Goal: Task Accomplishment & Management: Use online tool/utility

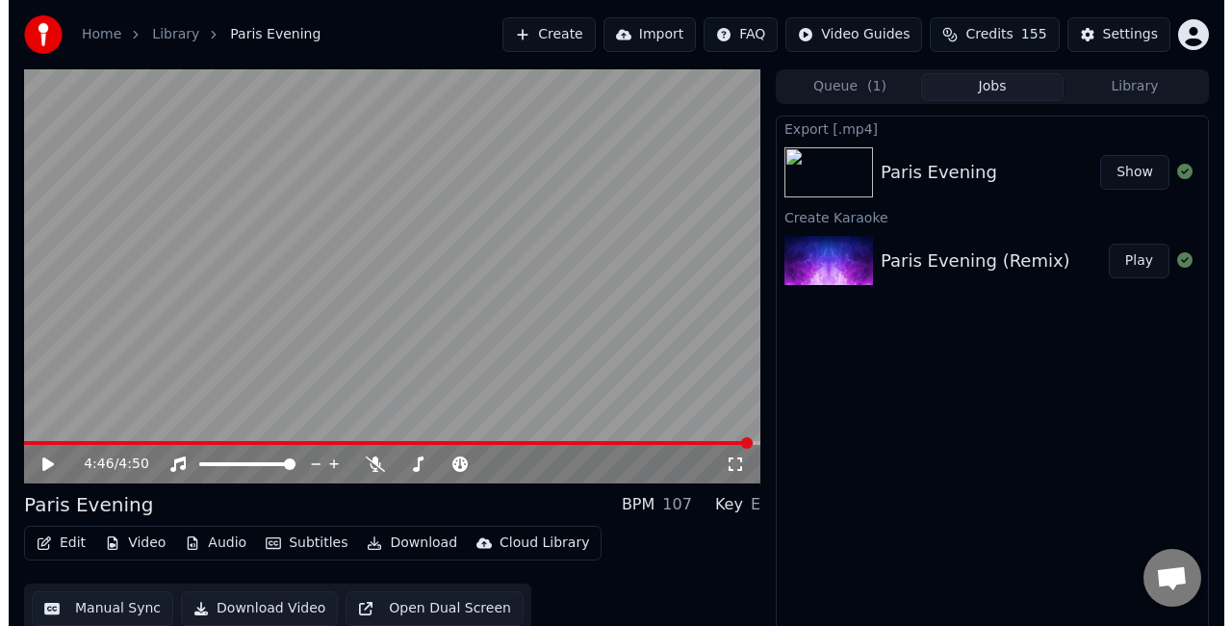
scroll to position [21, 0]
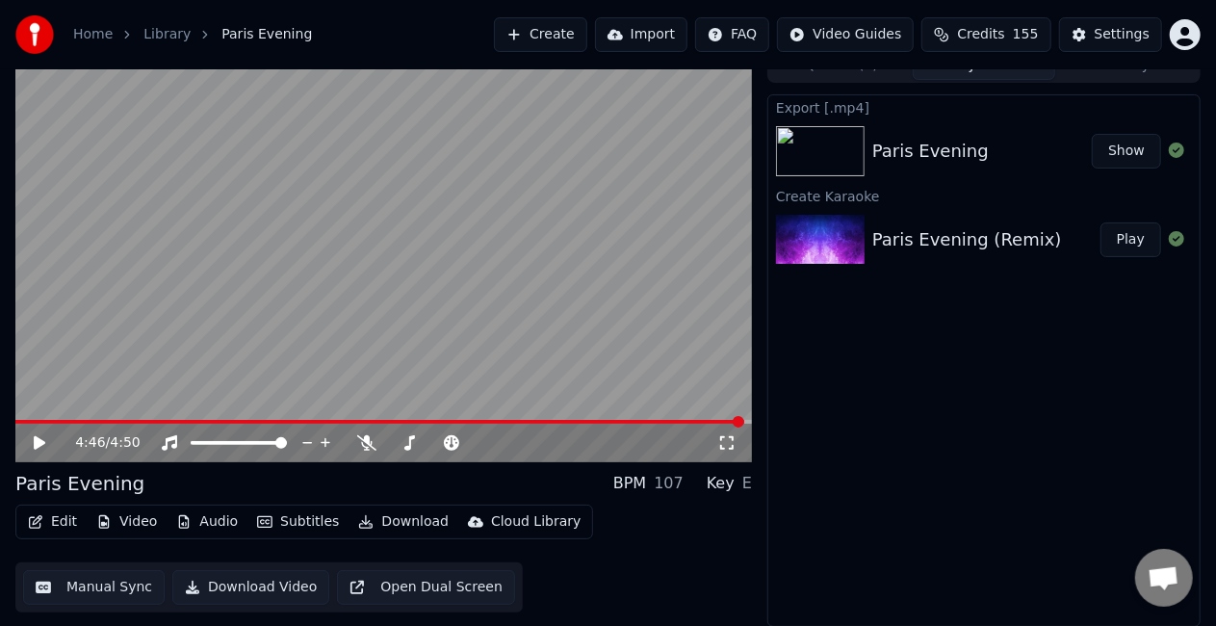
click at [580, 29] on button "Create" at bounding box center [540, 34] width 93 height 35
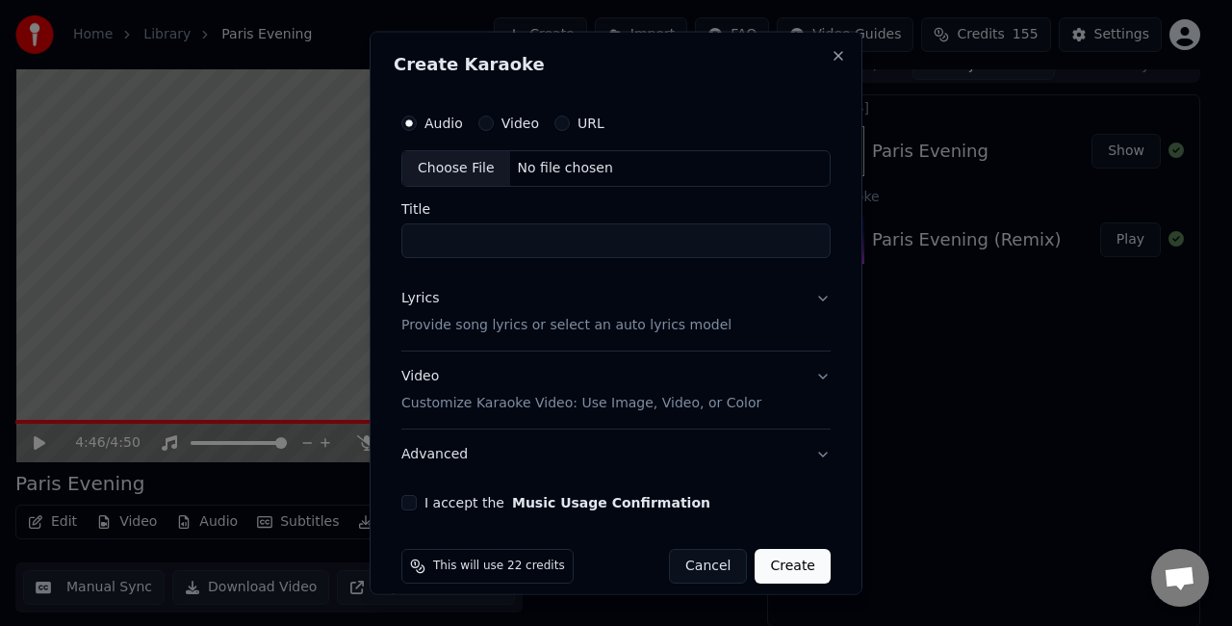
click at [460, 166] on div "Choose File" at bounding box center [456, 168] width 108 height 35
type input "**********"
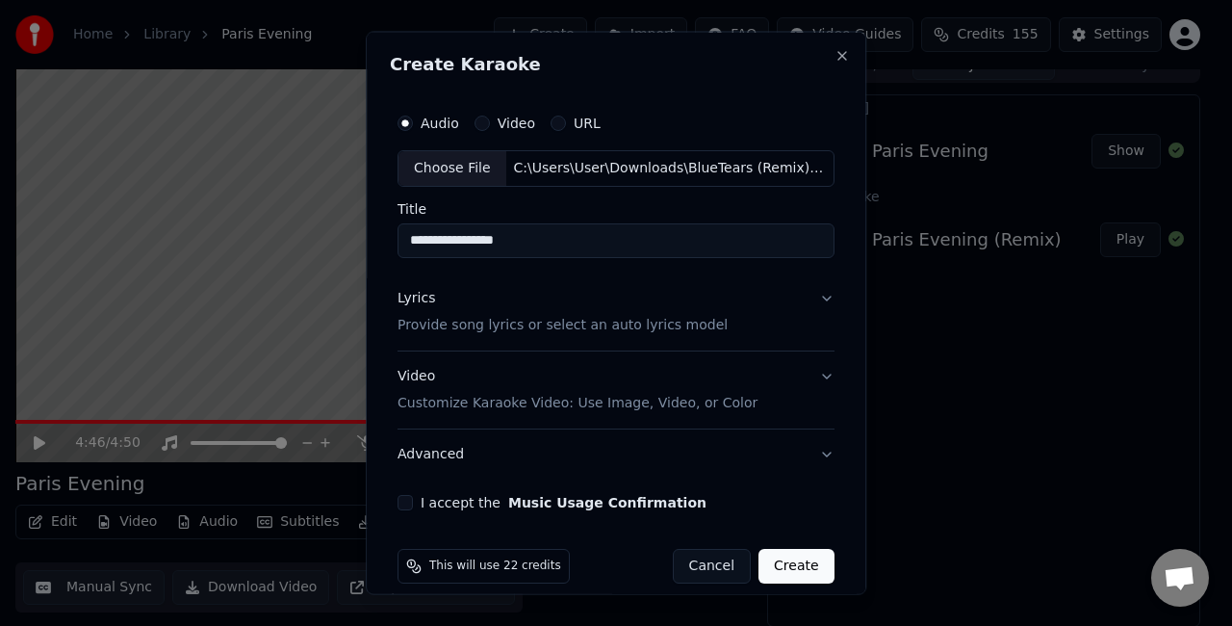
click at [799, 295] on button "Lyrics Provide song lyrics or select an auto lyrics model" at bounding box center [616, 310] width 437 height 77
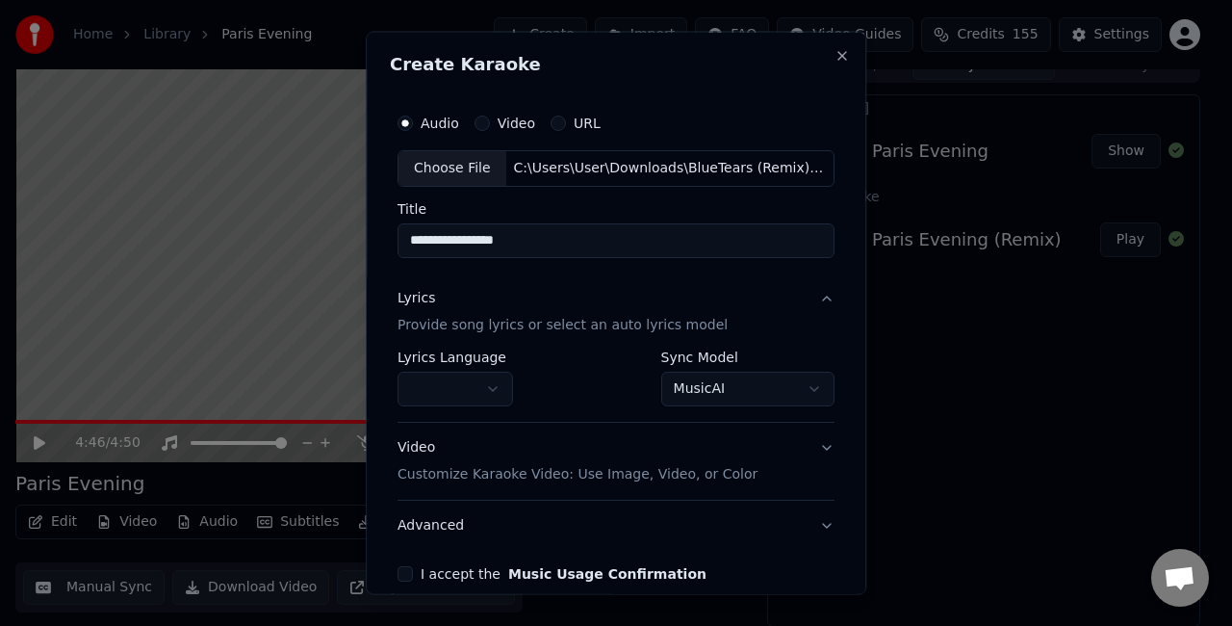
click at [707, 387] on body "**********" at bounding box center [608, 292] width 1216 height 626
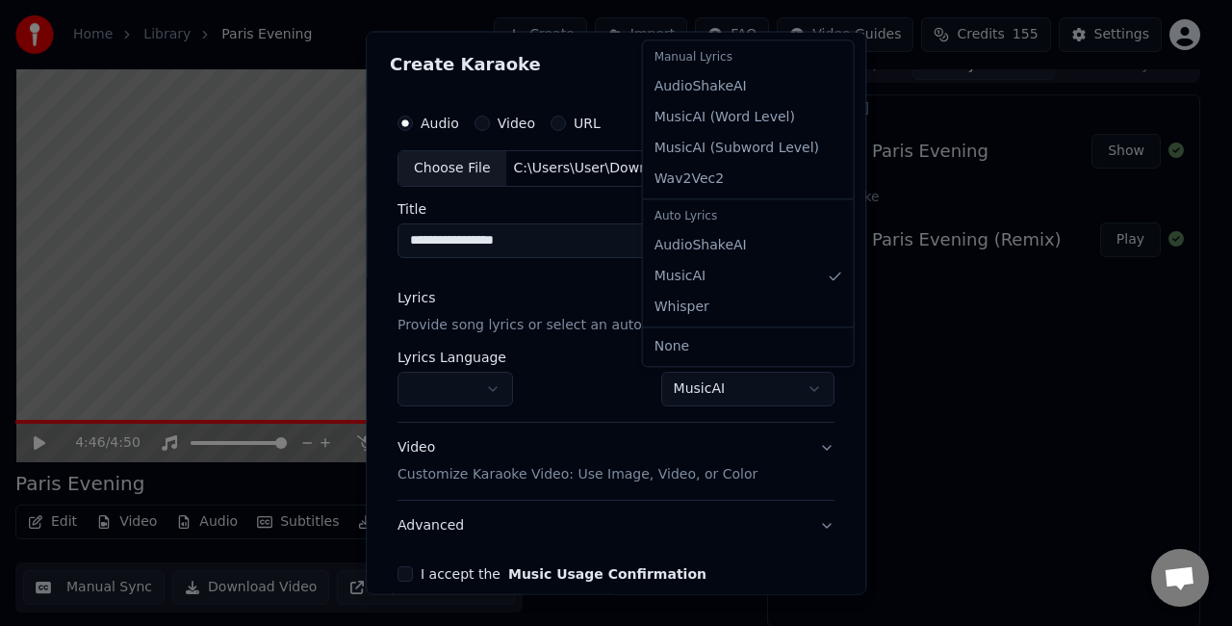
select select "**********"
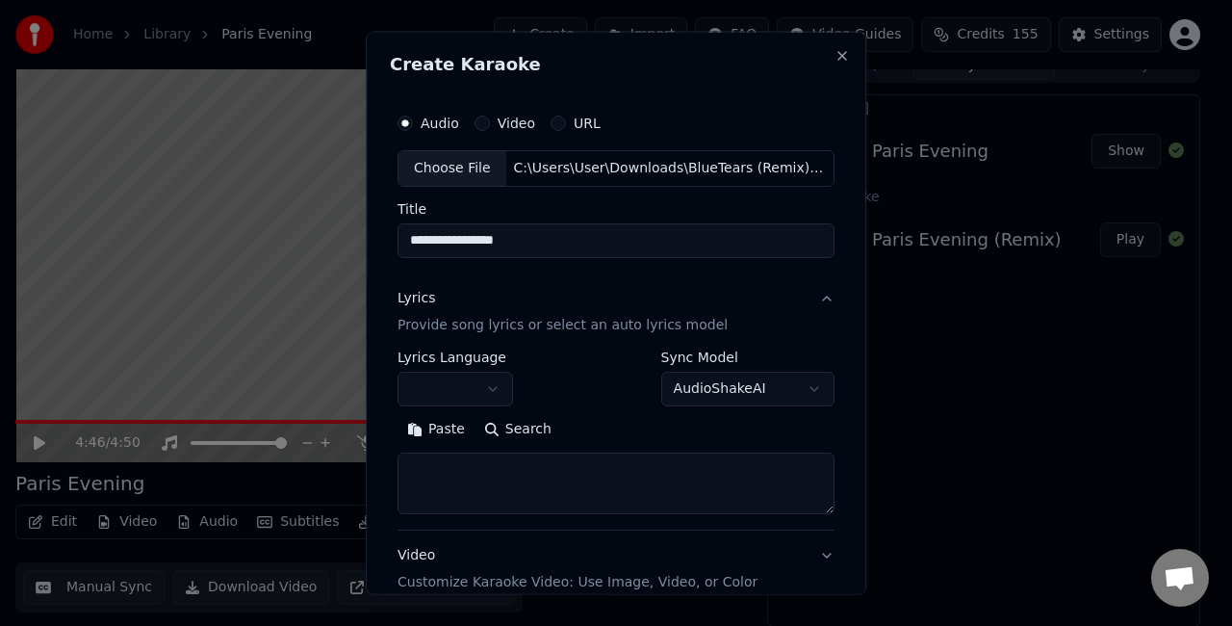
click at [573, 482] on textarea at bounding box center [616, 482] width 437 height 62
paste textarea "**********"
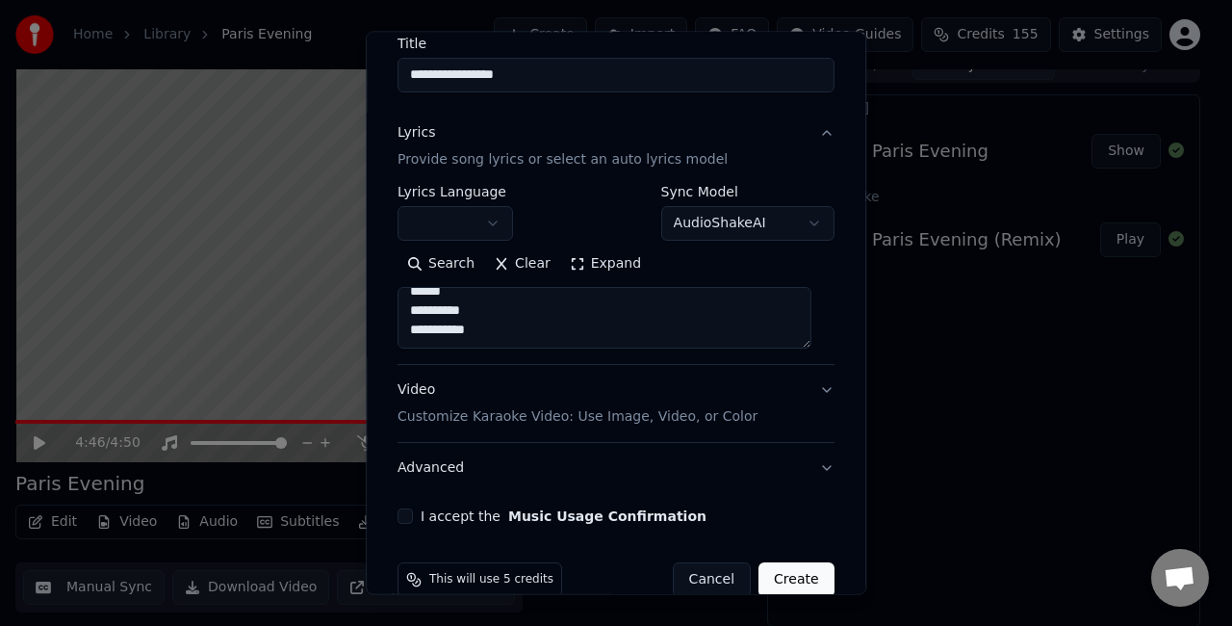
scroll to position [193, 0]
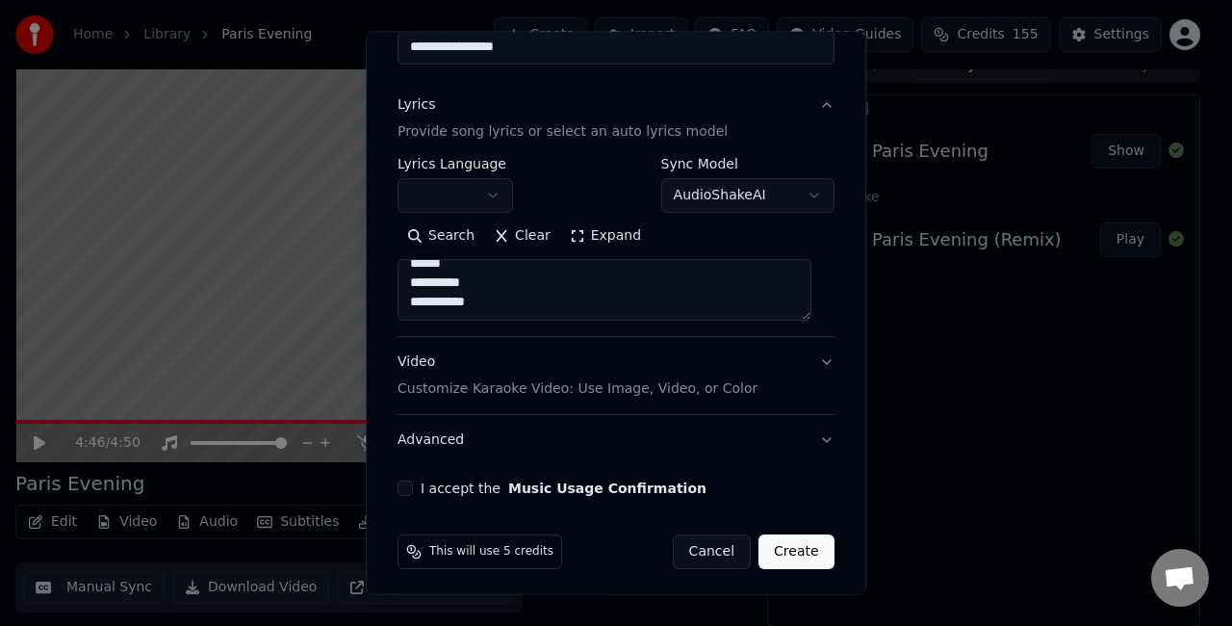
type textarea "**********"
click at [410, 487] on button "I accept the Music Usage Confirmation" at bounding box center [405, 487] width 15 height 15
click at [808, 361] on button "Video Customize Karaoke Video: Use Image, Video, or Color" at bounding box center [616, 375] width 437 height 77
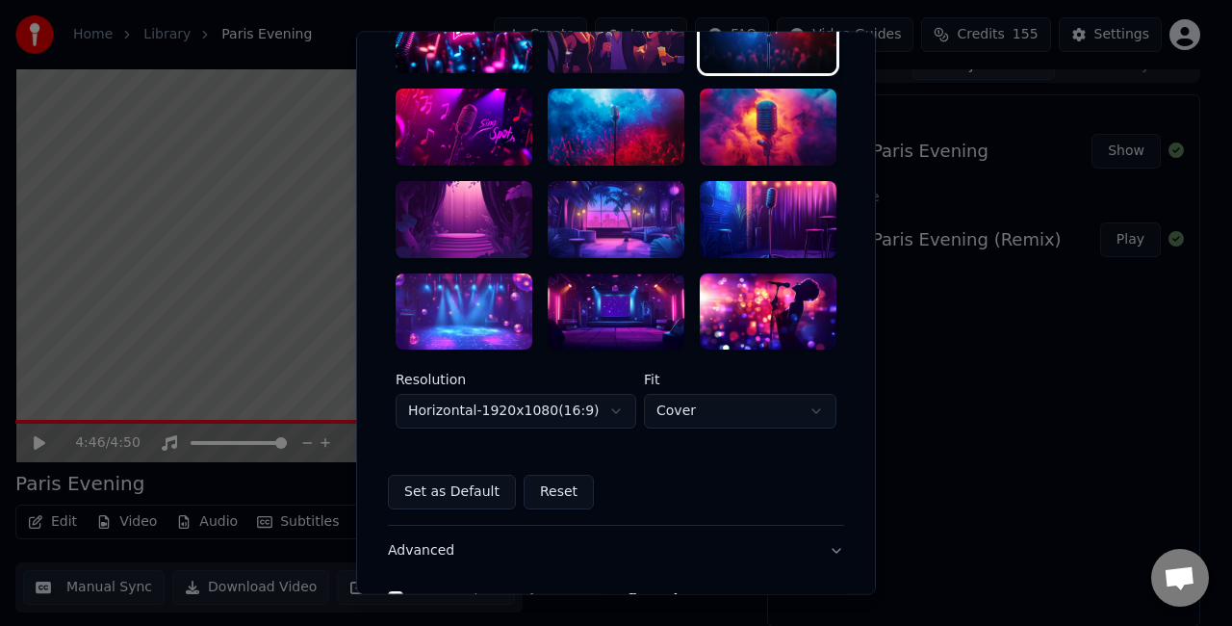
scroll to position [481, 0]
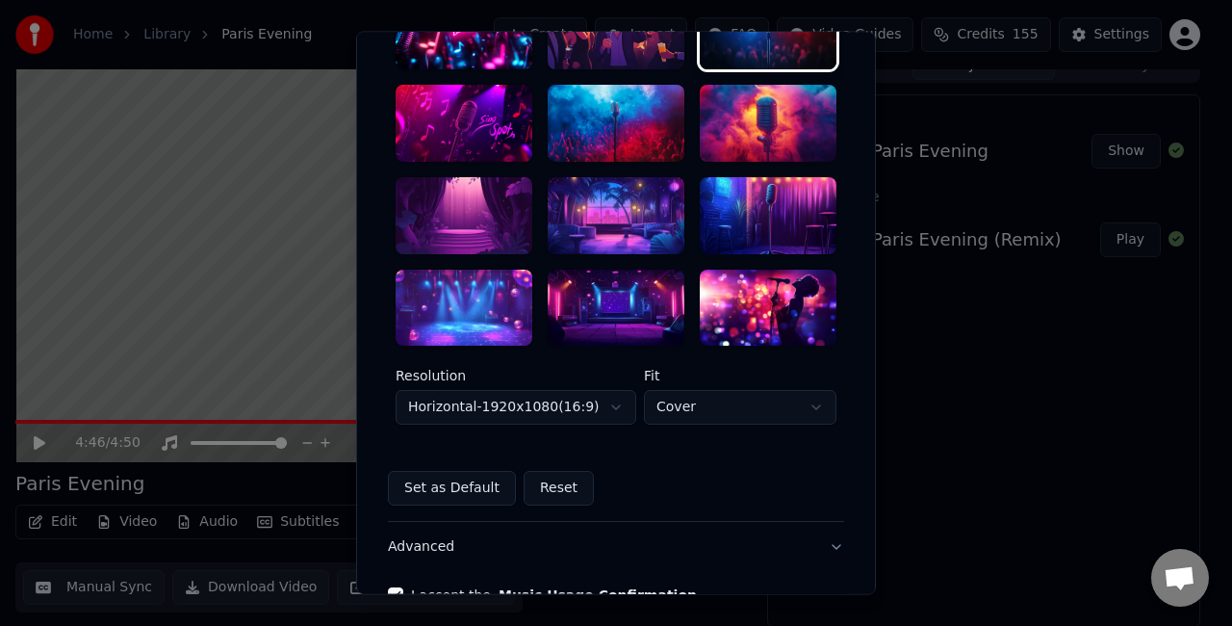
click at [619, 289] on div at bounding box center [616, 308] width 137 height 77
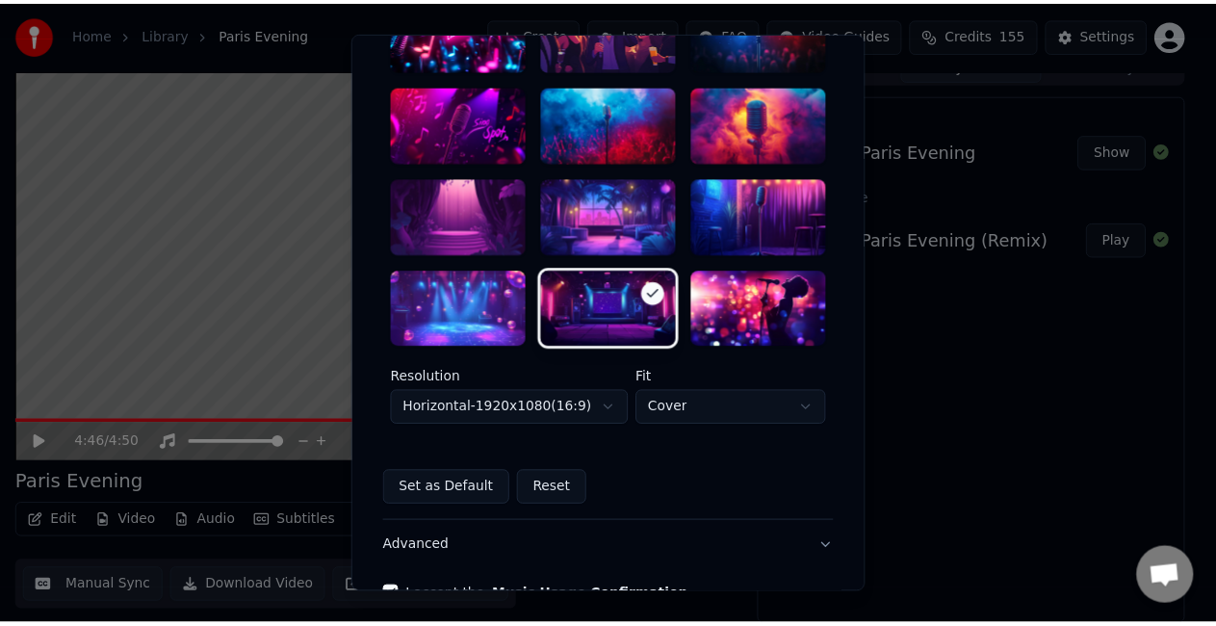
scroll to position [593, 0]
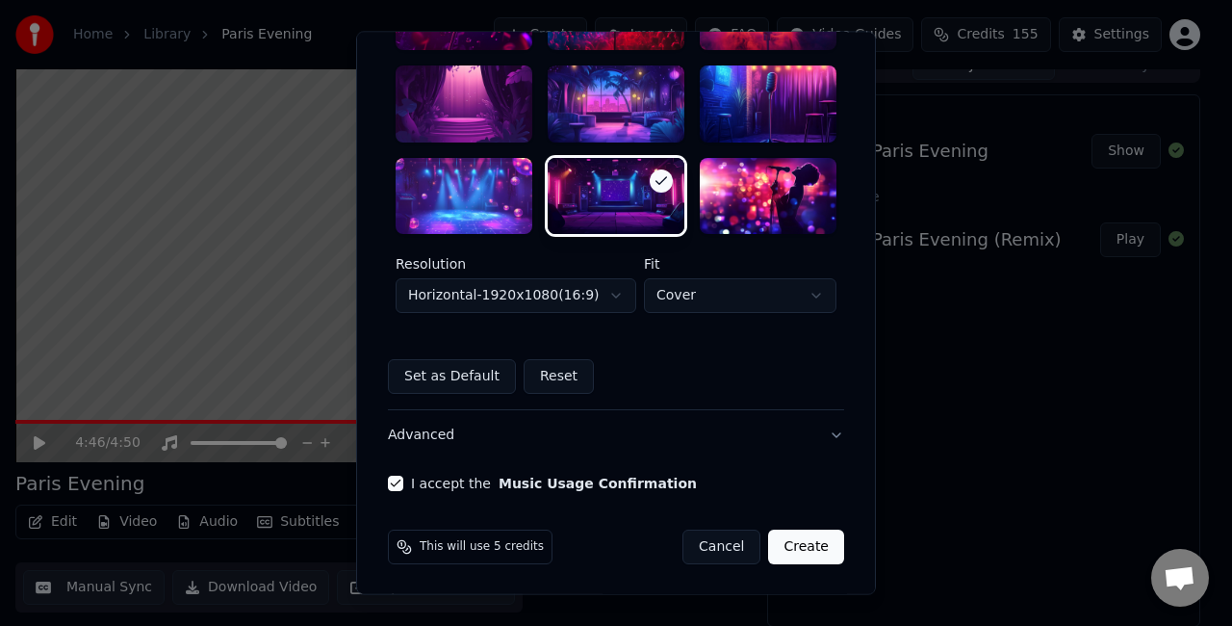
click at [797, 535] on button "Create" at bounding box center [806, 547] width 76 height 35
click at [741, 296] on html "**********" at bounding box center [616, 292] width 1232 height 626
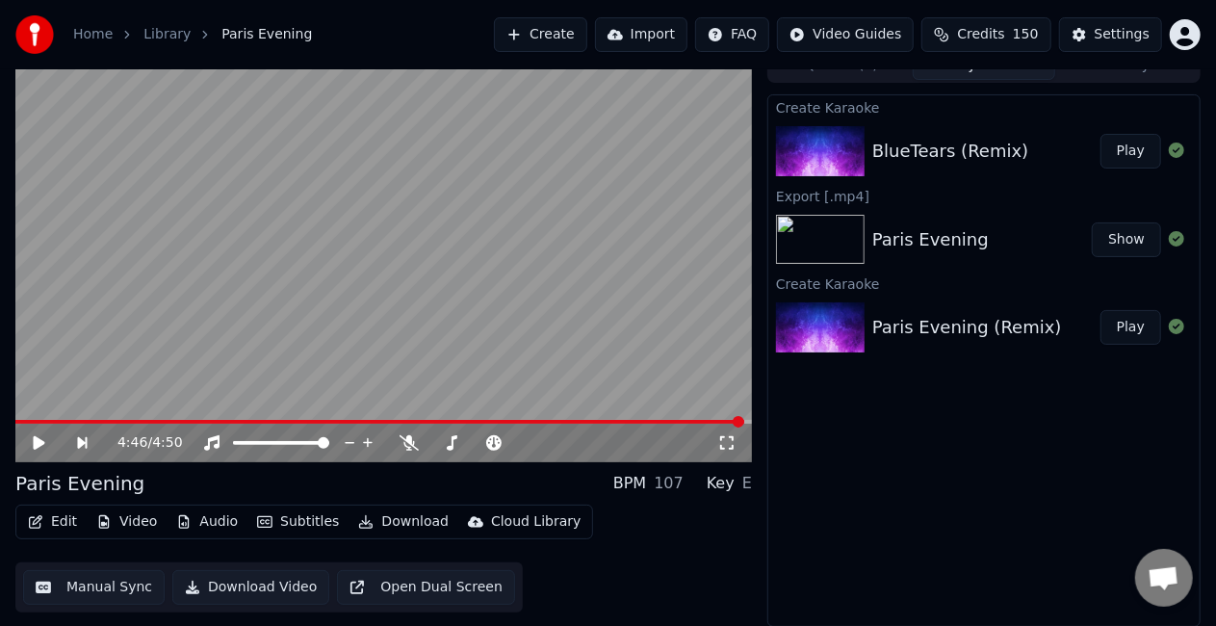
click at [1123, 156] on button "Play" at bounding box center [1130, 151] width 61 height 35
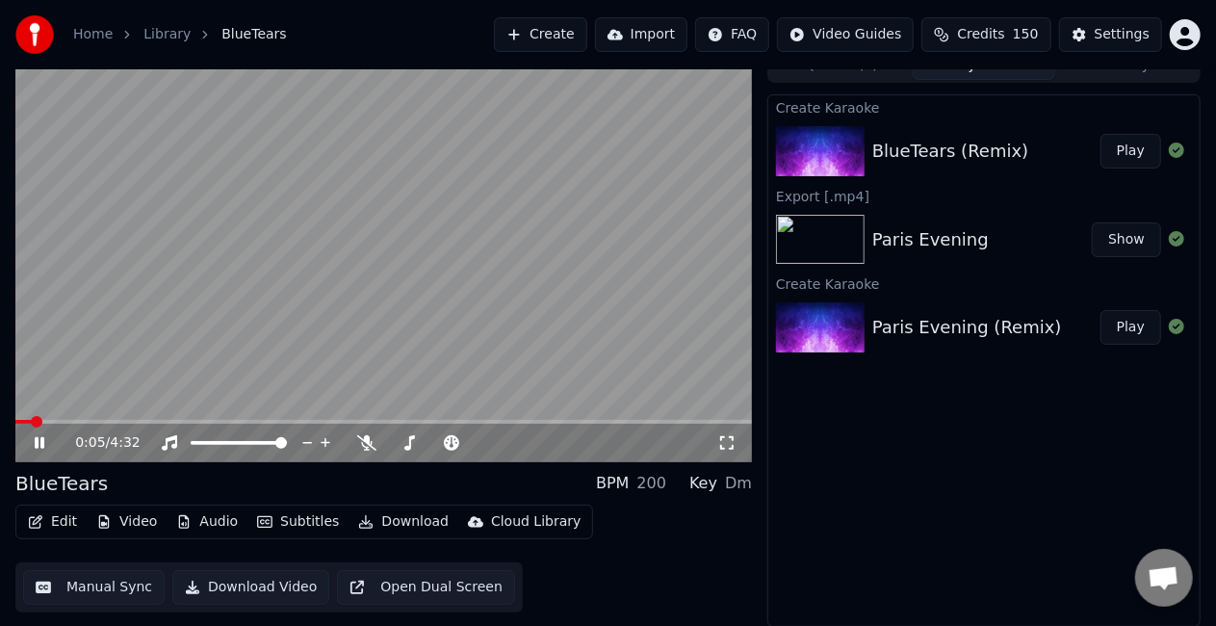
click at [56, 420] on span at bounding box center [383, 422] width 736 height 4
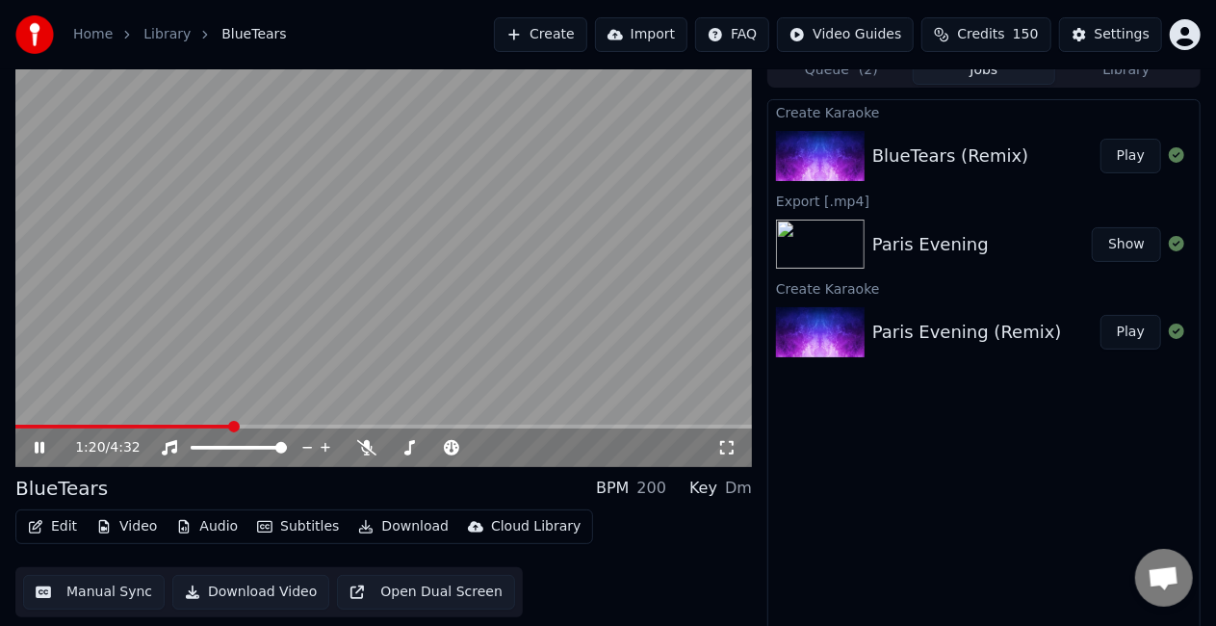
scroll to position [21, 0]
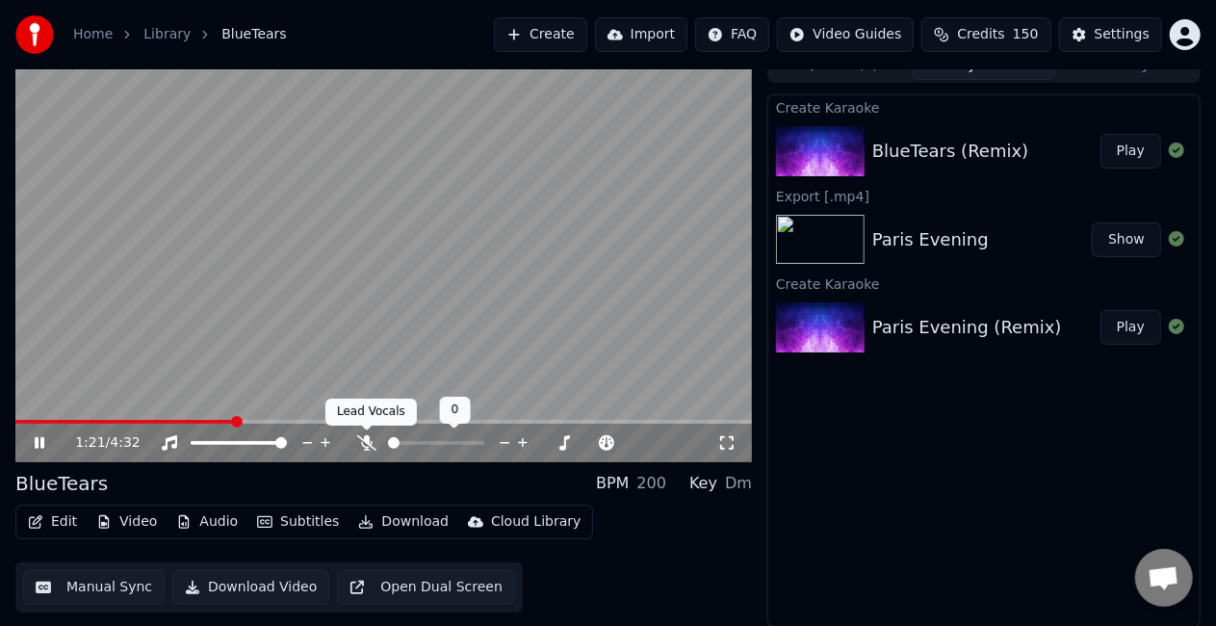
click at [371, 432] on span at bounding box center [367, 430] width 10 height 10
click at [362, 439] on icon at bounding box center [366, 442] width 19 height 15
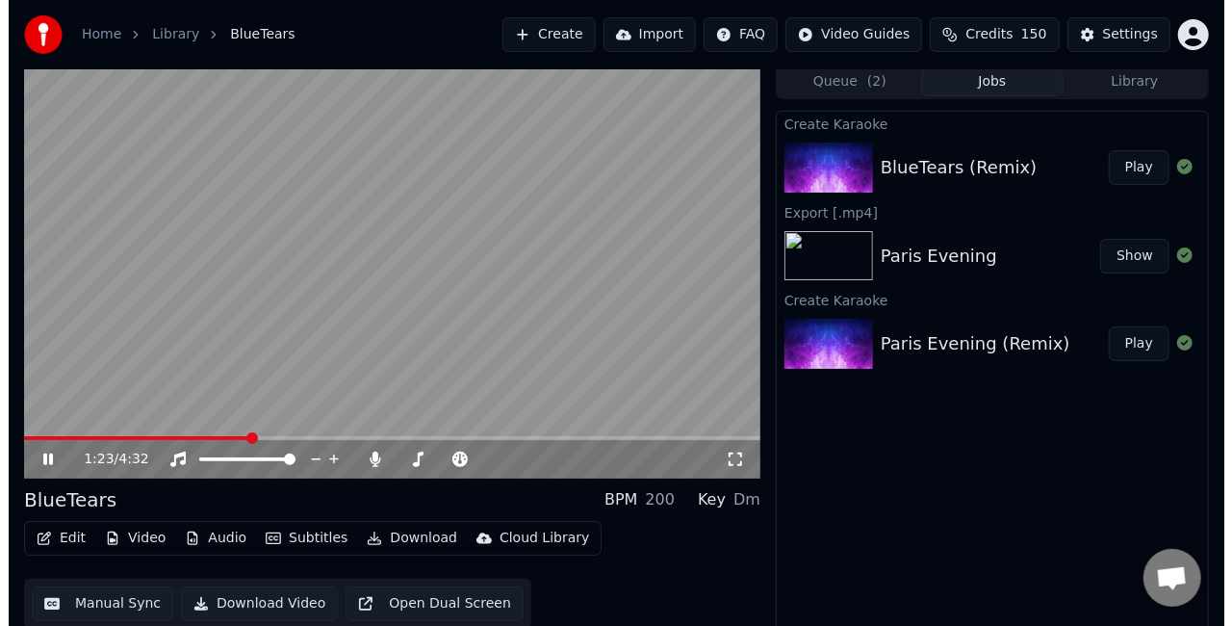
scroll to position [0, 0]
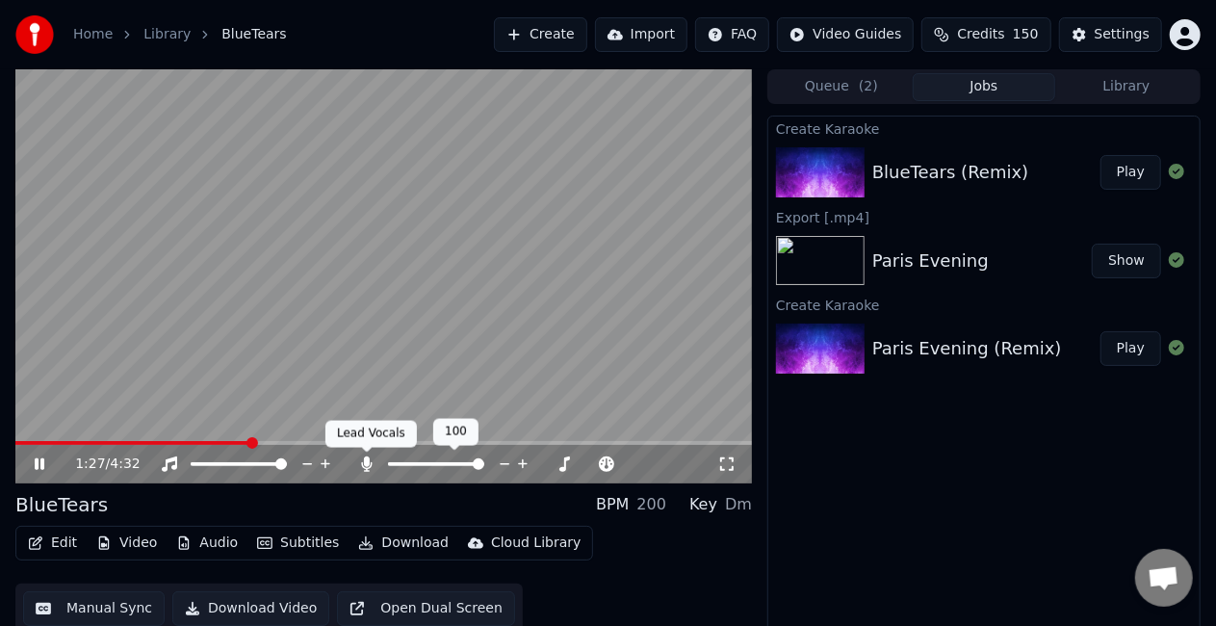
click at [364, 462] on icon at bounding box center [367, 463] width 11 height 15
click at [385, 442] on span at bounding box center [383, 443] width 736 height 4
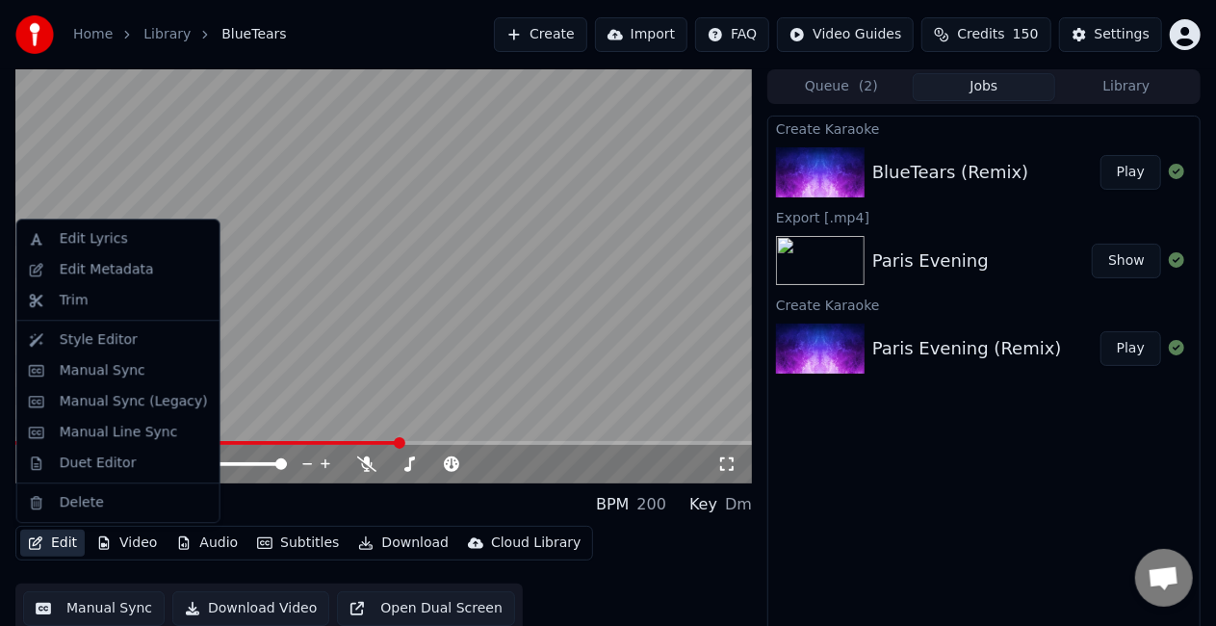
click at [60, 537] on button "Edit" at bounding box center [52, 542] width 64 height 27
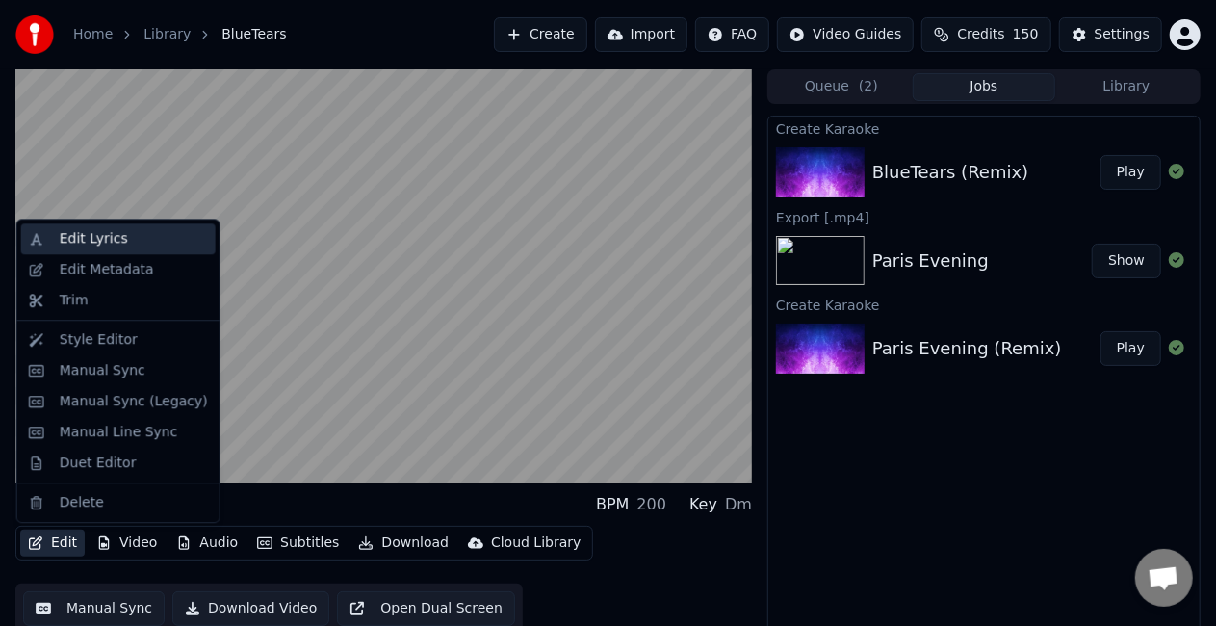
click at [60, 248] on div "Edit Lyrics" at bounding box center [118, 238] width 194 height 31
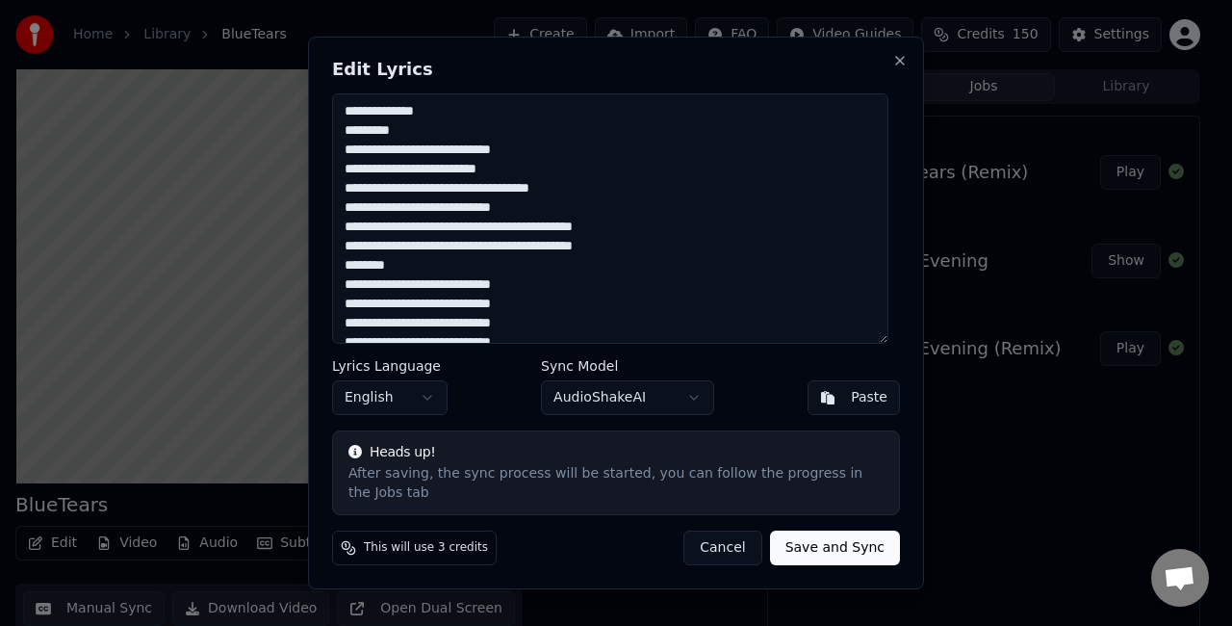
drag, startPoint x: 417, startPoint y: 141, endPoint x: 301, endPoint y: 116, distance: 118.2
click at [301, 116] on body "Home Library BlueTears Create Import FAQ Video Guides Credits 150 Settings Blue…" at bounding box center [608, 313] width 1216 height 626
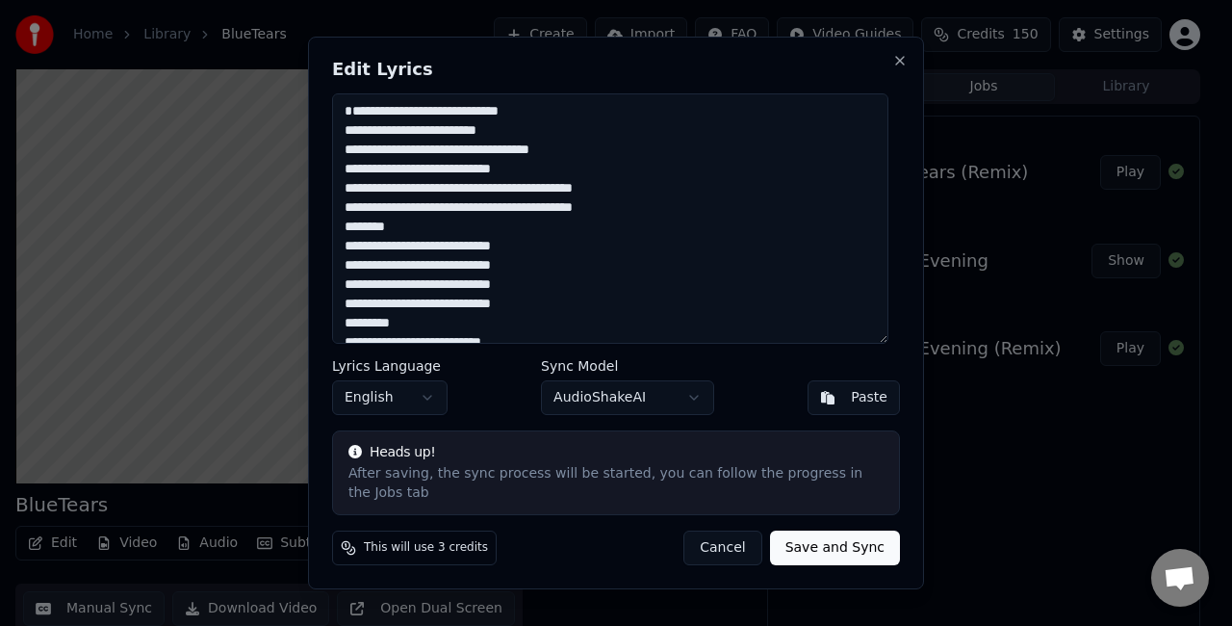
drag, startPoint x: 409, startPoint y: 254, endPoint x: 330, endPoint y: 254, distance: 78.9
click at [330, 254] on div "**********" at bounding box center [616, 313] width 616 height 552
click at [348, 139] on textarea "**********" at bounding box center [610, 218] width 556 height 250
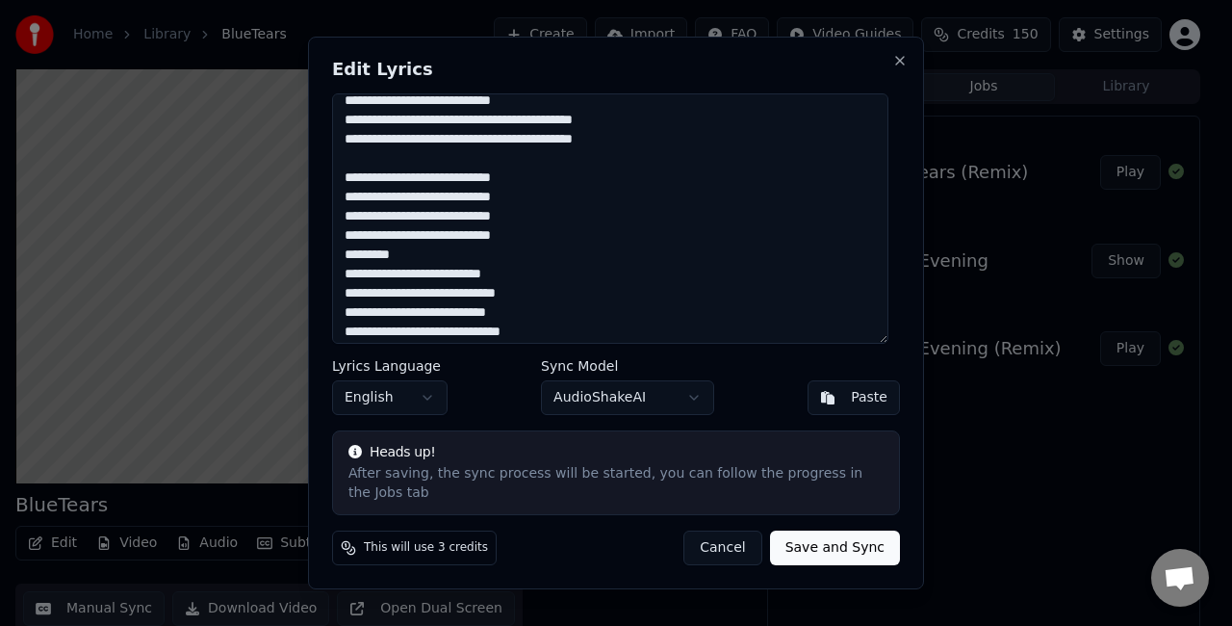
scroll to position [96, 0]
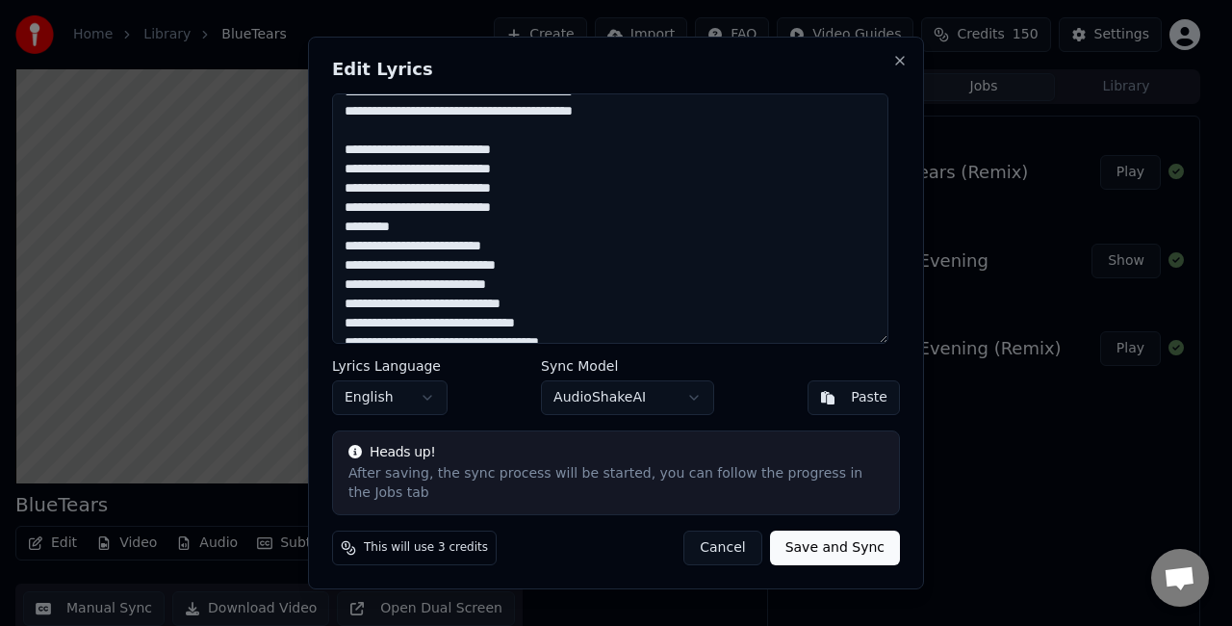
drag, startPoint x: 414, startPoint y: 237, endPoint x: 316, endPoint y: 242, distance: 98.3
click at [316, 242] on div "**********" at bounding box center [616, 313] width 616 height 552
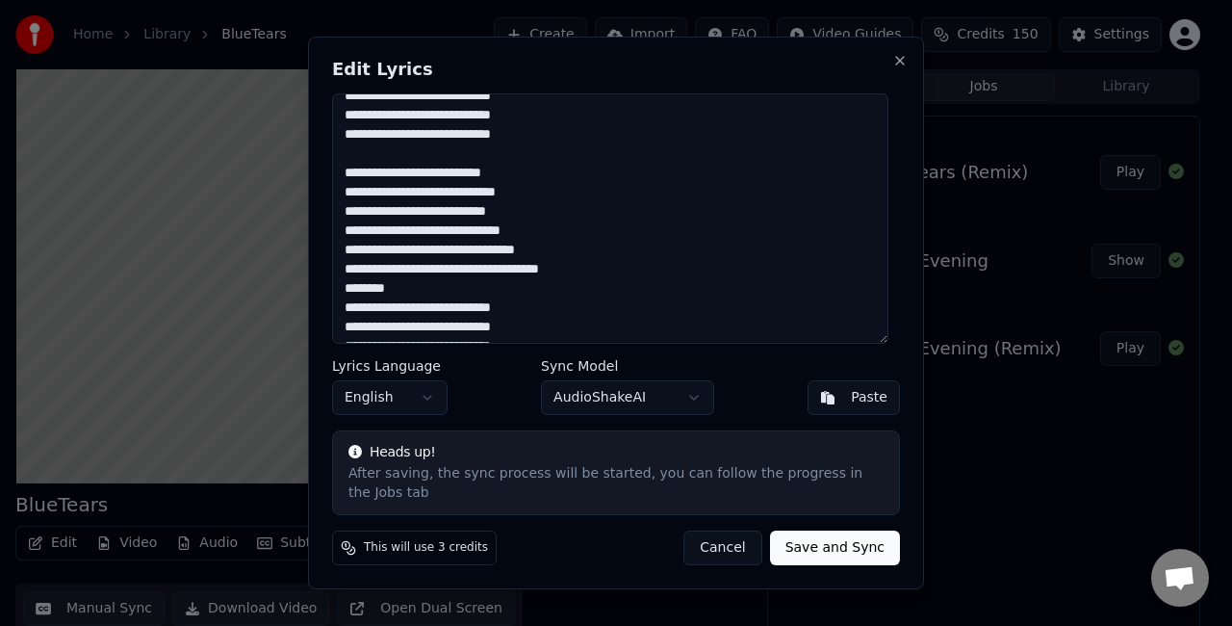
scroll to position [289, 0]
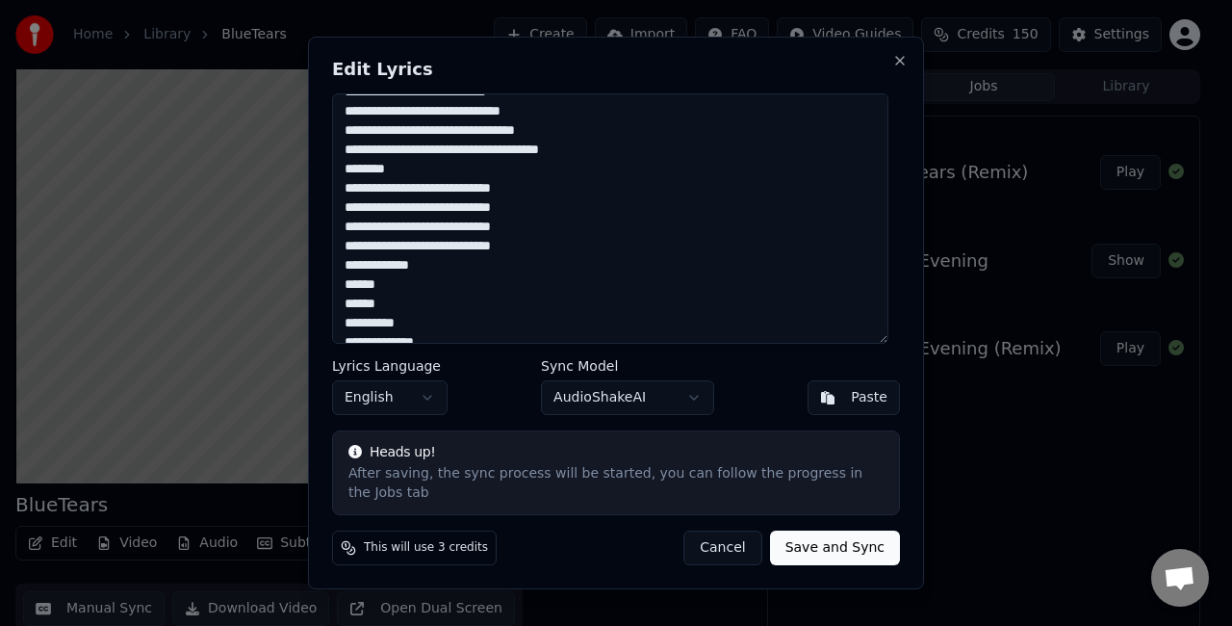
drag, startPoint x: 431, startPoint y: 182, endPoint x: 321, endPoint y: 179, distance: 109.8
click at [321, 179] on div "**********" at bounding box center [616, 313] width 616 height 552
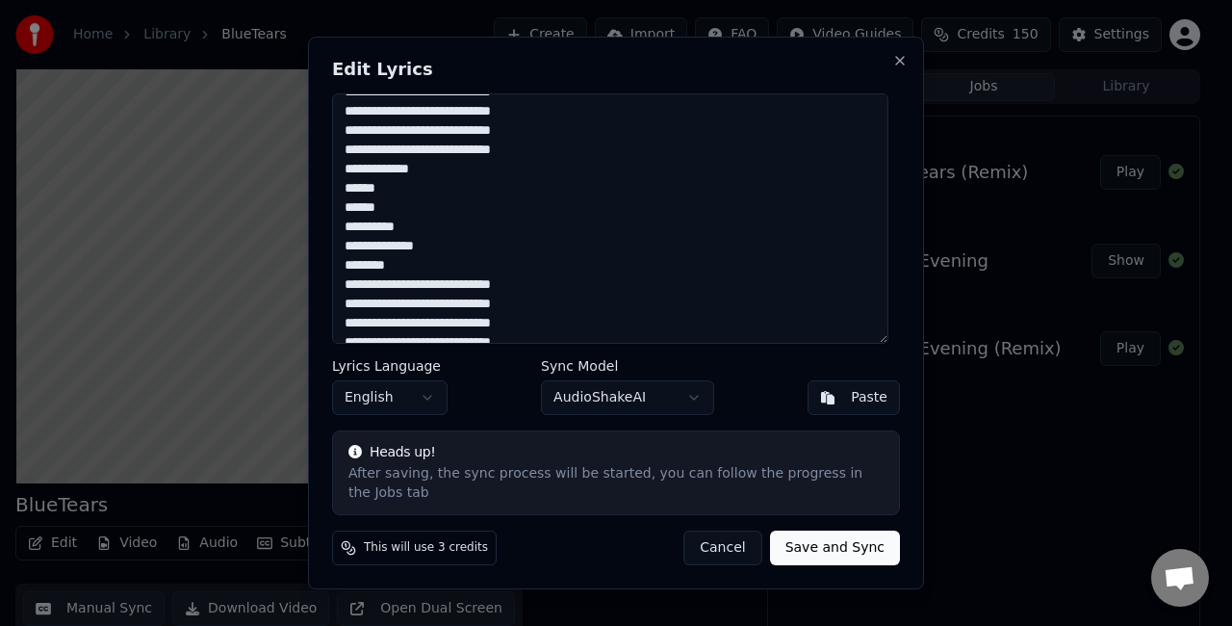
click at [348, 267] on textarea "**********" at bounding box center [610, 218] width 556 height 250
click at [479, 278] on textarea "**********" at bounding box center [610, 218] width 556 height 250
drag, startPoint x: 418, startPoint y: 279, endPoint x: 331, endPoint y: 264, distance: 88.0
click at [333, 271] on div "**********" at bounding box center [616, 313] width 616 height 552
drag, startPoint x: 444, startPoint y: 255, endPoint x: 340, endPoint y: 257, distance: 104.0
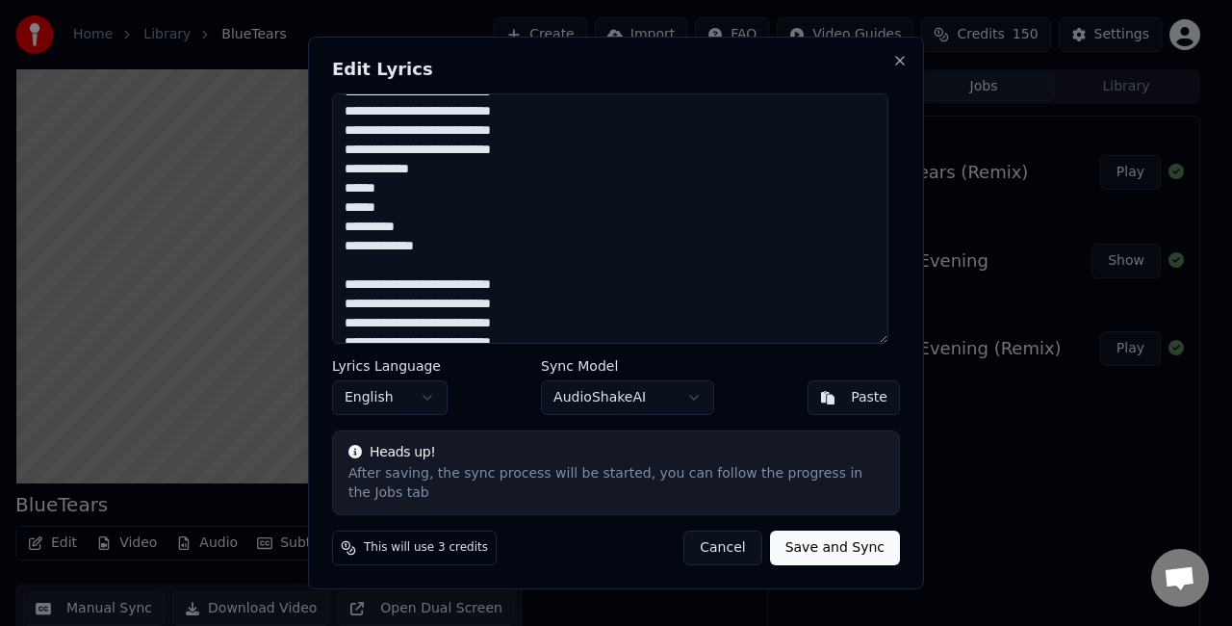
click at [340, 257] on textarea "**********" at bounding box center [610, 218] width 556 height 250
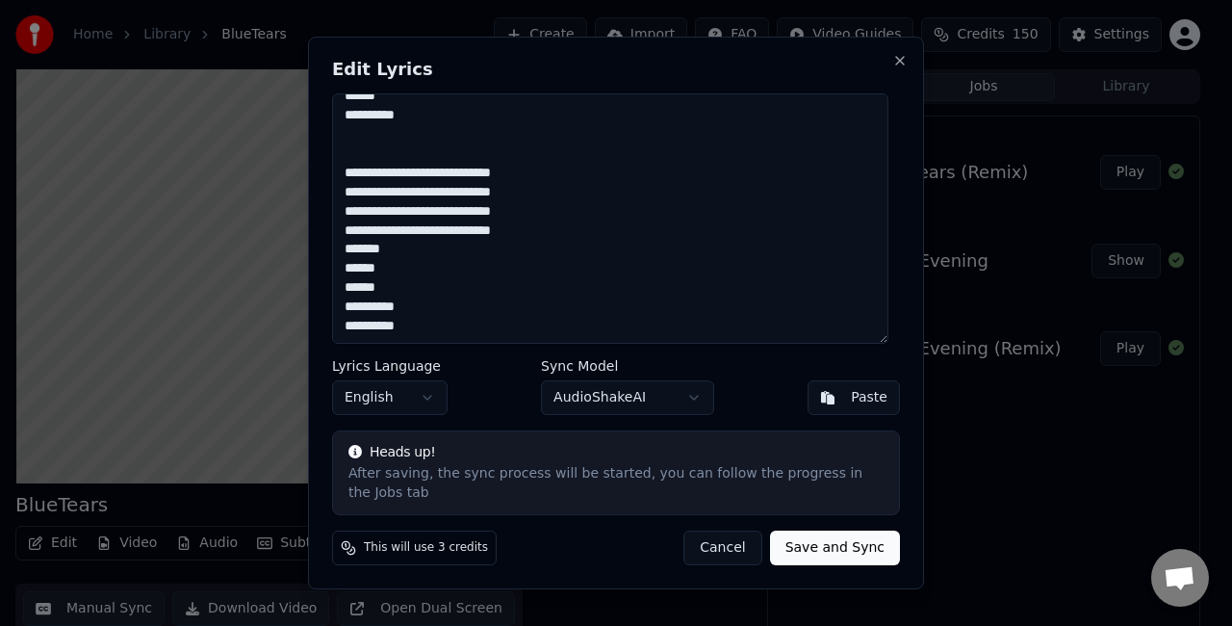
drag, startPoint x: 412, startPoint y: 255, endPoint x: 331, endPoint y: 256, distance: 80.9
click at [331, 256] on div "**********" at bounding box center [616, 313] width 616 height 552
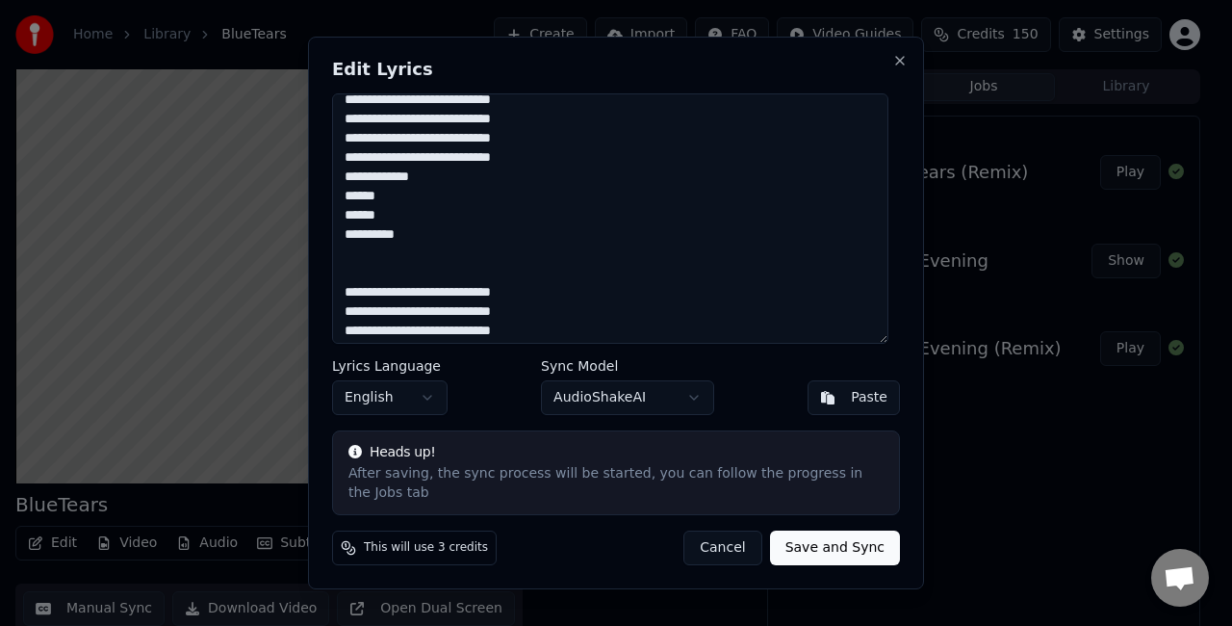
scroll to position [385, 0]
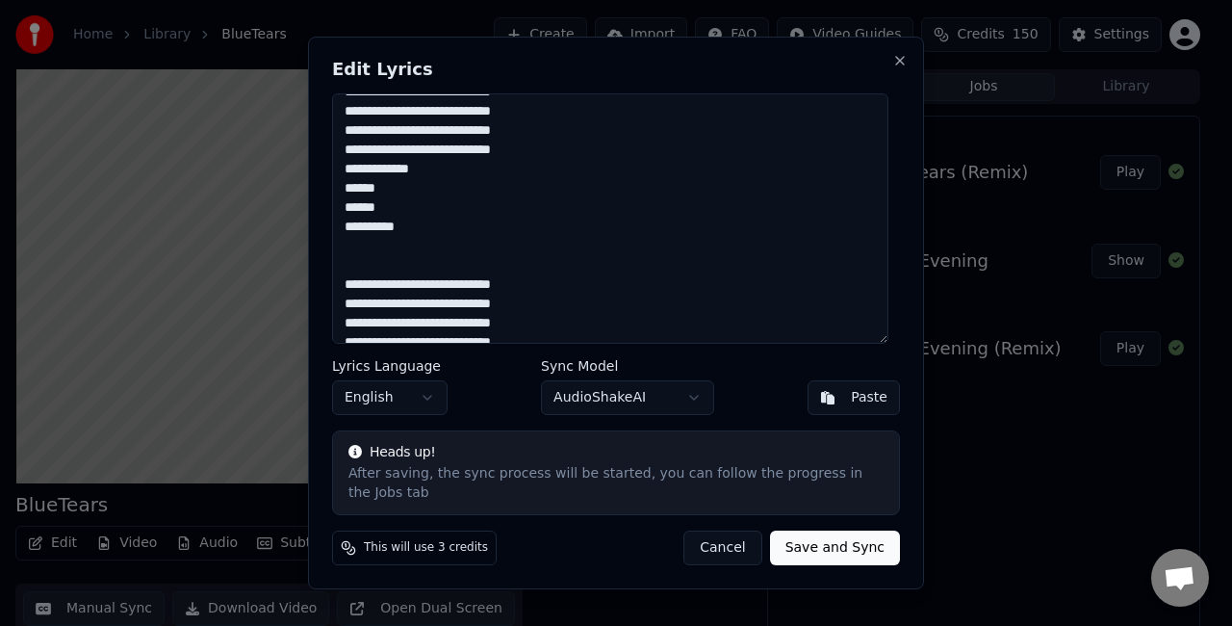
type textarea "**********"
click at [834, 539] on button "Save and Sync" at bounding box center [835, 547] width 130 height 35
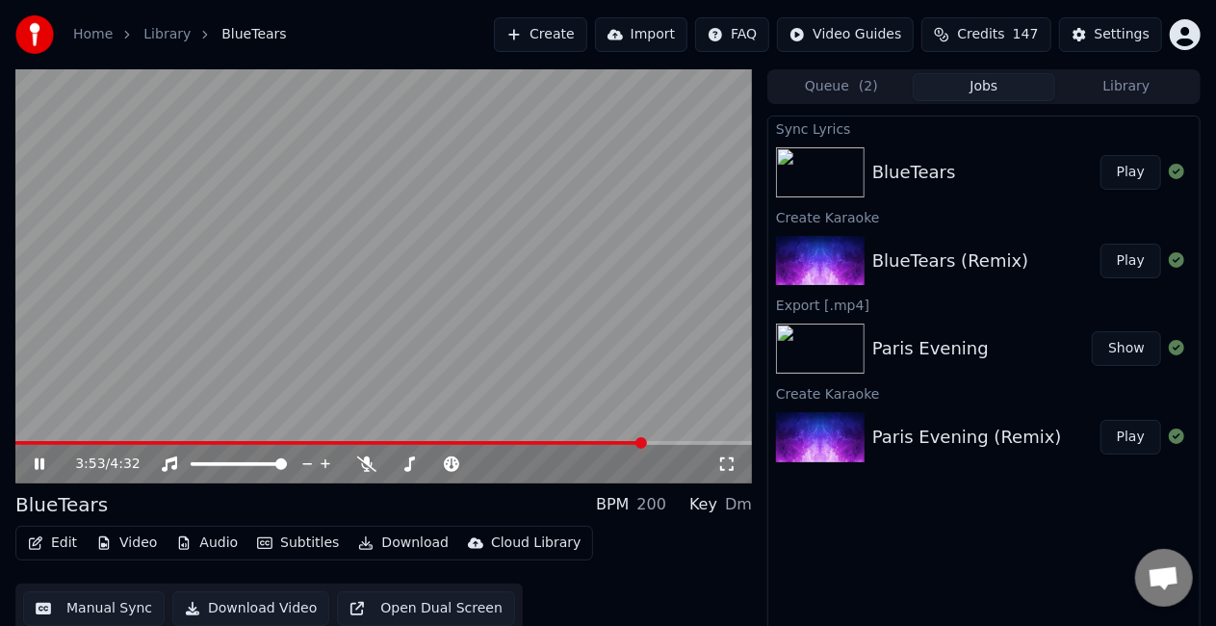
click at [1113, 172] on button "Play" at bounding box center [1130, 172] width 61 height 35
click at [56, 441] on span at bounding box center [383, 443] width 736 height 4
click at [79, 439] on video at bounding box center [383, 276] width 736 height 414
click at [116, 402] on video at bounding box center [383, 276] width 736 height 414
click at [96, 444] on span at bounding box center [383, 443] width 736 height 4
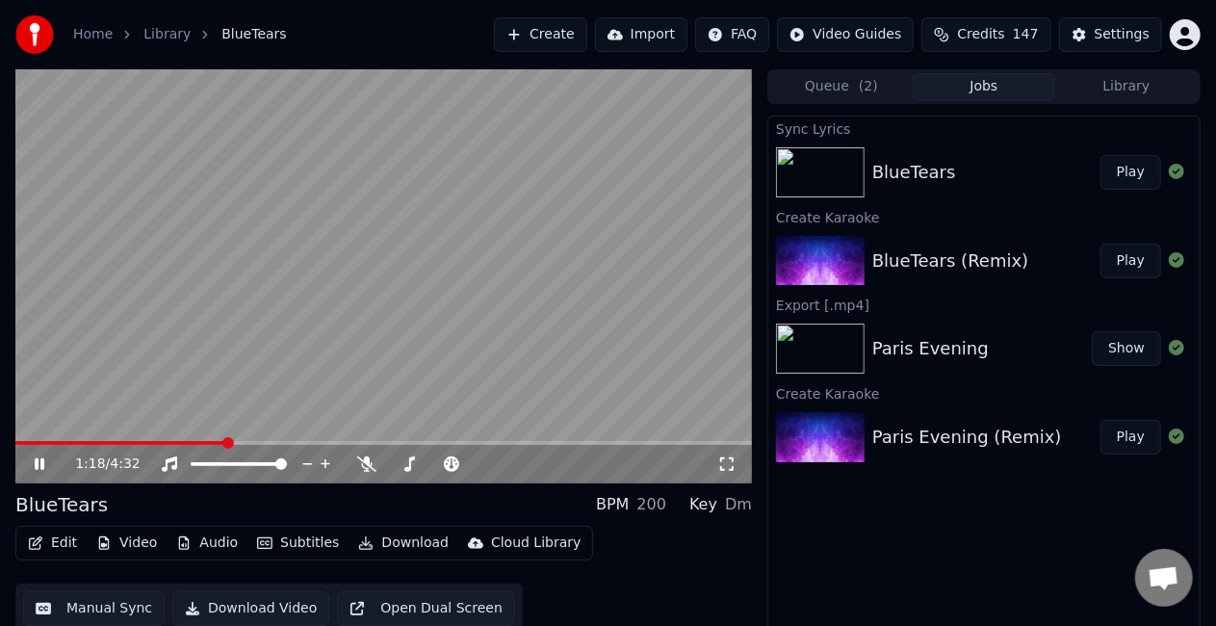
click at [225, 441] on span at bounding box center [120, 443] width 211 height 4
click at [368, 466] on icon at bounding box center [366, 463] width 19 height 15
click at [231, 442] on span at bounding box center [123, 443] width 216 height 4
click at [226, 444] on span at bounding box center [120, 443] width 211 height 4
click at [345, 263] on video at bounding box center [383, 276] width 736 height 414
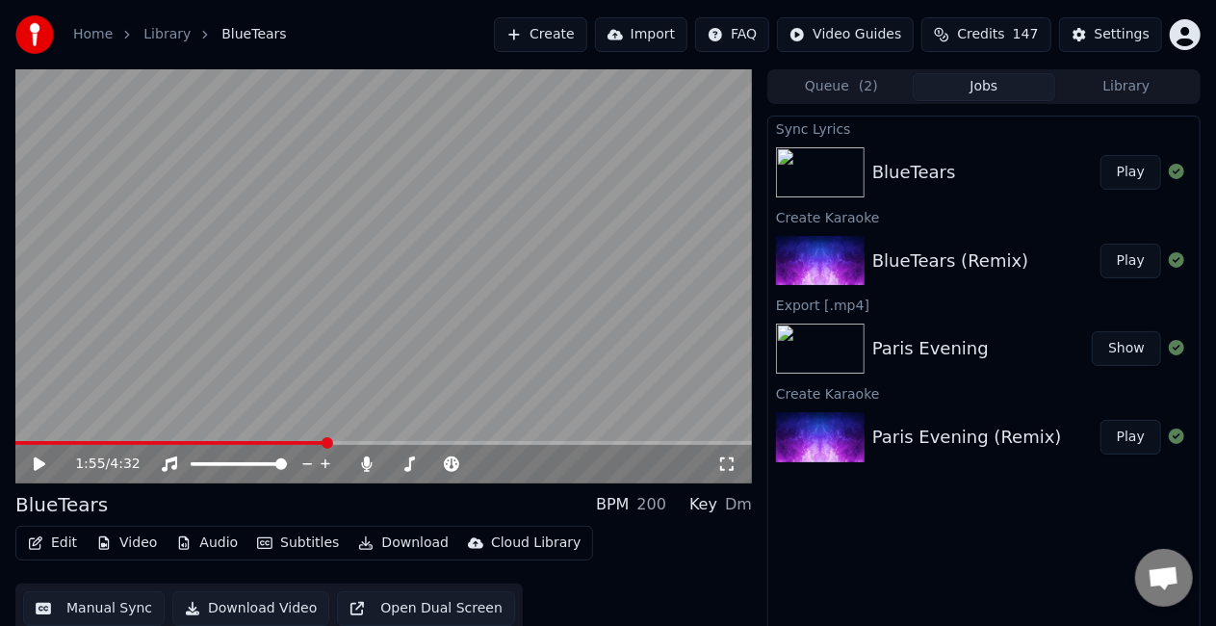
click at [56, 536] on button "Edit" at bounding box center [52, 542] width 64 height 27
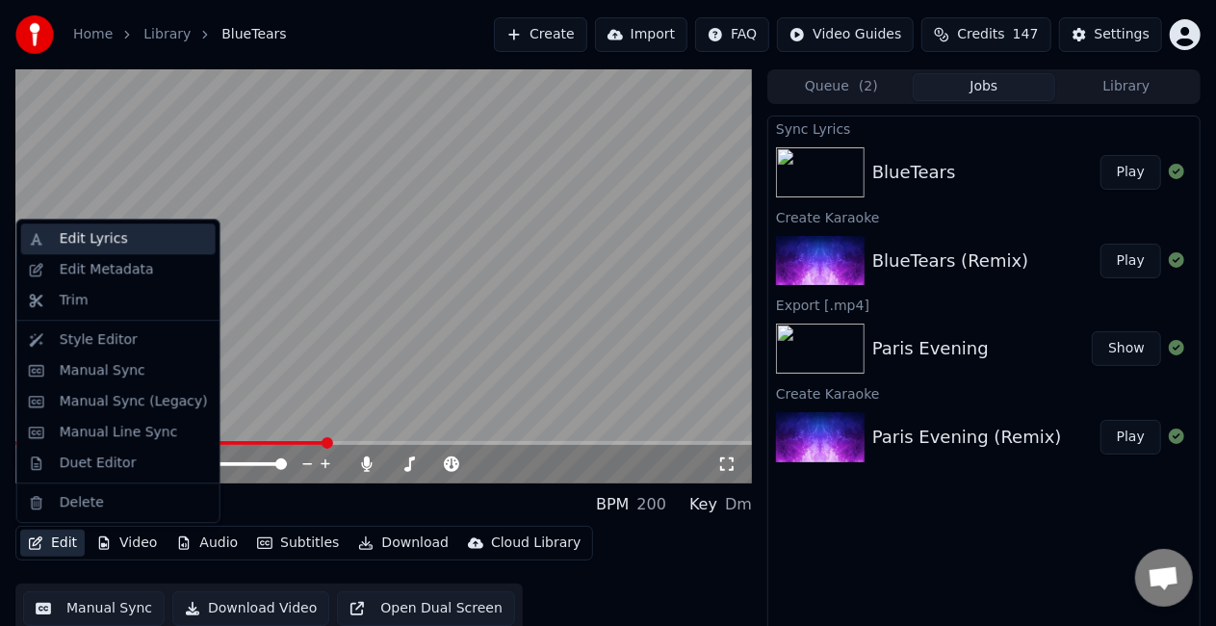
click at [99, 239] on div "Edit Lyrics" at bounding box center [94, 238] width 68 height 19
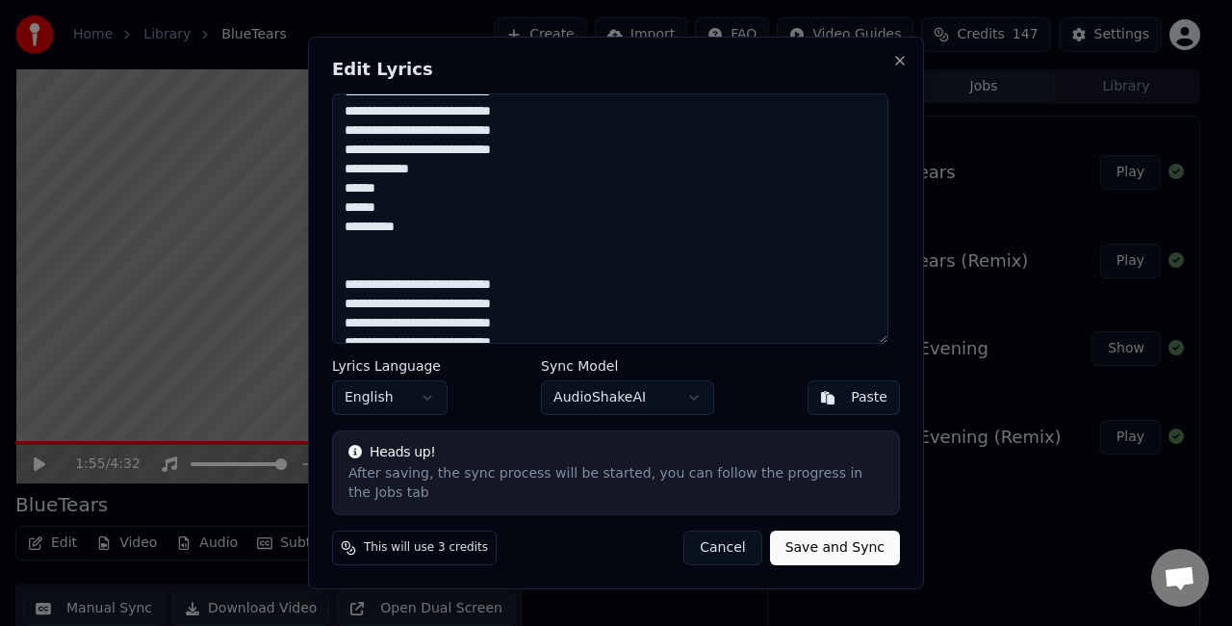
scroll to position [497, 0]
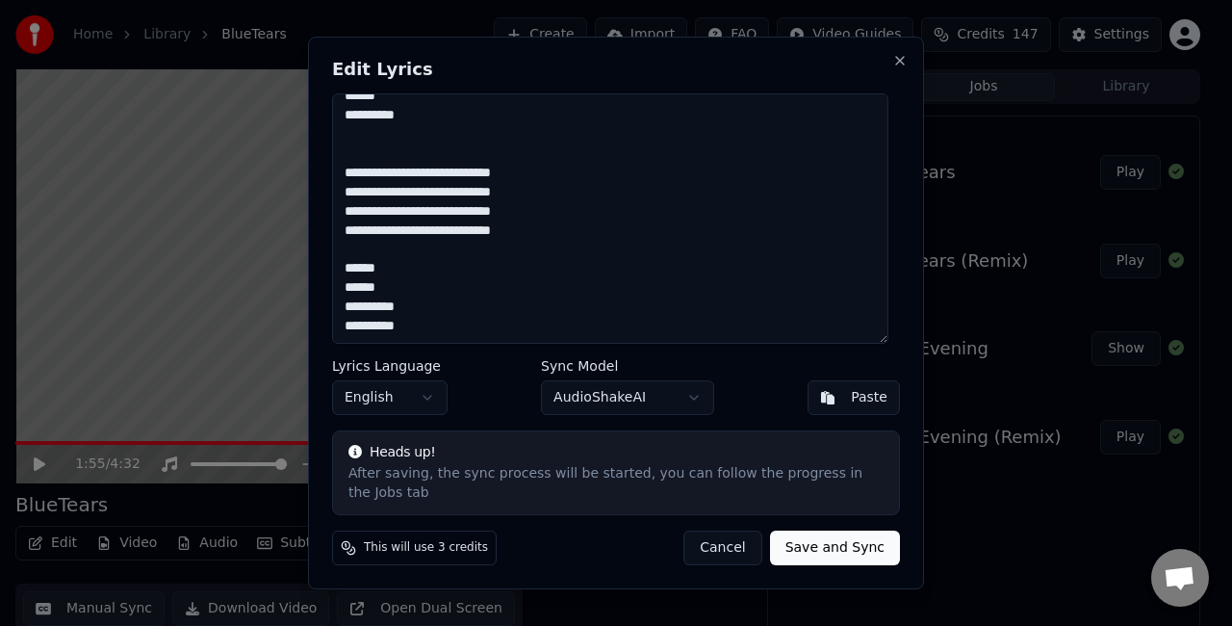
click at [514, 259] on textarea "**********" at bounding box center [610, 218] width 556 height 250
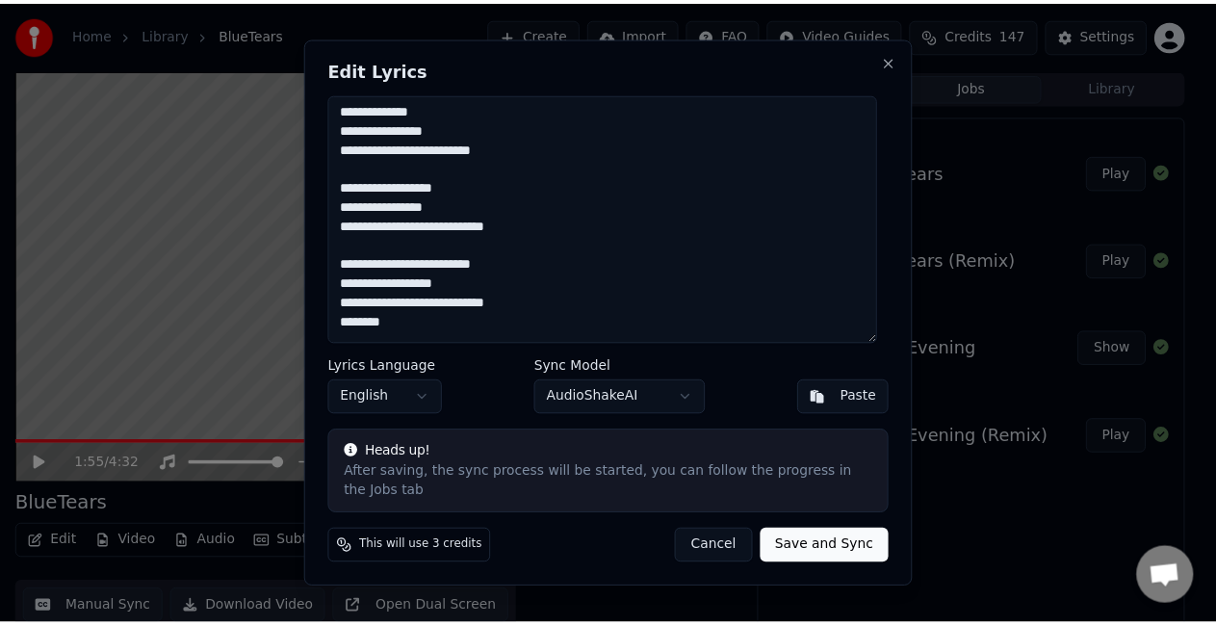
scroll to position [0, 0]
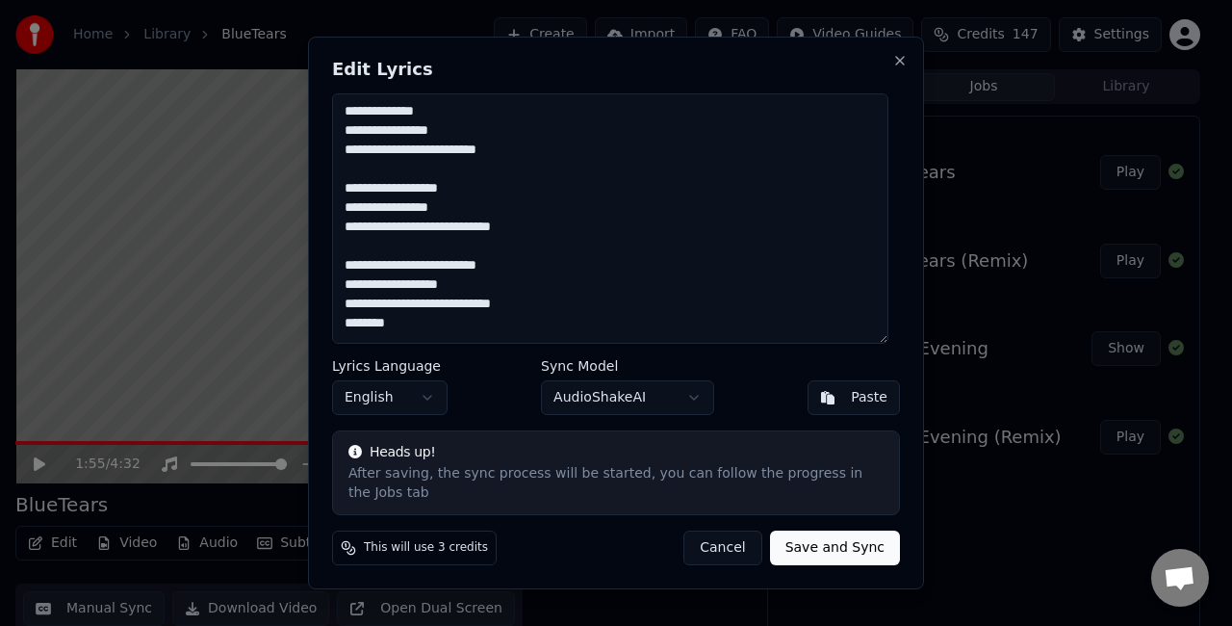
type textarea "**********"
click at [810, 540] on button "Save and Sync" at bounding box center [835, 547] width 130 height 35
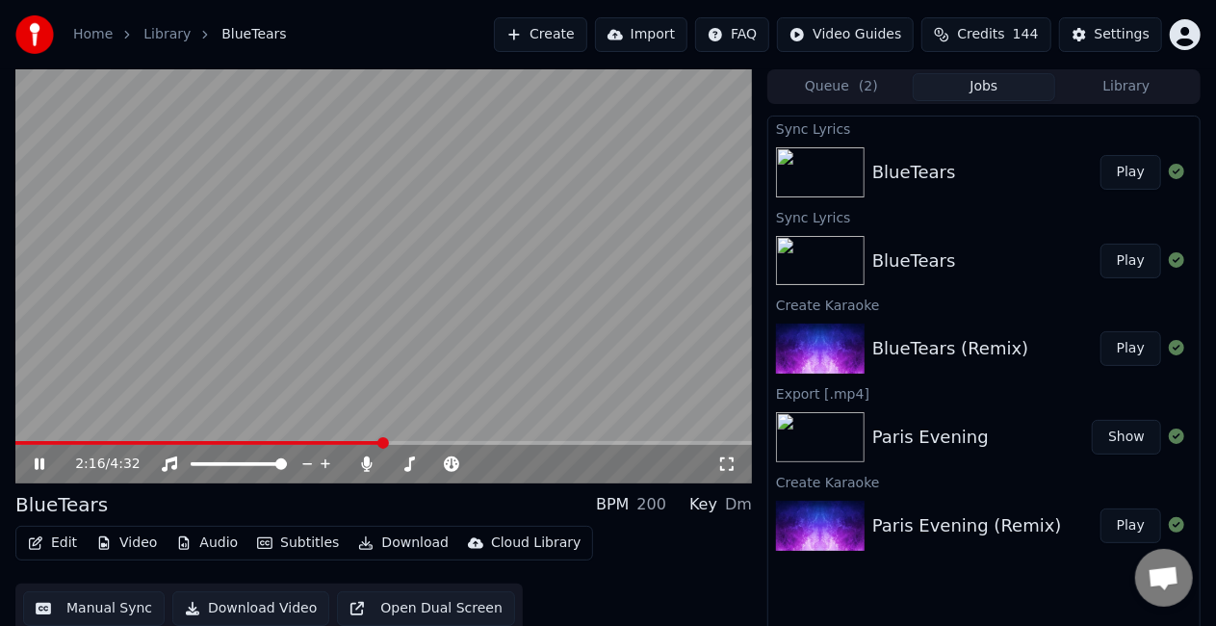
click at [472, 271] on video at bounding box center [383, 276] width 736 height 414
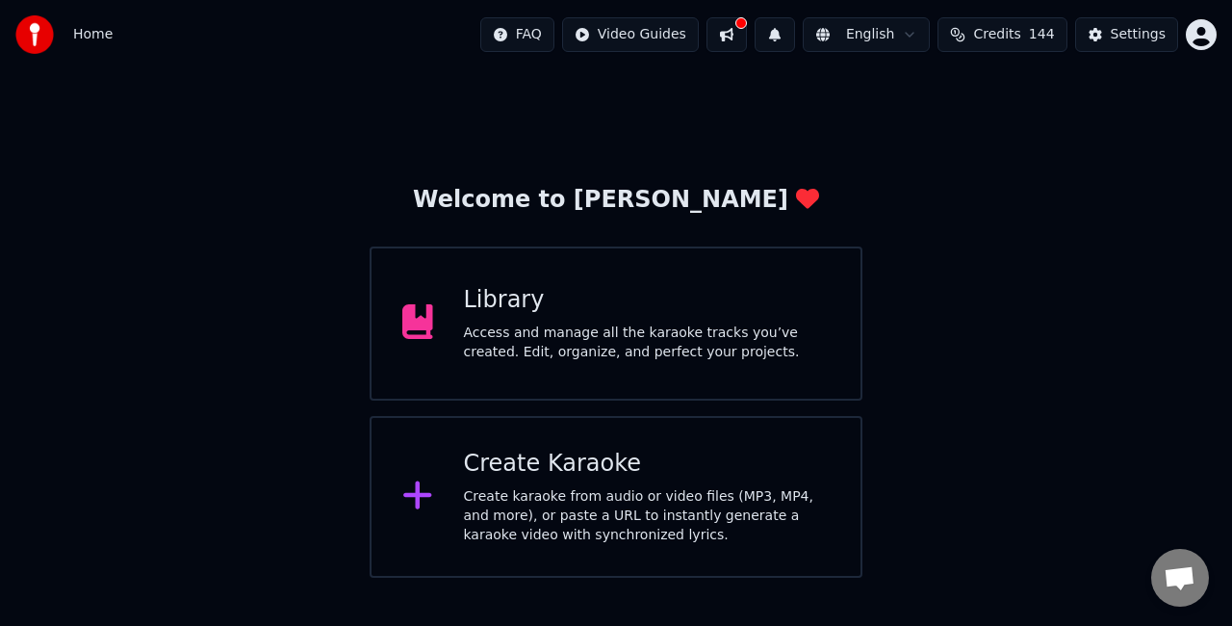
click at [643, 347] on div "Access and manage all the karaoke tracks you’ve created. Edit, organize, and pe…" at bounding box center [647, 342] width 367 height 39
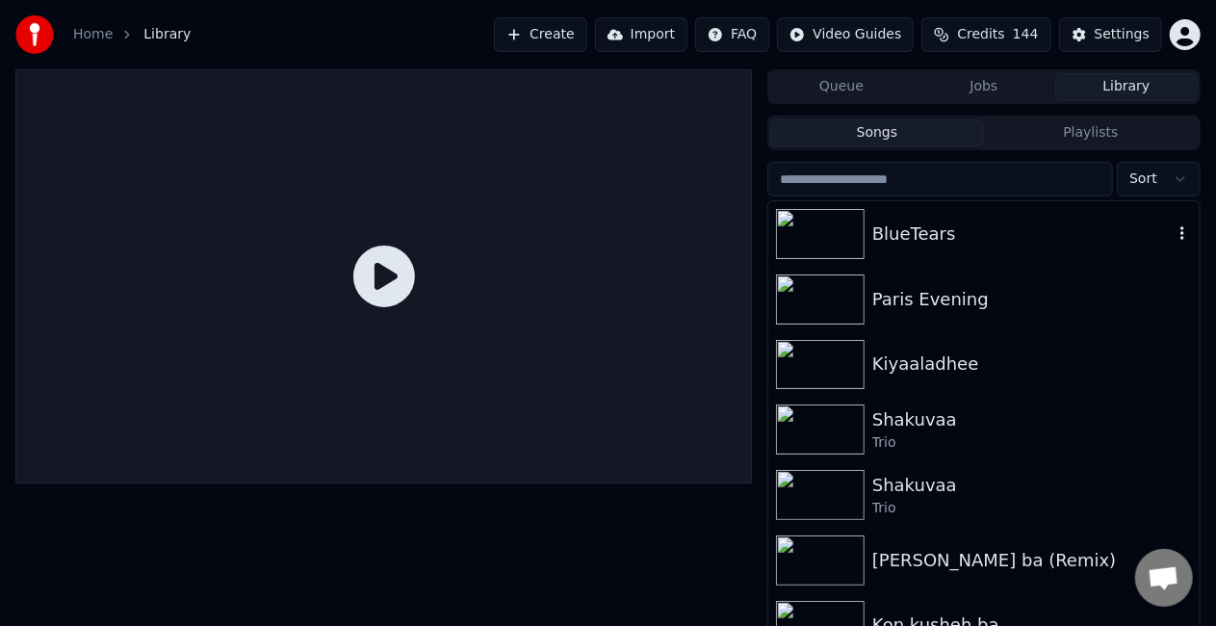
click at [1172, 237] on icon "button" at bounding box center [1181, 232] width 19 height 15
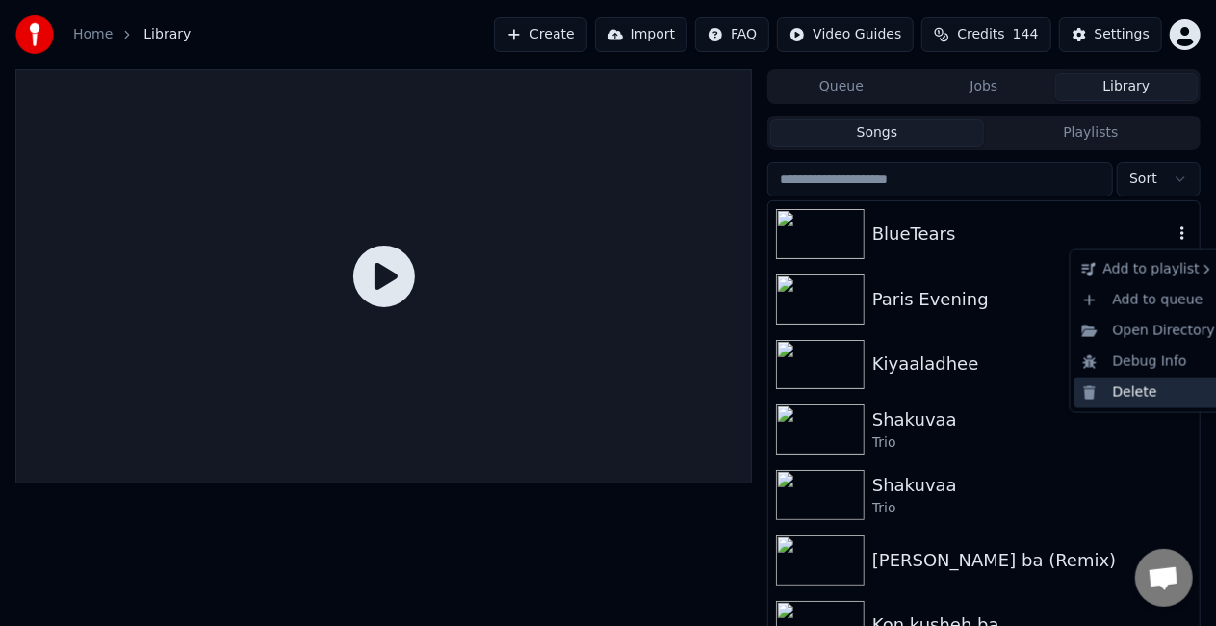
click at [1138, 382] on div "Delete" at bounding box center [1148, 392] width 148 height 31
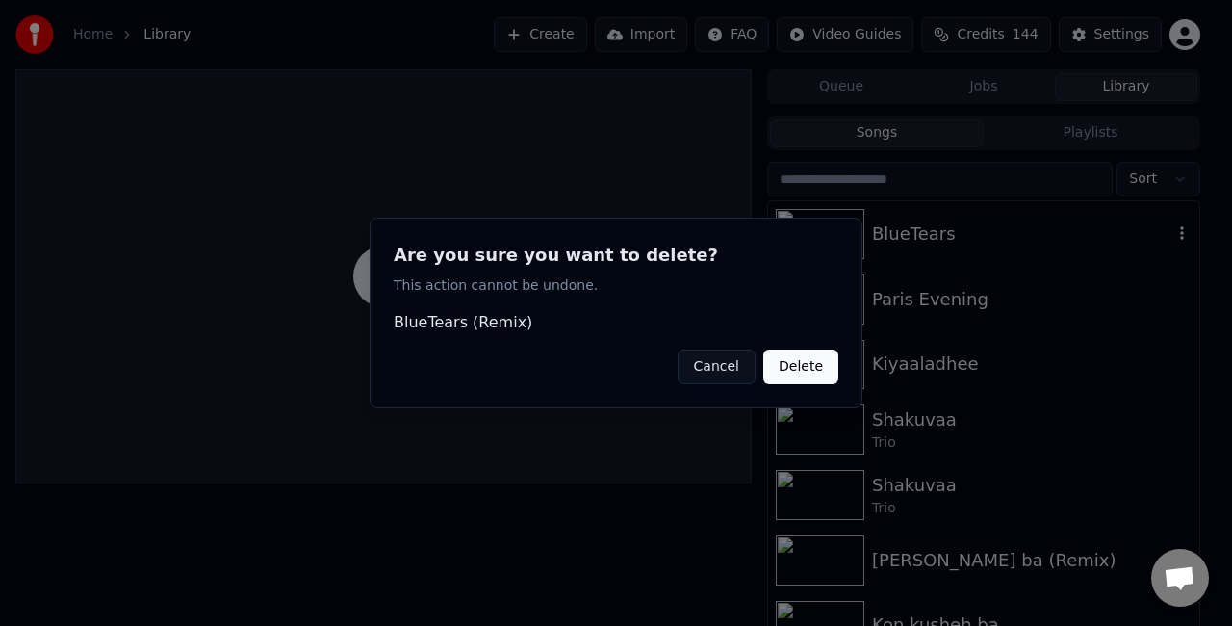
click at [786, 368] on button "Delete" at bounding box center [800, 366] width 75 height 35
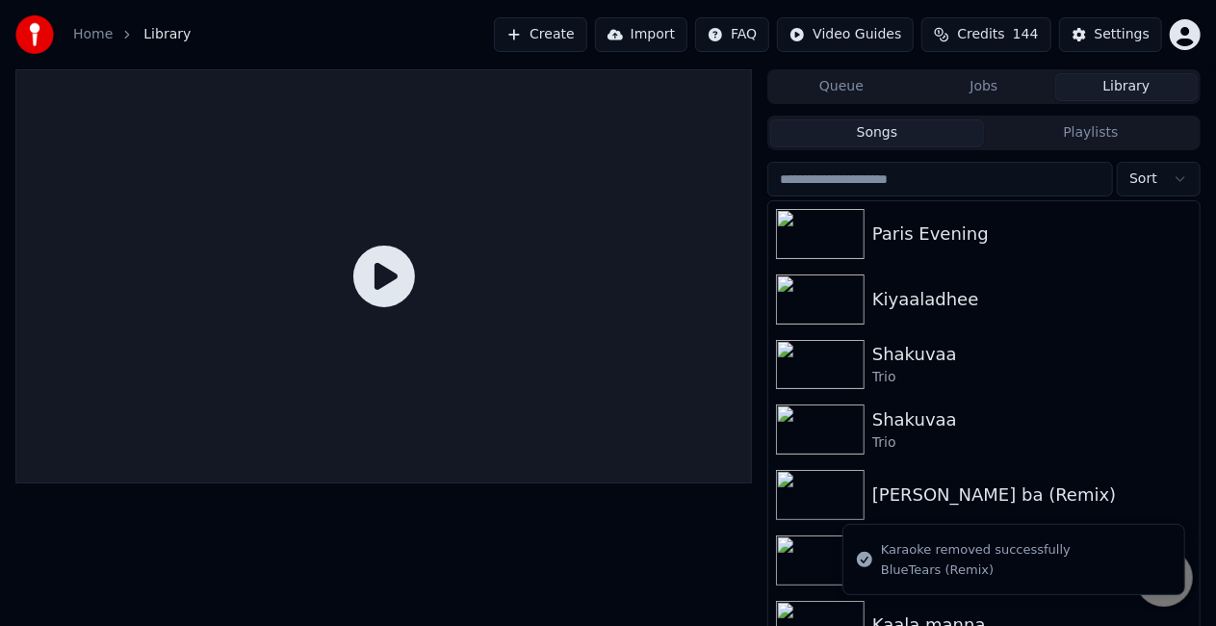
click at [541, 23] on button "Create" at bounding box center [540, 34] width 93 height 35
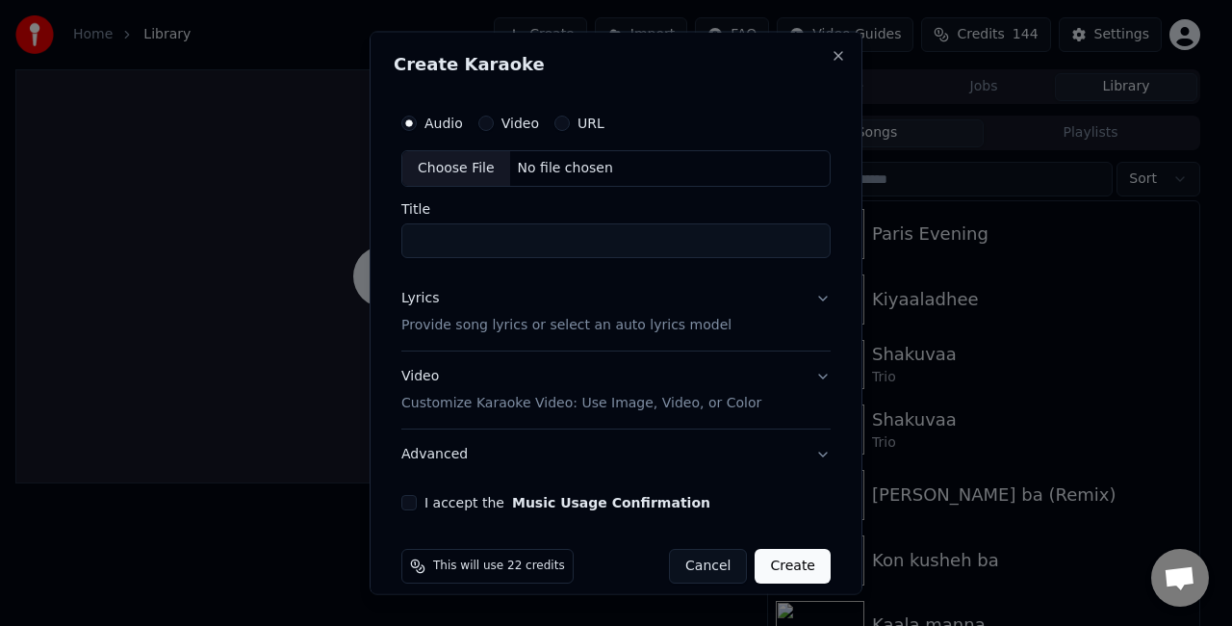
click at [447, 171] on div "Choose File" at bounding box center [456, 168] width 108 height 35
type input "**********"
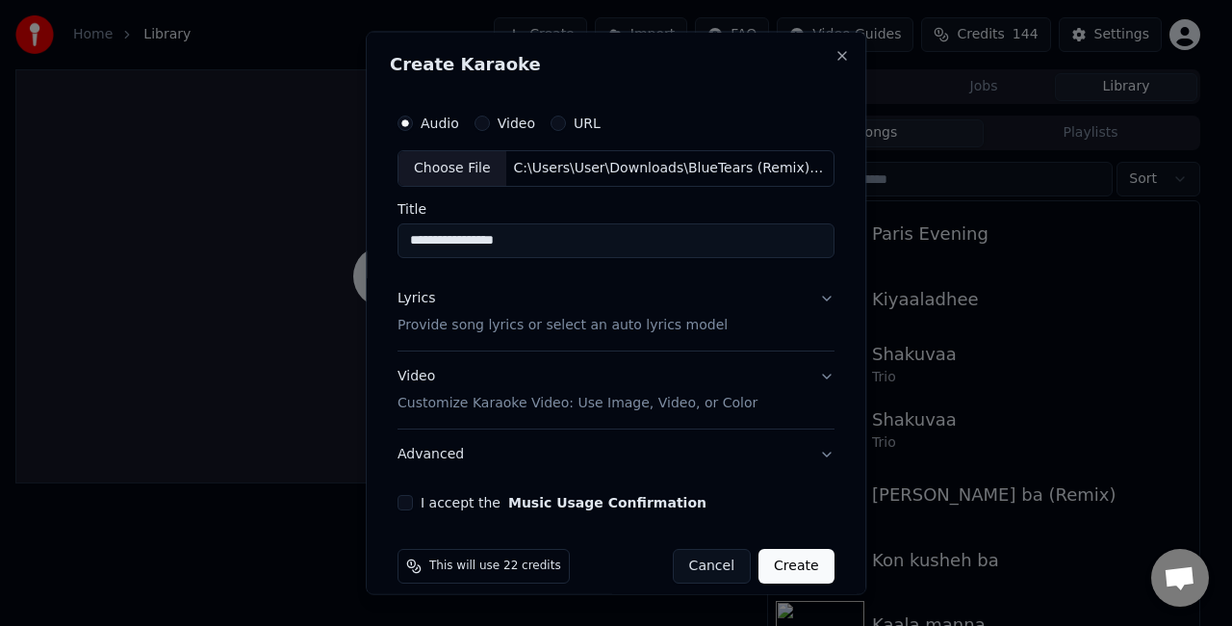
scroll to position [17, 0]
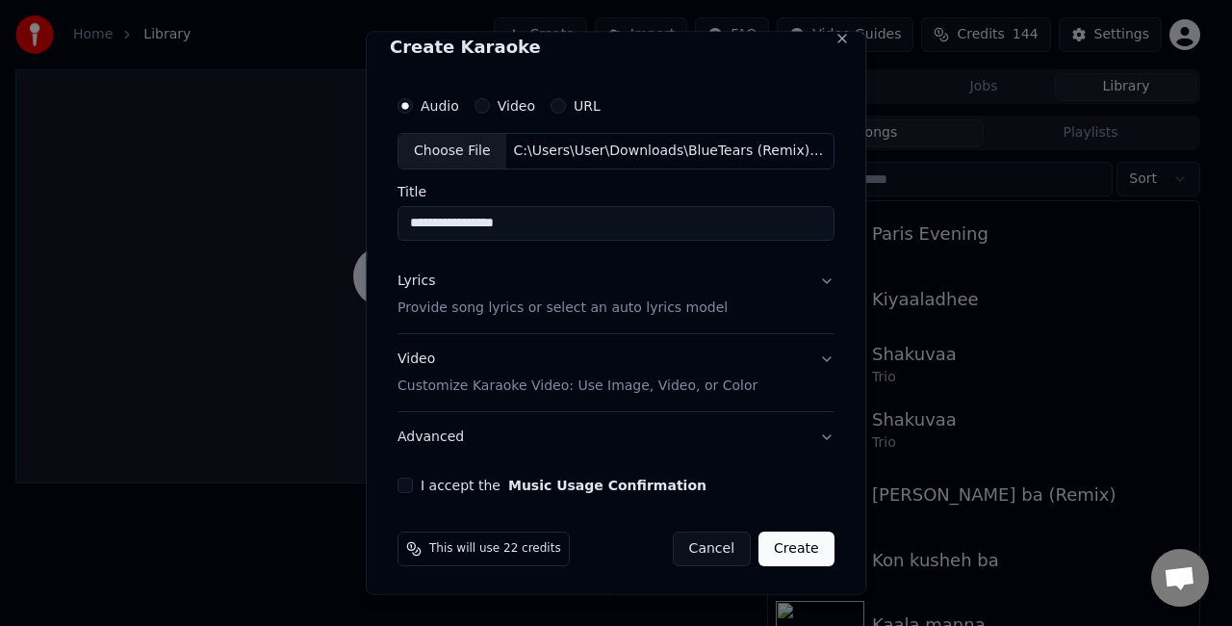
click at [812, 280] on button "Lyrics Provide song lyrics or select an auto lyrics model" at bounding box center [616, 293] width 437 height 77
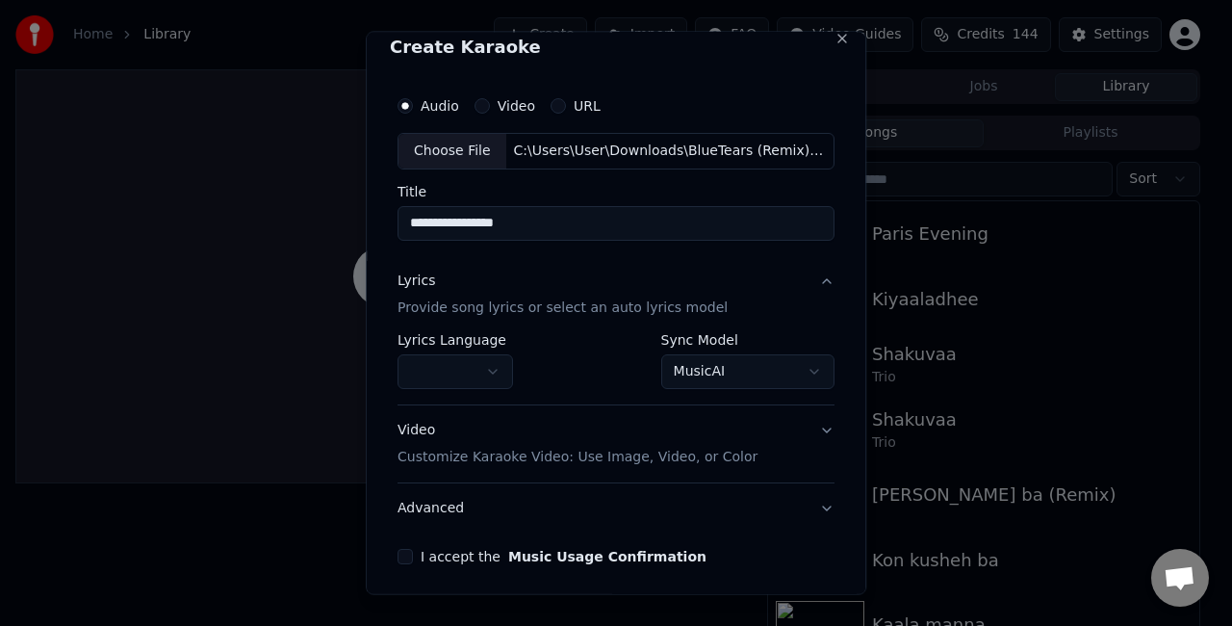
scroll to position [89, 0]
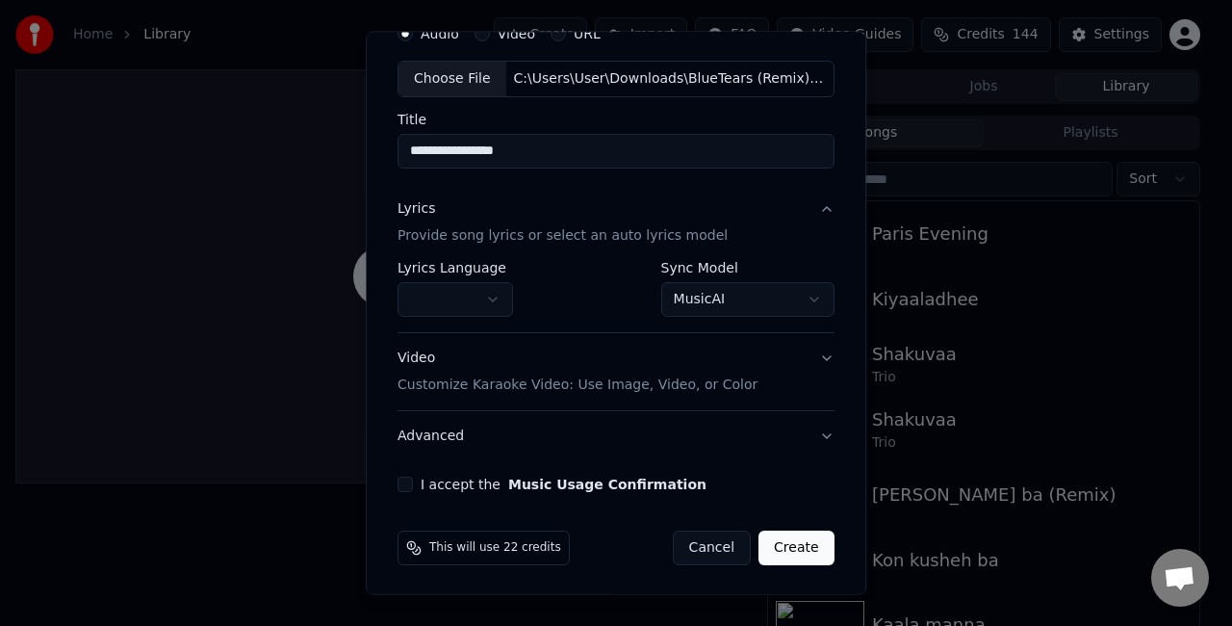
click at [763, 302] on body "**********" at bounding box center [608, 313] width 1216 height 626
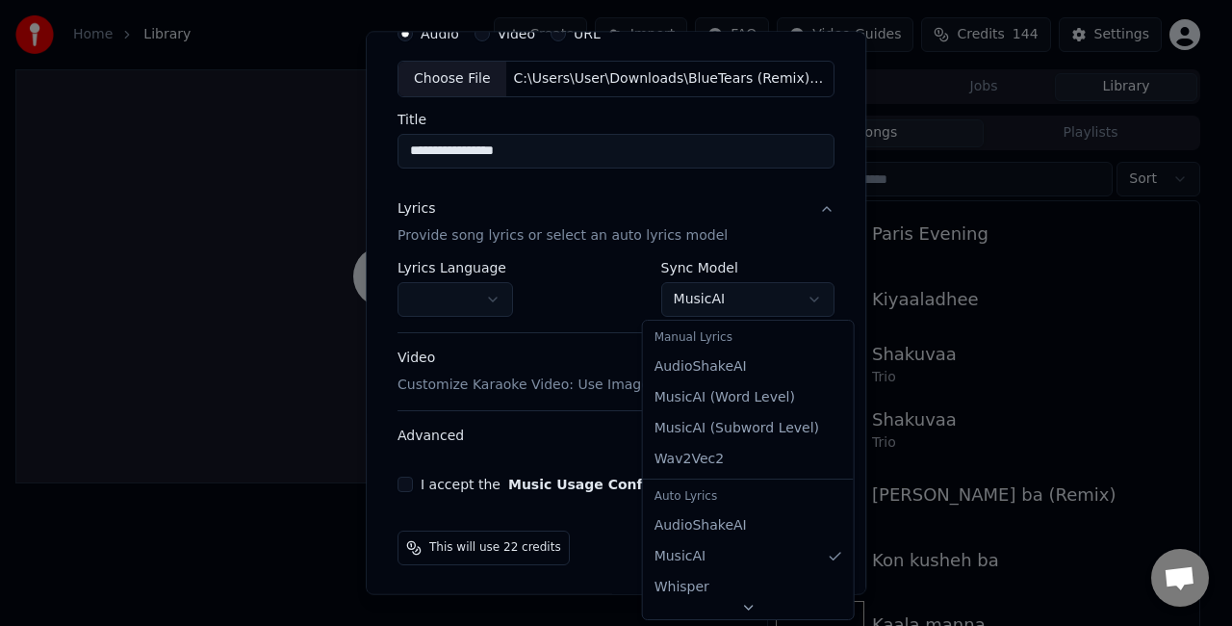
click at [763, 302] on body "**********" at bounding box center [608, 313] width 1216 height 626
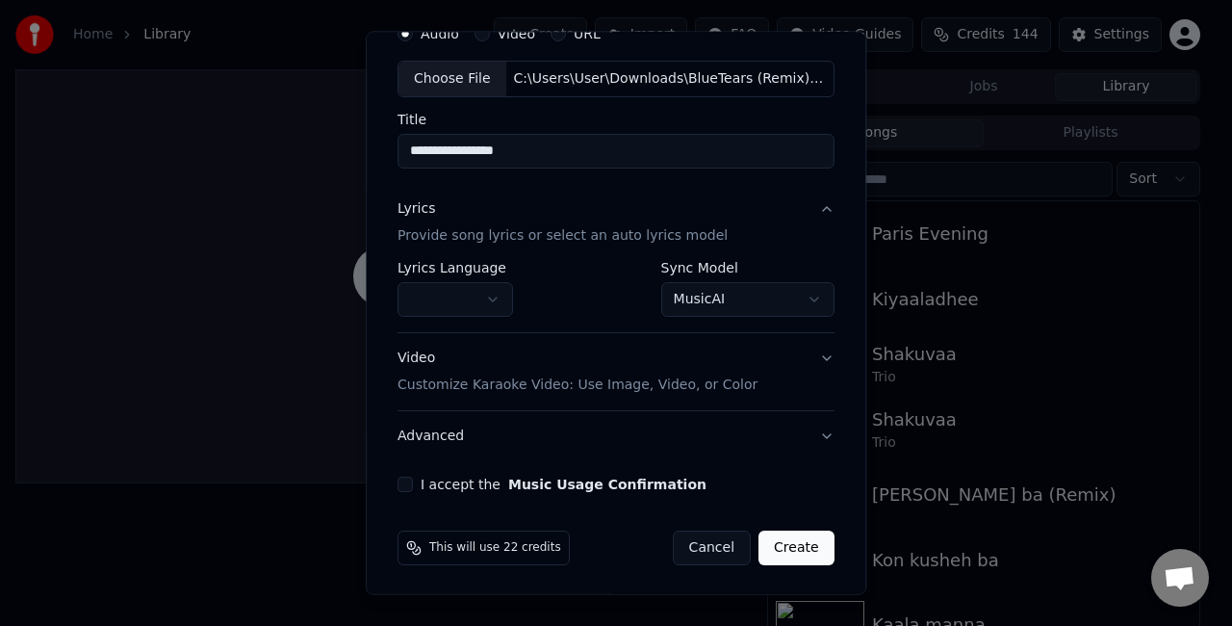
click at [803, 354] on button "Video Customize Karaoke Video: Use Image, Video, or Color" at bounding box center [616, 371] width 437 height 77
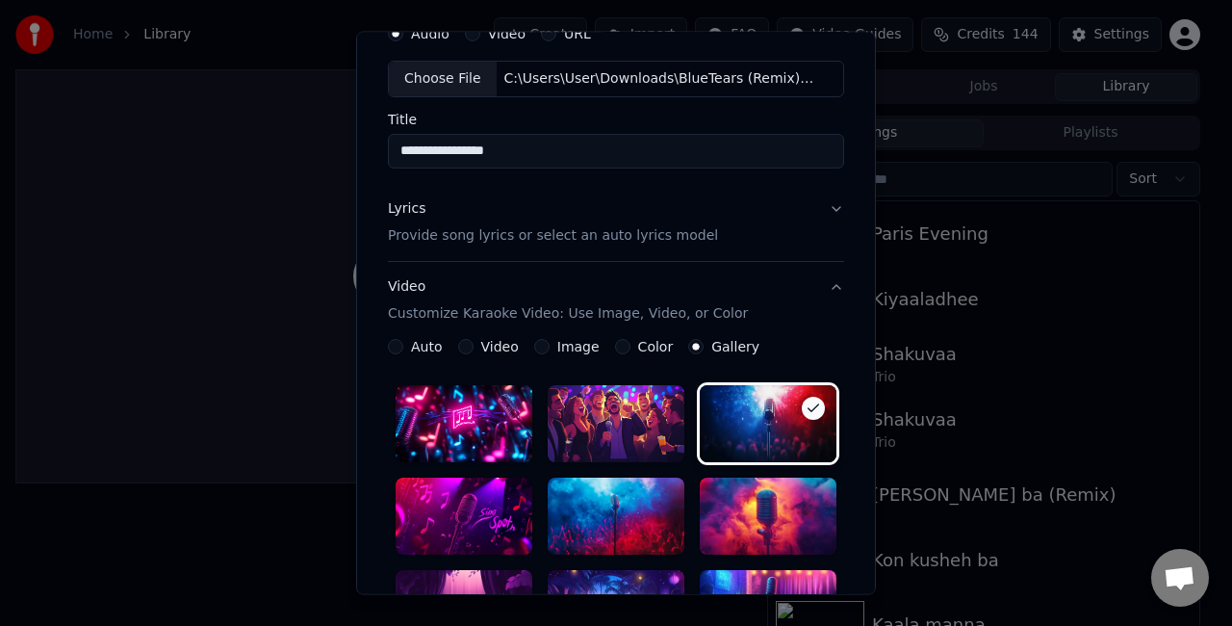
scroll to position [281, 0]
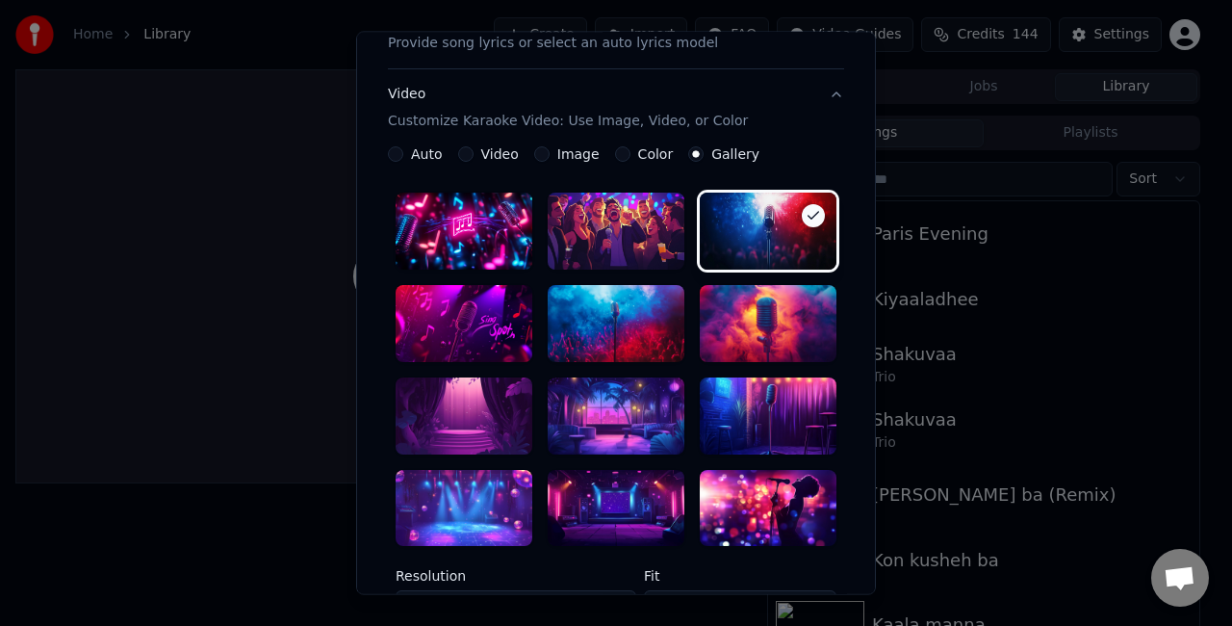
click at [462, 425] on div at bounding box center [464, 415] width 137 height 77
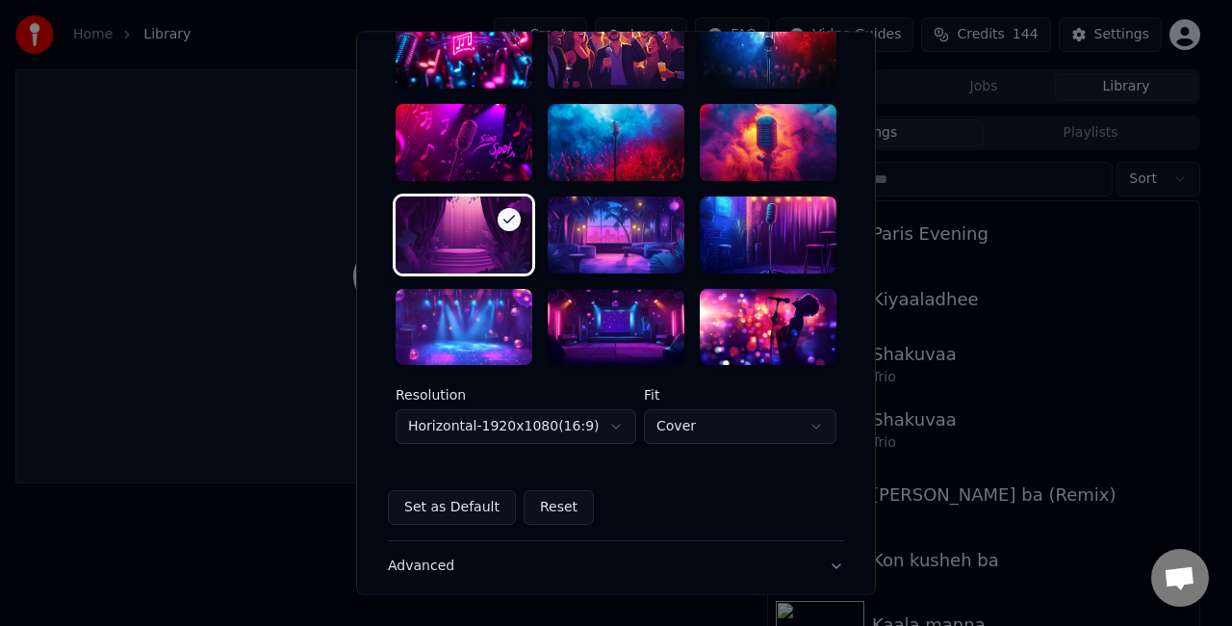
scroll to position [474, 0]
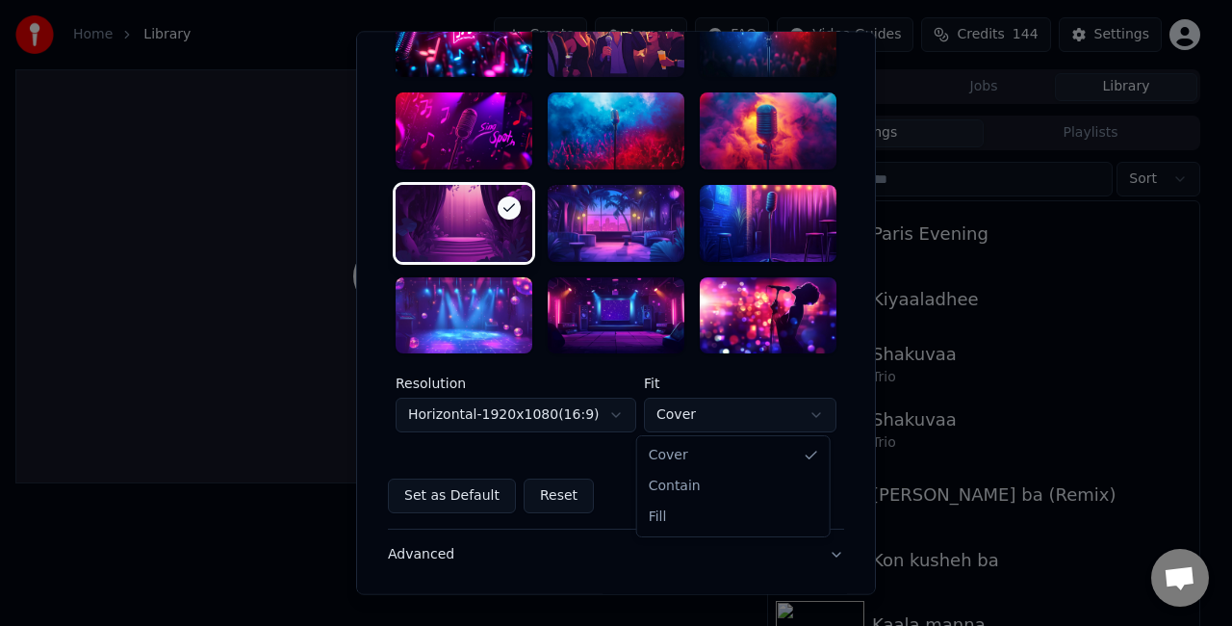
click at [703, 410] on body "**********" at bounding box center [608, 313] width 1216 height 626
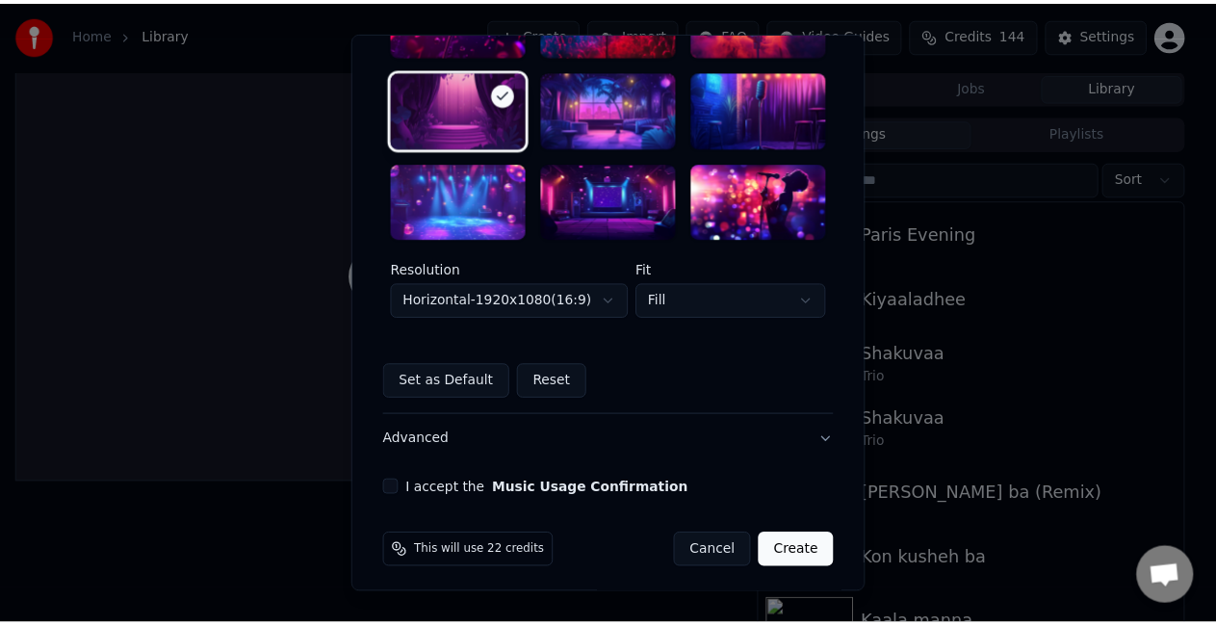
scroll to position [593, 0]
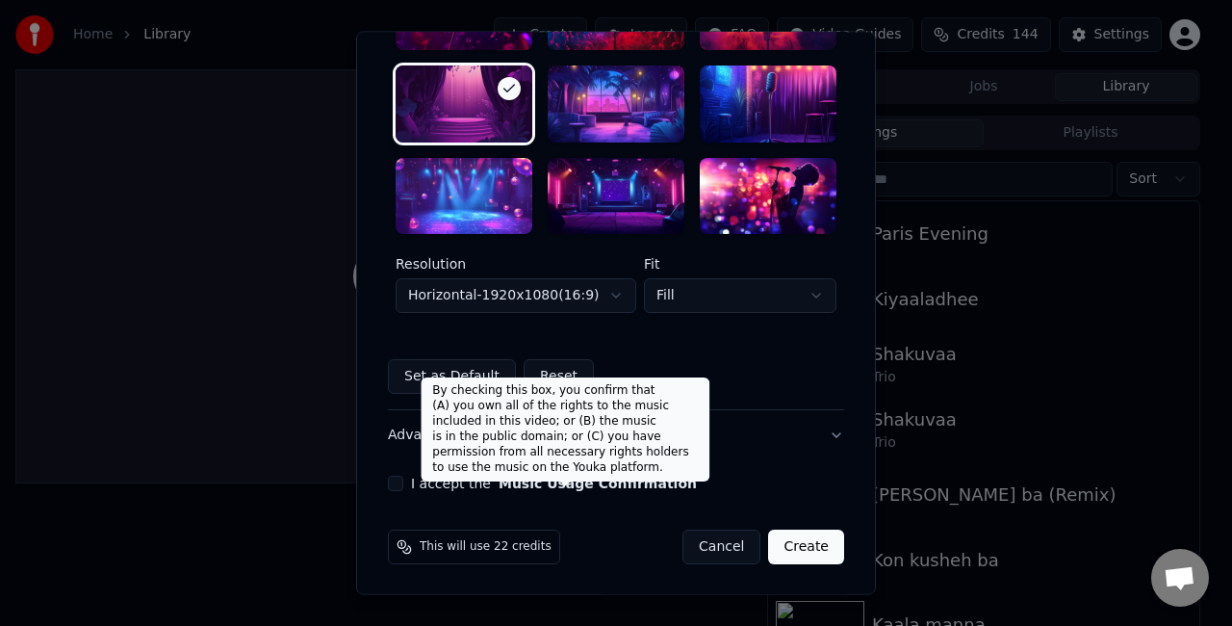
click at [530, 482] on button "Music Usage Confirmation" at bounding box center [598, 483] width 198 height 13
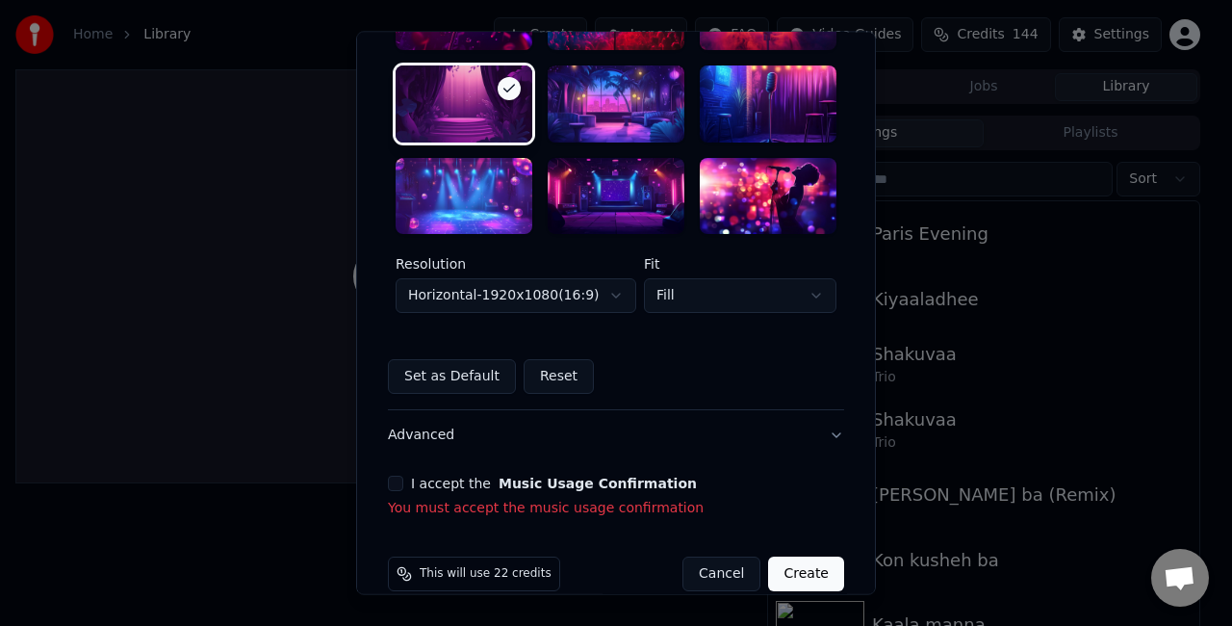
click at [388, 490] on div "I accept the Music Usage Confirmation You must accept the music usage confirmat…" at bounding box center [616, 497] width 456 height 42
click at [389, 480] on button "I accept the Music Usage Confirmation" at bounding box center [395, 483] width 15 height 15
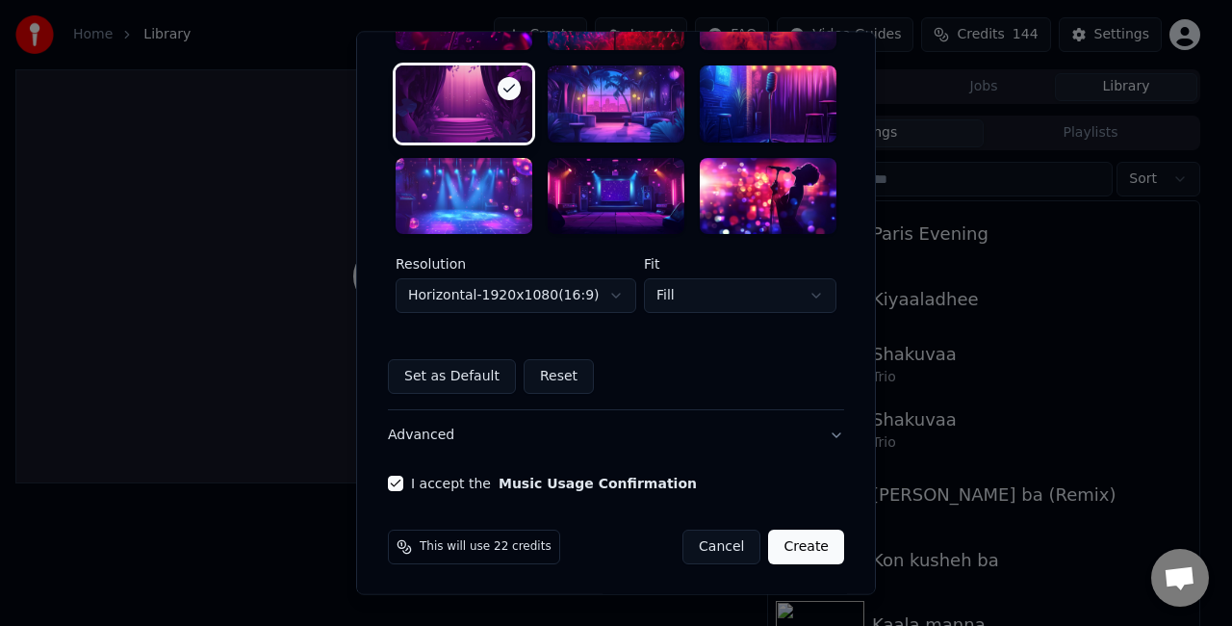
click at [795, 552] on button "Create" at bounding box center [806, 547] width 76 height 35
select select "*****"
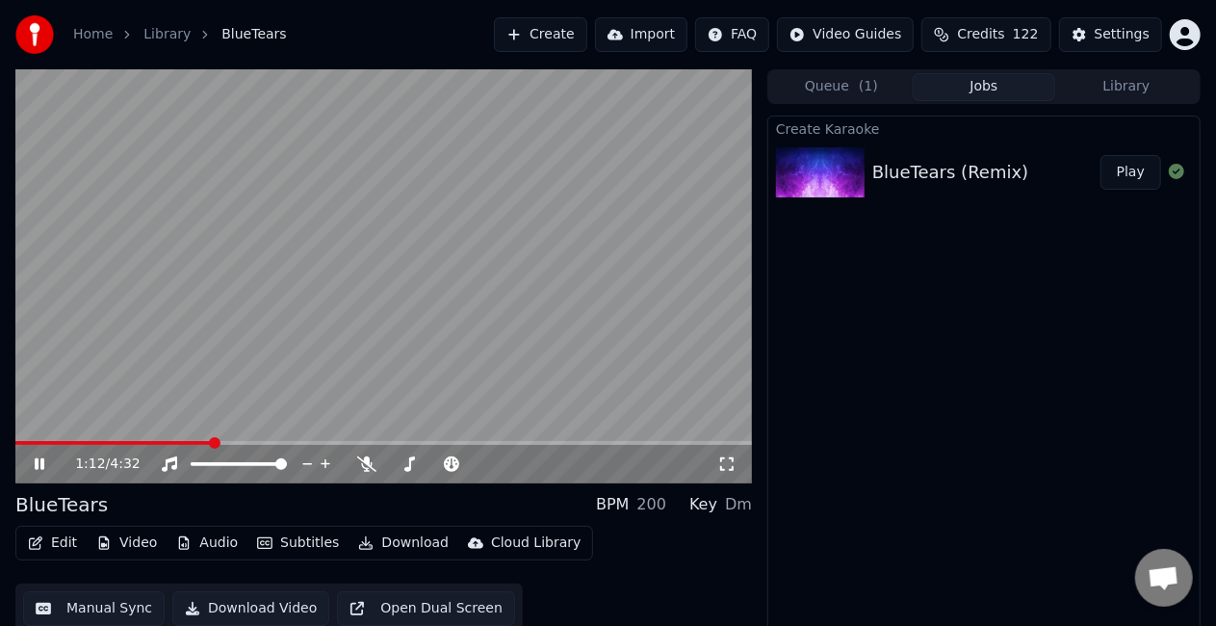
click at [720, 466] on icon at bounding box center [726, 463] width 19 height 15
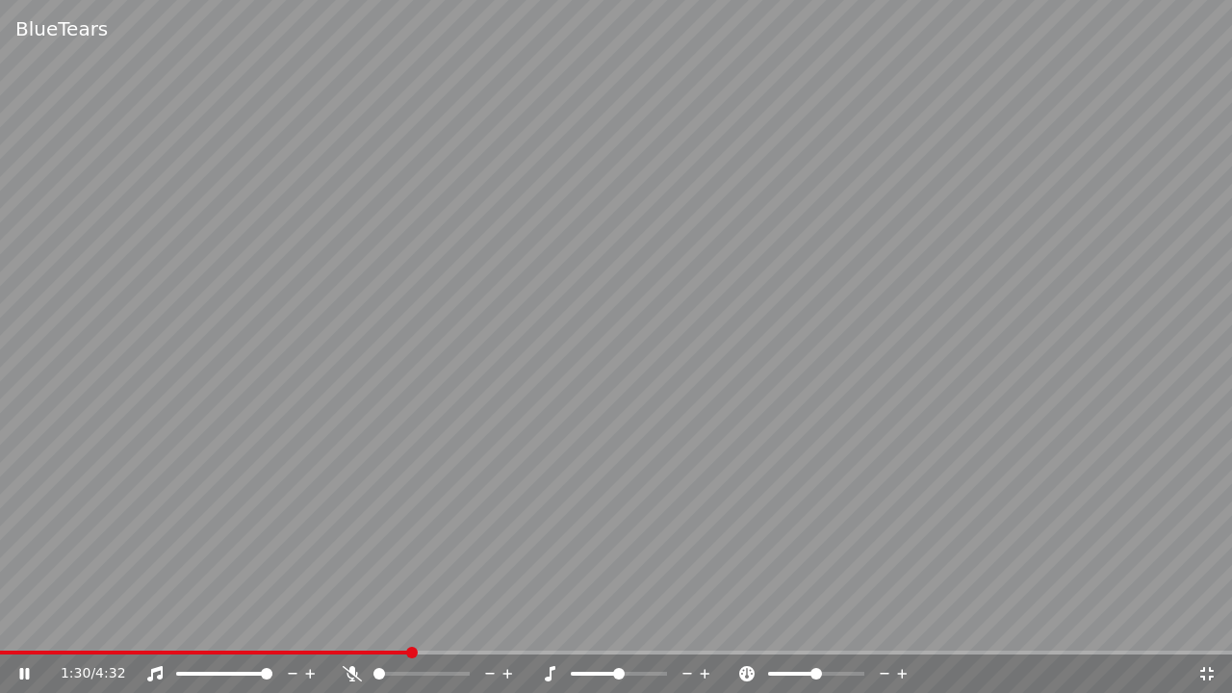
click at [502, 452] on video at bounding box center [616, 346] width 1232 height 693
click at [1210, 625] on icon at bounding box center [1206, 673] width 19 height 15
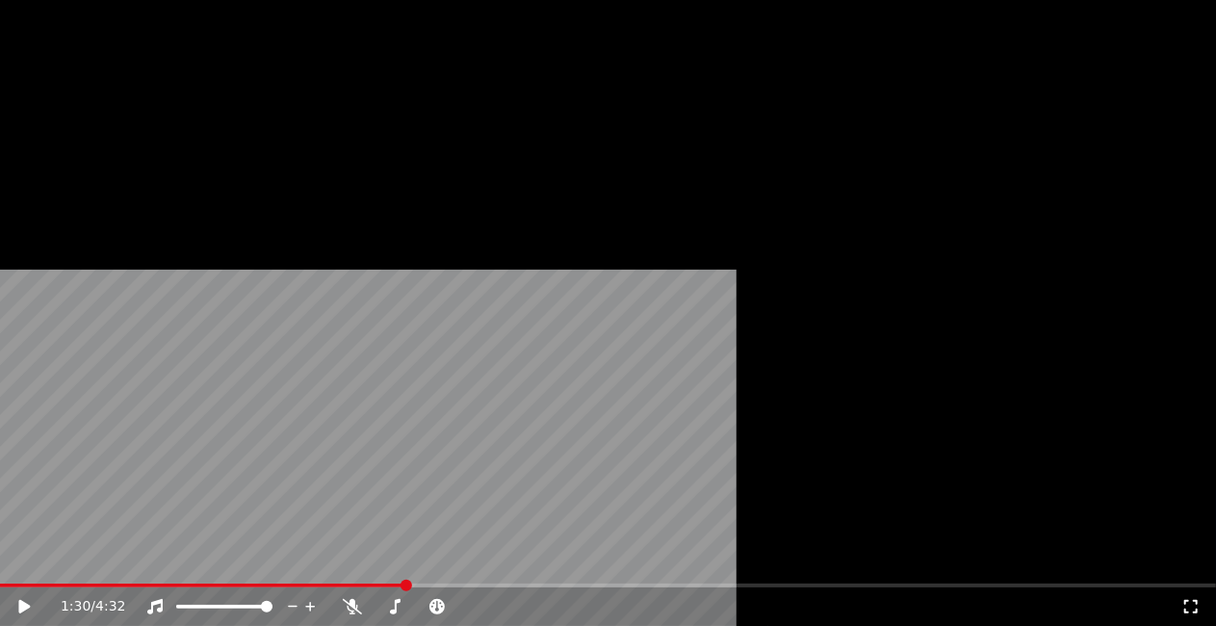
click at [60, 142] on button "Edit" at bounding box center [52, 129] width 64 height 27
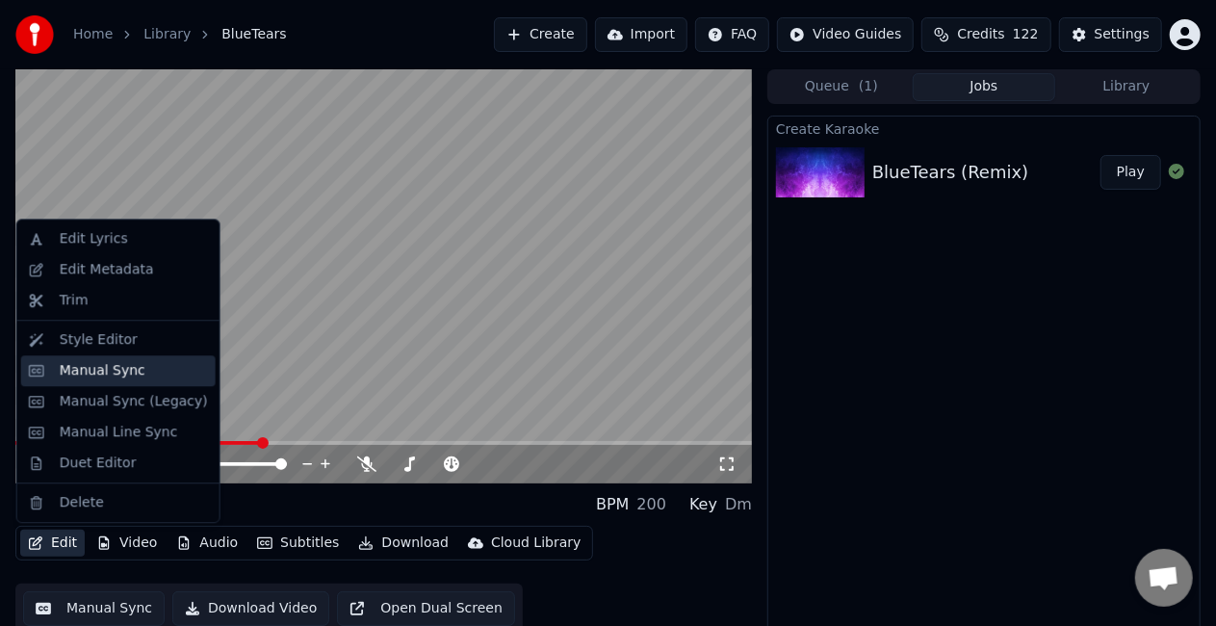
click at [111, 367] on div "Manual Sync" at bounding box center [103, 370] width 86 height 19
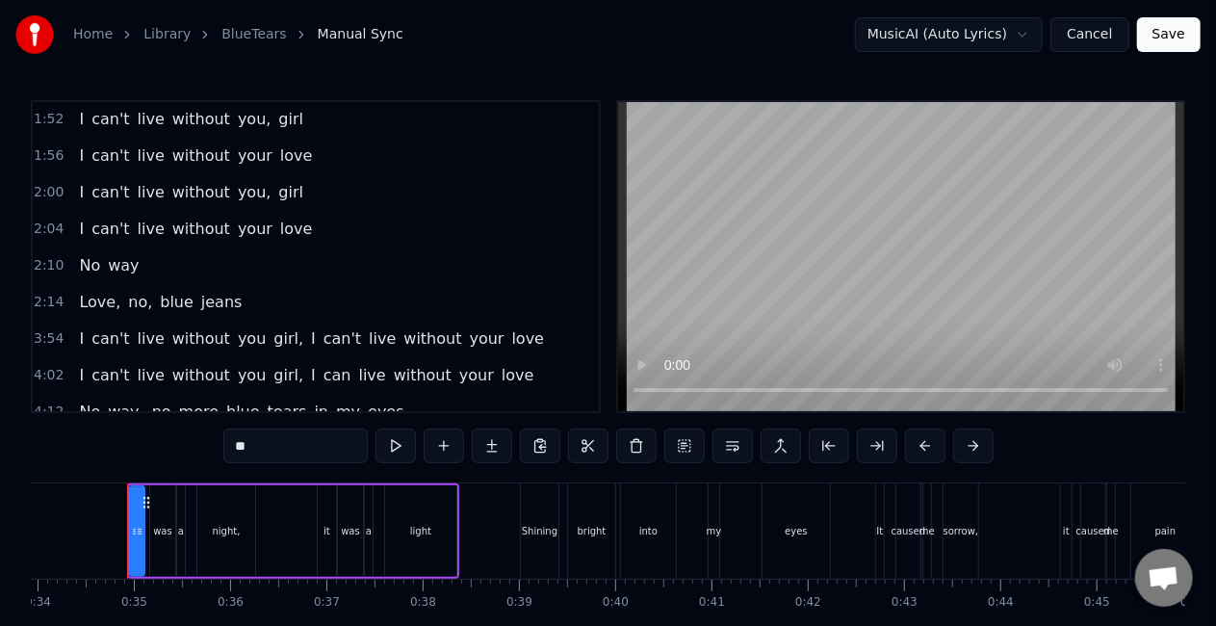
scroll to position [589, 0]
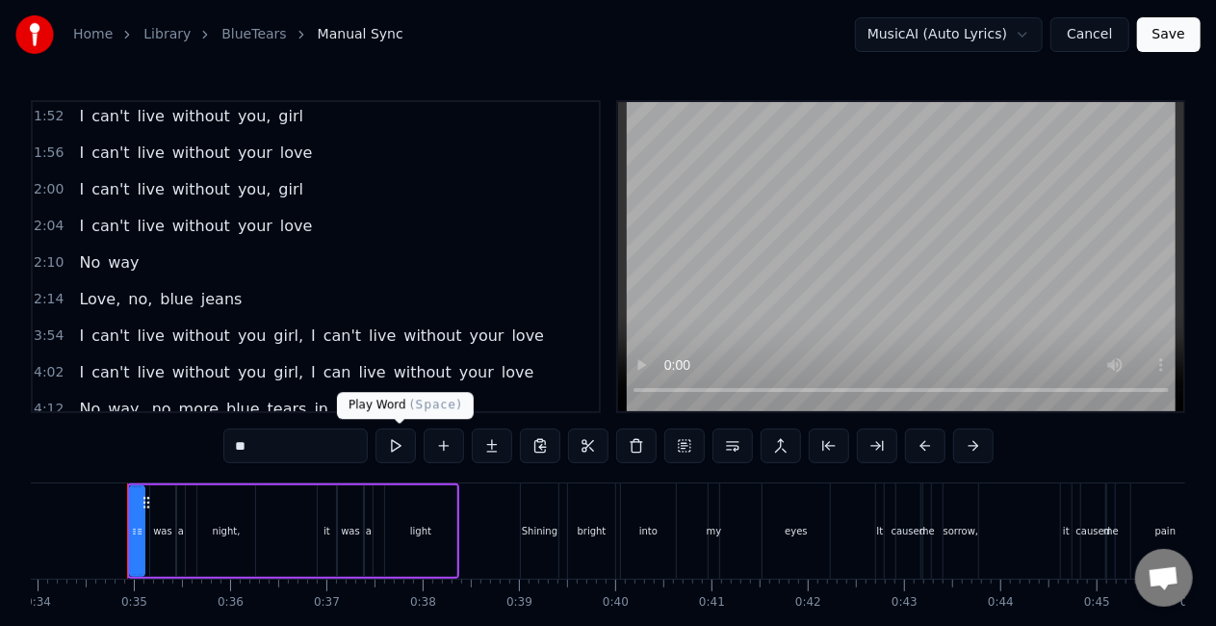
click at [404, 440] on button at bounding box center [395, 445] width 40 height 35
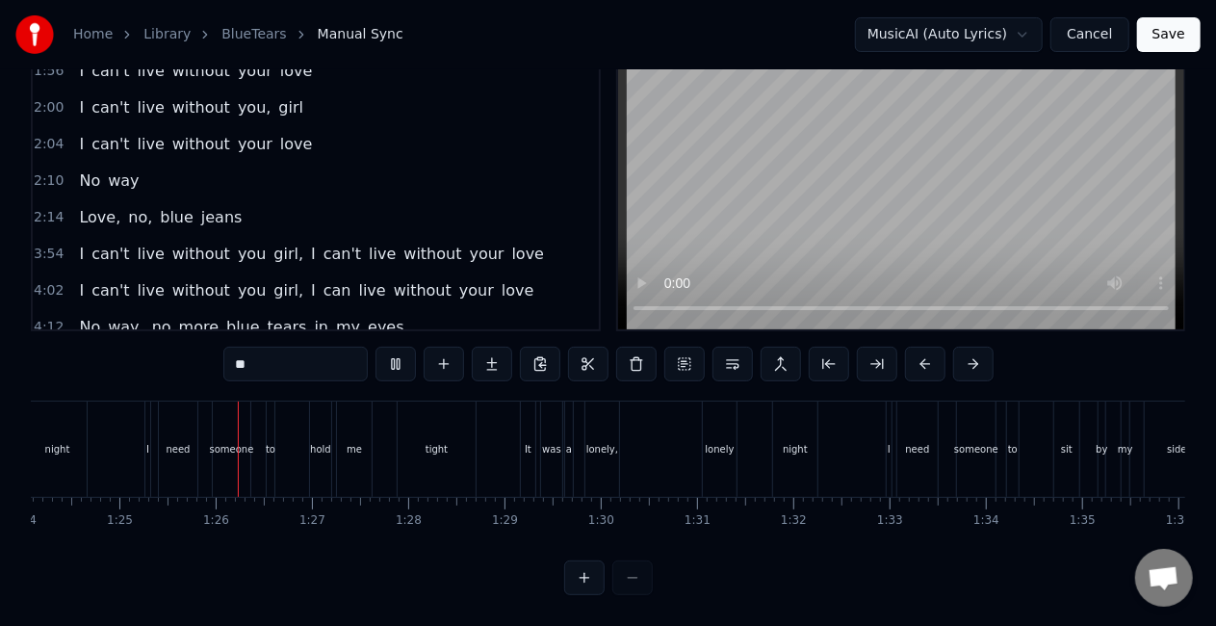
scroll to position [0, 8138]
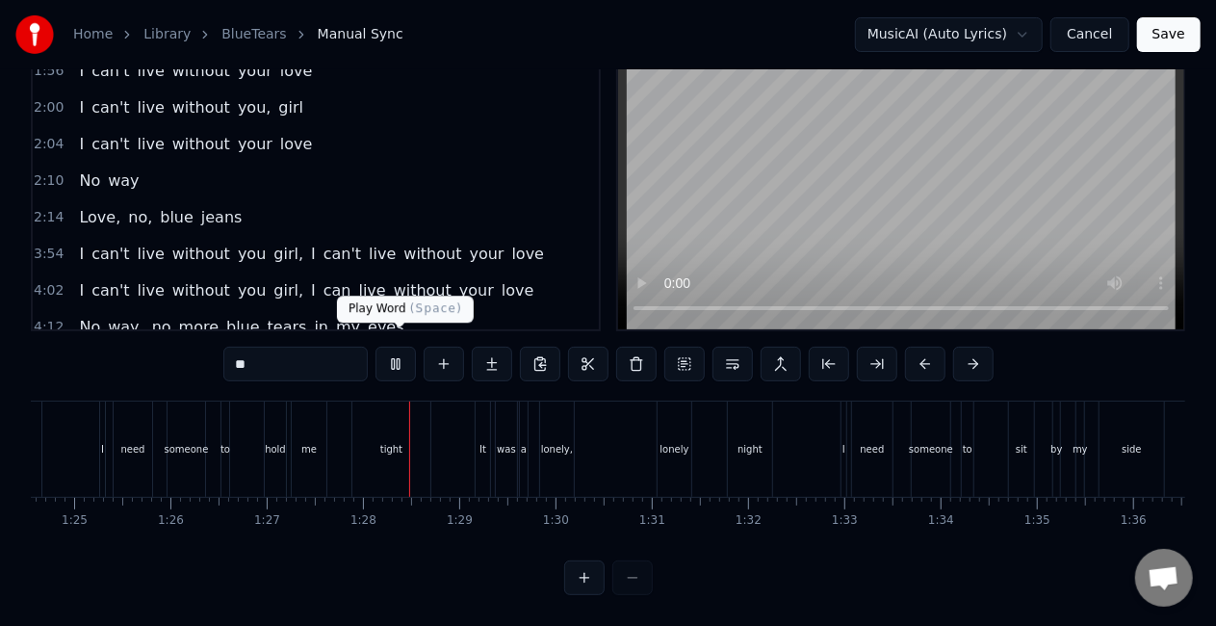
drag, startPoint x: 389, startPoint y: 351, endPoint x: 466, endPoint y: 329, distance: 80.1
click at [389, 350] on button at bounding box center [395, 364] width 40 height 35
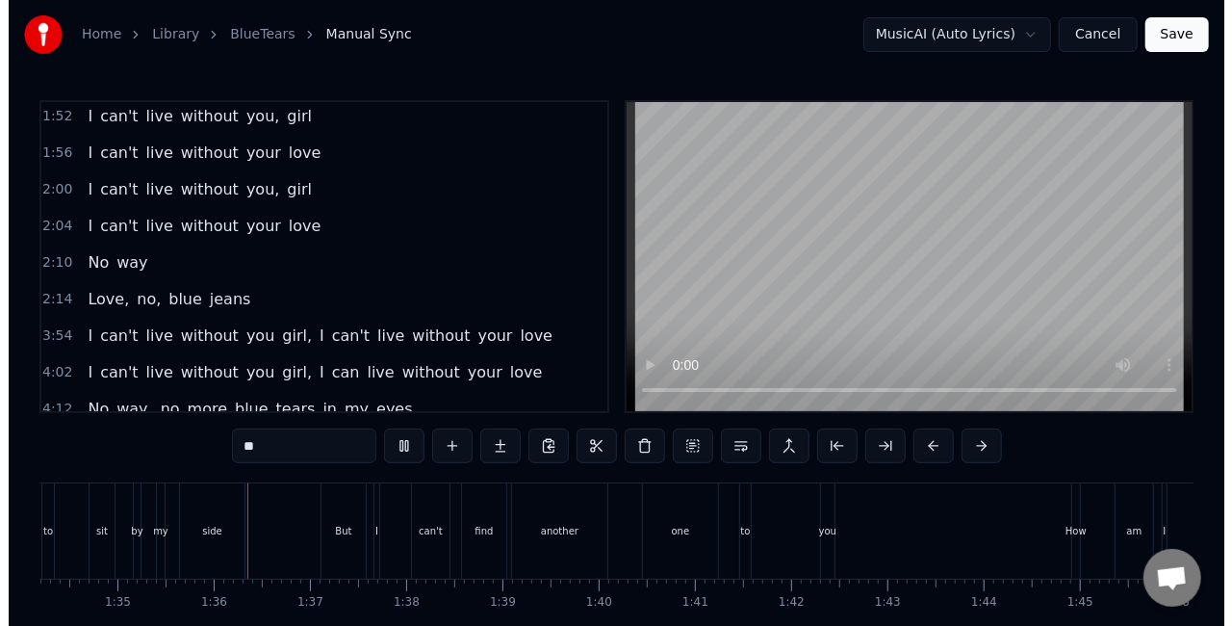
scroll to position [0, 9111]
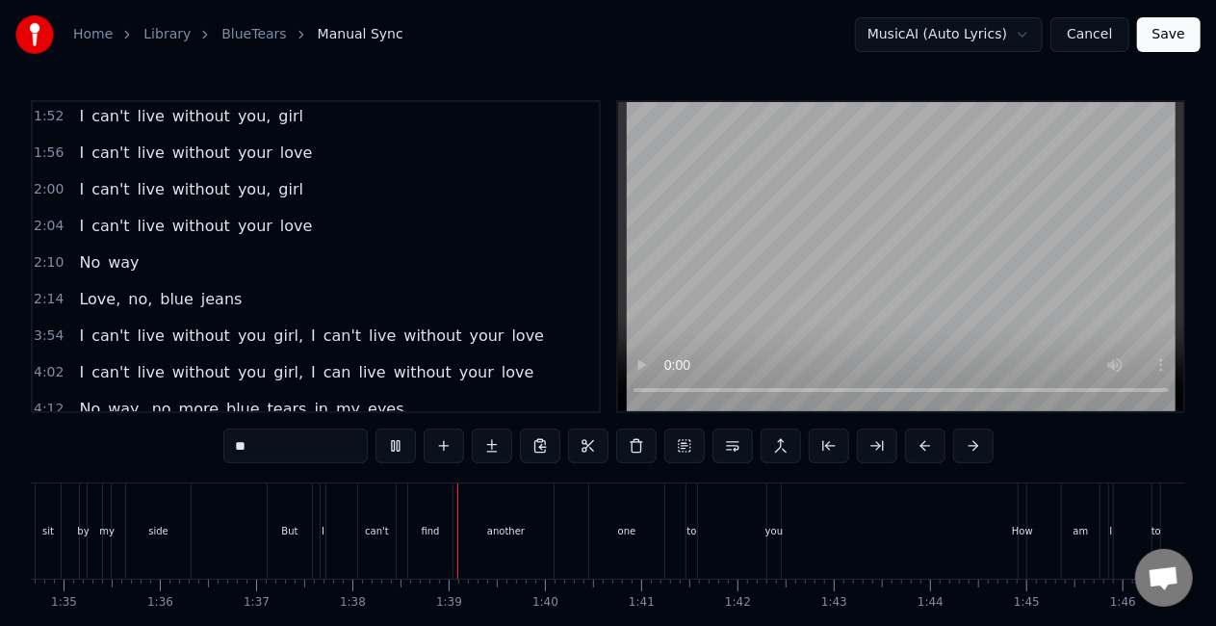
click at [1107, 37] on button "Cancel" at bounding box center [1089, 34] width 78 height 35
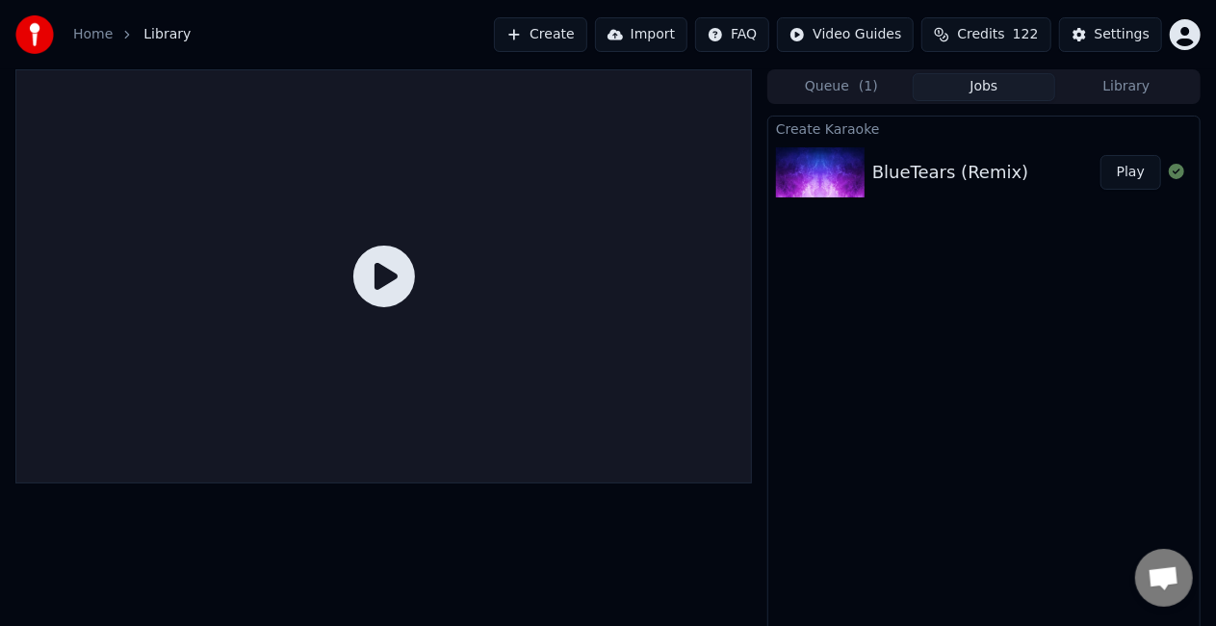
click at [376, 272] on icon at bounding box center [384, 276] width 62 height 62
click at [1121, 185] on button "Play" at bounding box center [1130, 172] width 61 height 35
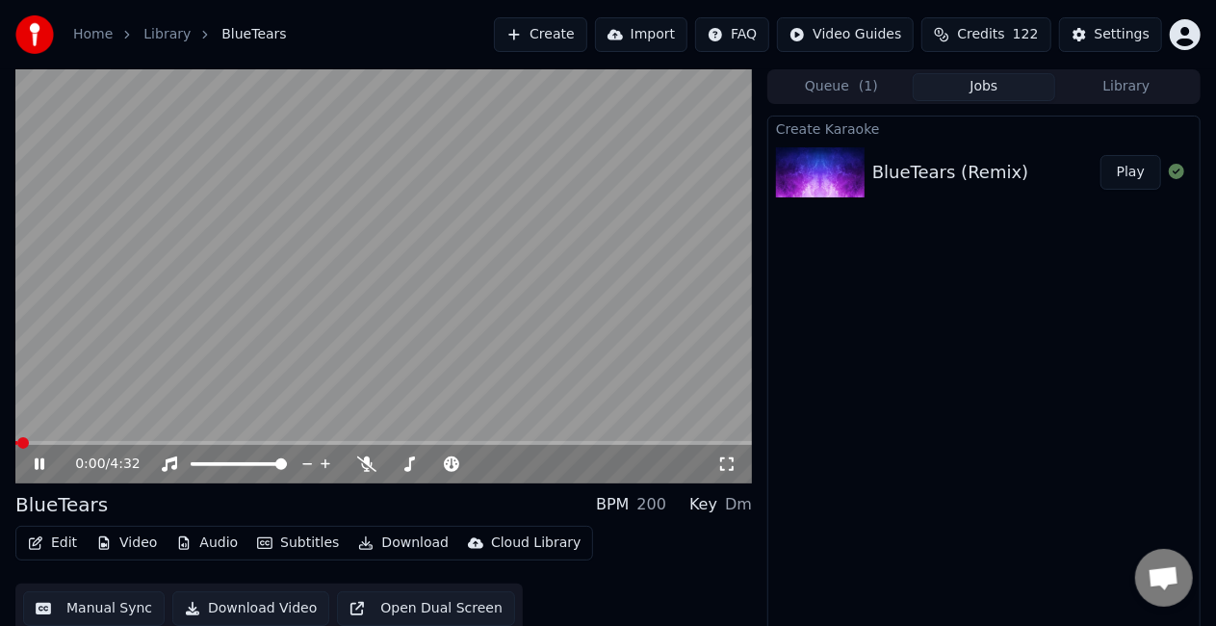
click at [139, 443] on span at bounding box center [383, 443] width 736 height 4
click at [169, 447] on div "0:47 / 4:32" at bounding box center [383, 464] width 736 height 39
click at [209, 441] on span at bounding box center [383, 443] width 736 height 4
click at [249, 441] on span at bounding box center [383, 443] width 736 height 4
click at [246, 441] on span at bounding box center [136, 443] width 242 height 4
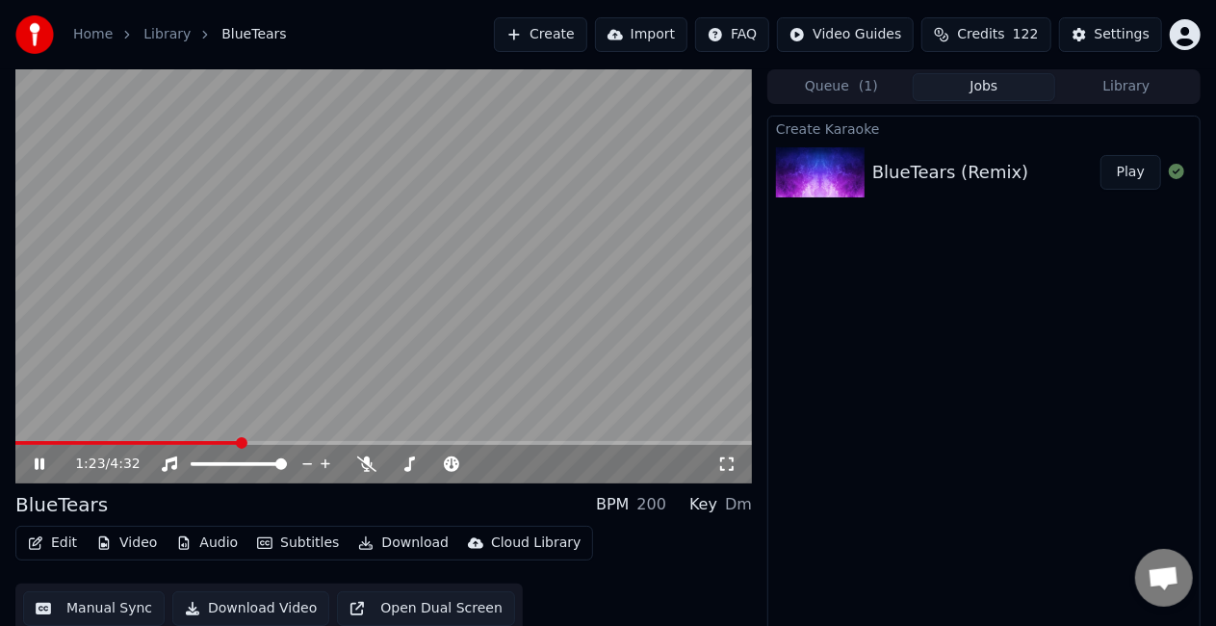
click at [240, 441] on span at bounding box center [127, 443] width 224 height 4
click at [226, 441] on span at bounding box center [120, 443] width 211 height 4
click at [364, 462] on icon at bounding box center [366, 463] width 19 height 15
click at [358, 443] on span at bounding box center [186, 443] width 343 height 4
click at [425, 443] on span at bounding box center [383, 443] width 736 height 4
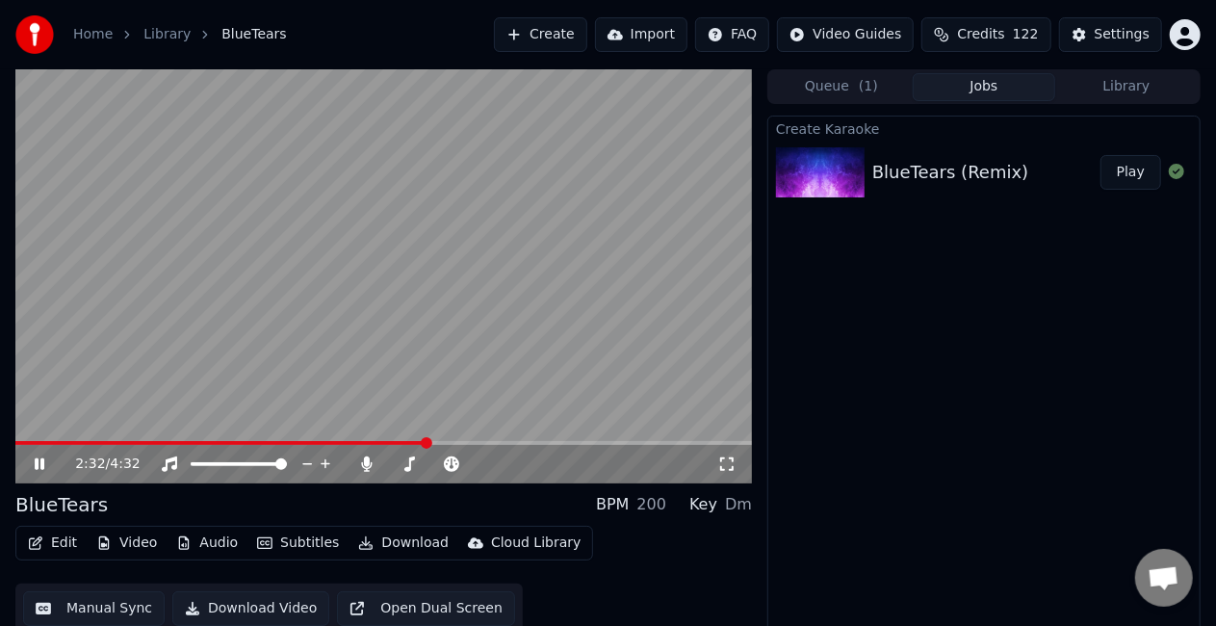
click at [455, 438] on video at bounding box center [383, 276] width 736 height 414
click at [457, 438] on video at bounding box center [383, 276] width 736 height 414
click at [439, 393] on video at bounding box center [383, 276] width 736 height 414
click at [64, 543] on button "Edit" at bounding box center [52, 542] width 64 height 27
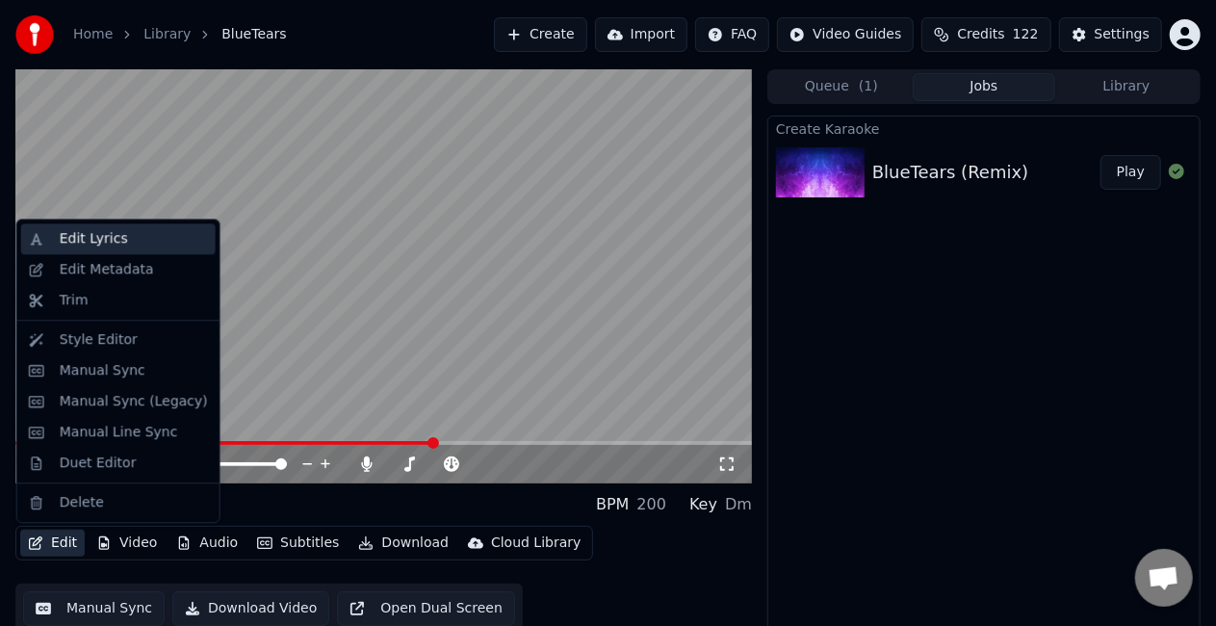
click at [105, 249] on div "Edit Lyrics" at bounding box center [118, 238] width 194 height 31
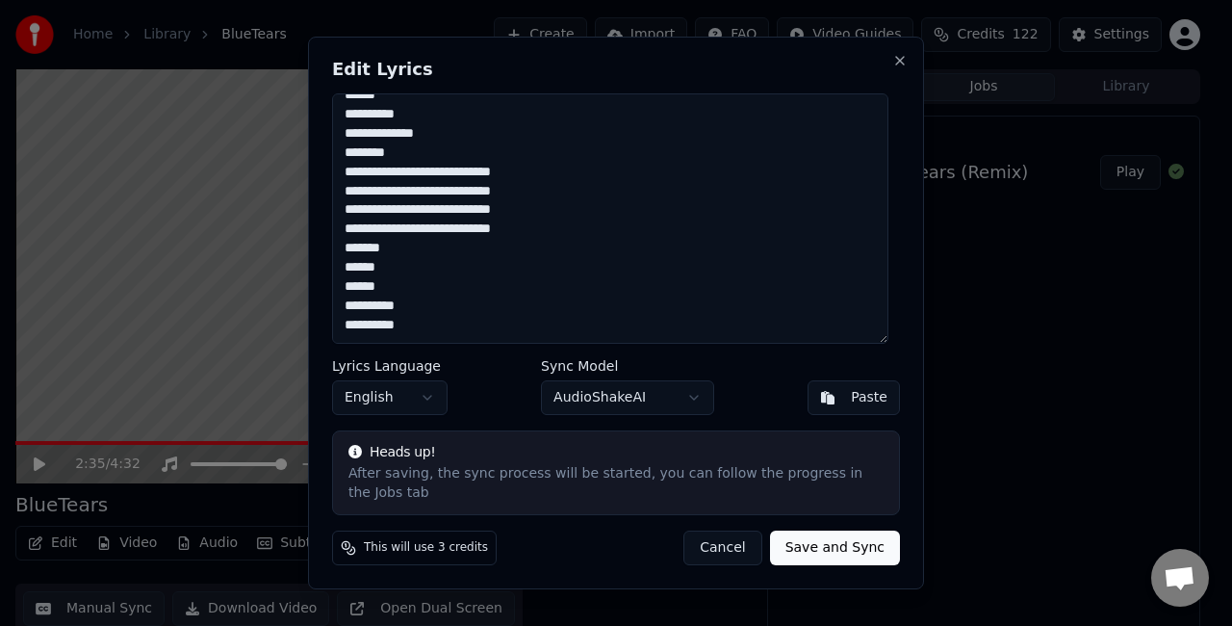
scroll to position [535, 0]
drag, startPoint x: 411, startPoint y: 265, endPoint x: 336, endPoint y: 260, distance: 75.2
click at [338, 262] on textarea "**********" at bounding box center [610, 218] width 556 height 250
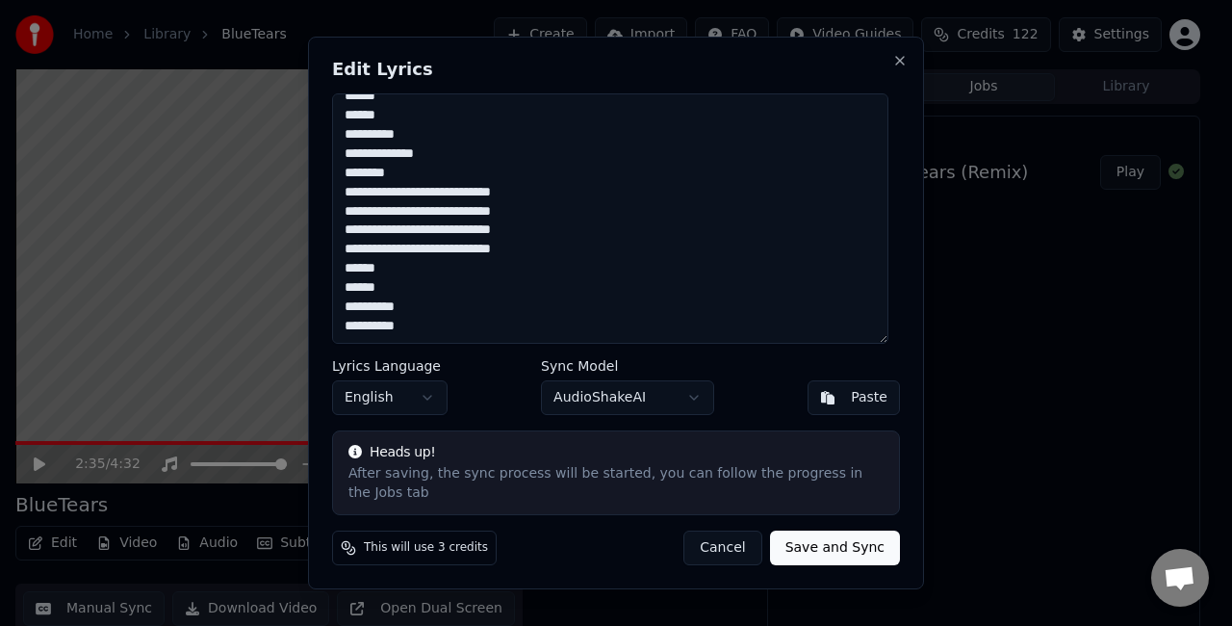
drag, startPoint x: 429, startPoint y: 178, endPoint x: 347, endPoint y: 162, distance: 83.4
click at [348, 162] on textarea "**********" at bounding box center [610, 218] width 556 height 250
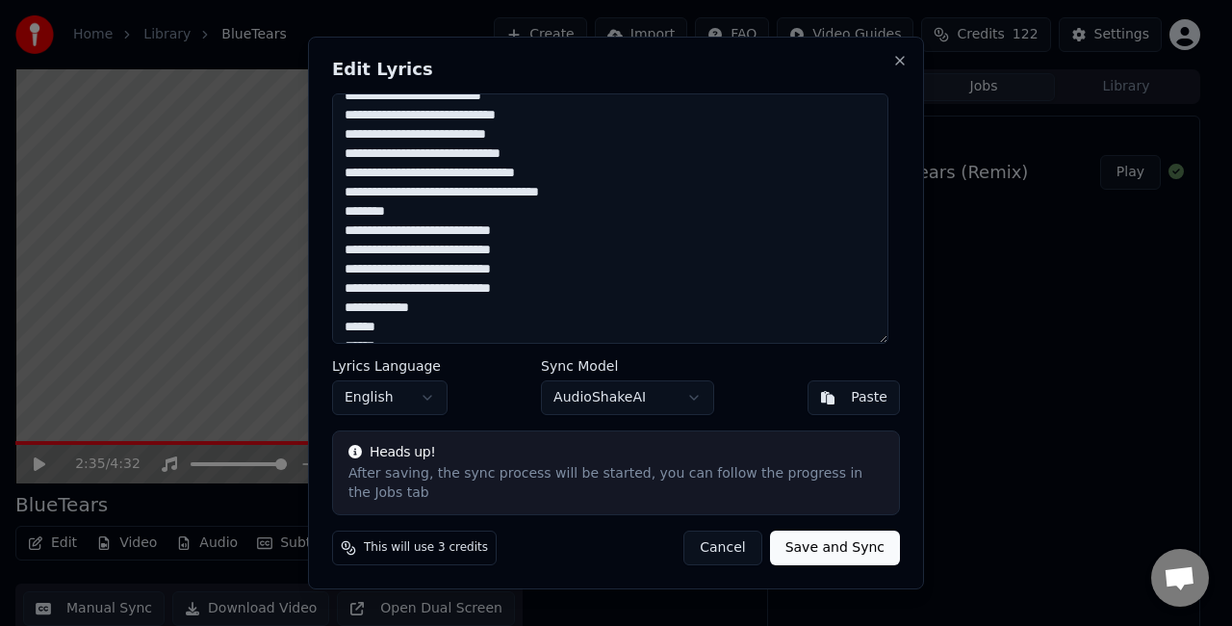
drag, startPoint x: 434, startPoint y: 210, endPoint x: 358, endPoint y: 208, distance: 76.1
click at [358, 208] on textarea "**********" at bounding box center [610, 218] width 556 height 250
drag, startPoint x: 450, startPoint y: 228, endPoint x: 444, endPoint y: 220, distance: 10.2
click at [448, 225] on textarea "**********" at bounding box center [610, 218] width 556 height 250
drag, startPoint x: 424, startPoint y: 220, endPoint x: 325, endPoint y: 219, distance: 98.2
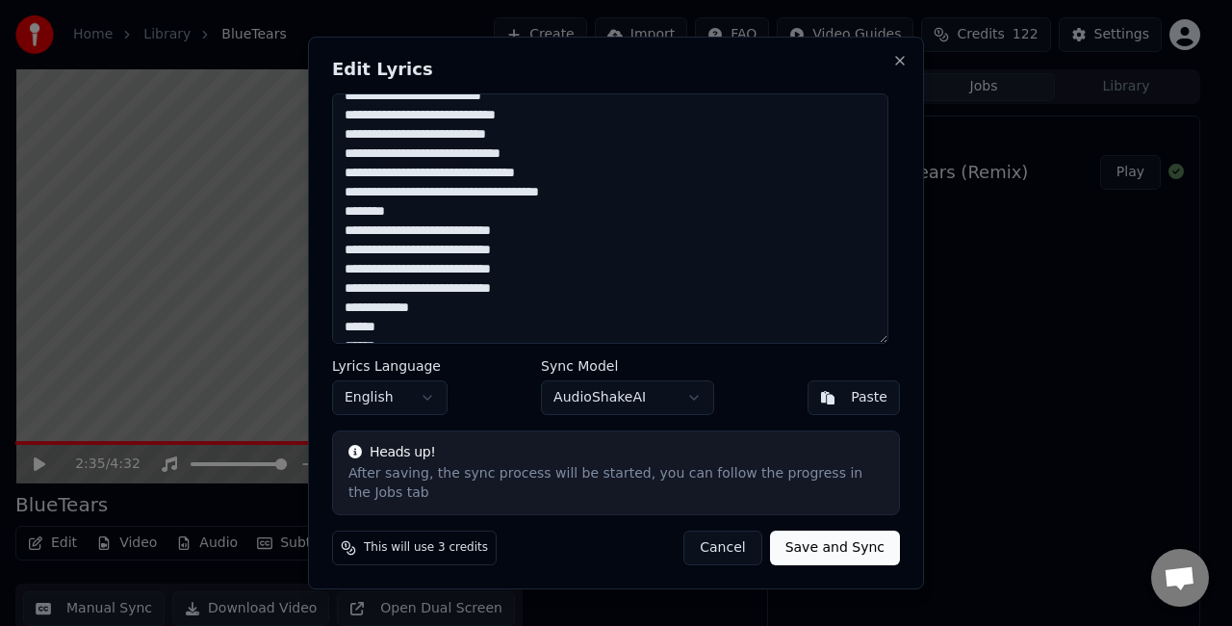
click at [329, 222] on div "**********" at bounding box center [616, 313] width 616 height 552
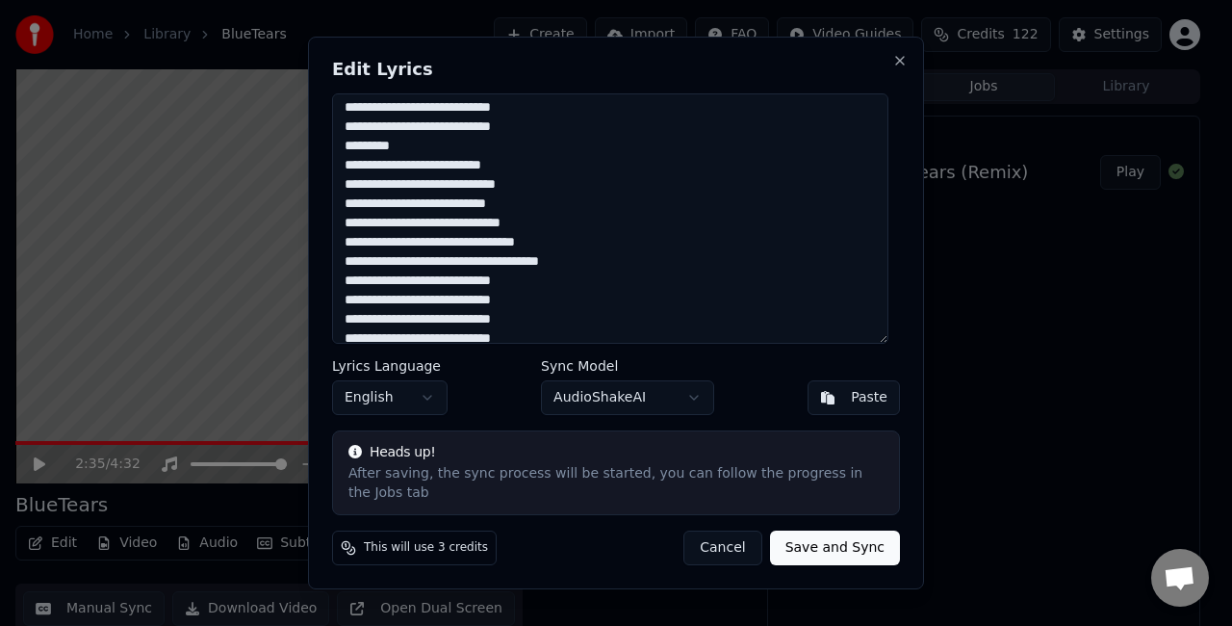
scroll to position [189, 0]
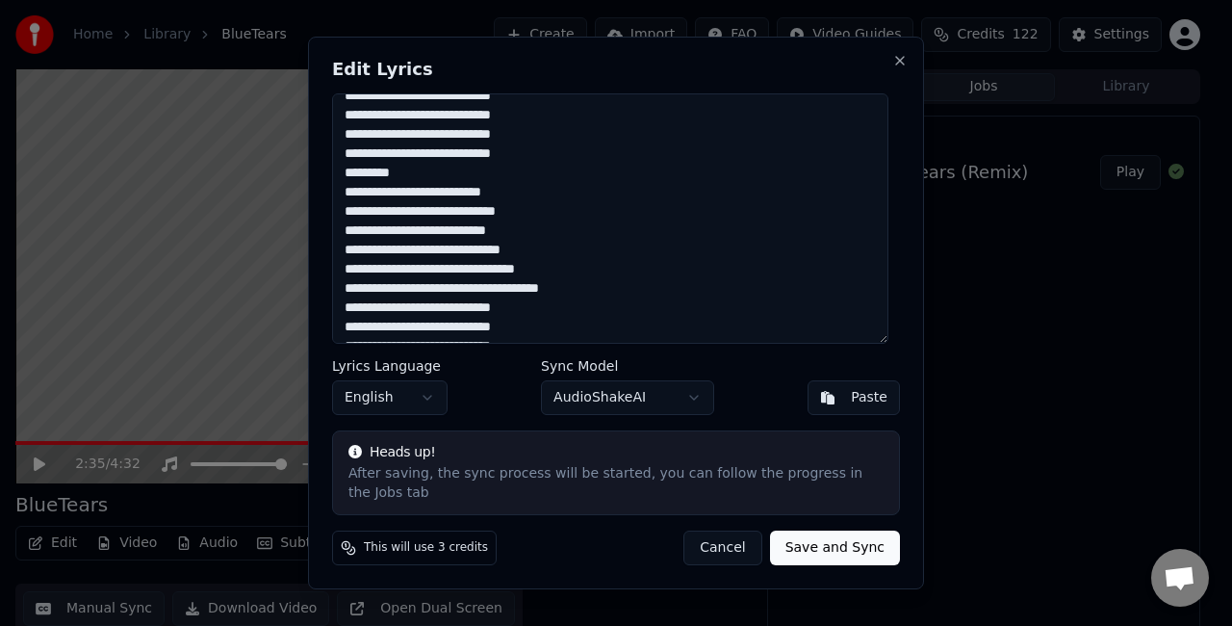
drag, startPoint x: 420, startPoint y: 181, endPoint x: 316, endPoint y: 185, distance: 104.0
click at [321, 189] on div "**********" at bounding box center [616, 313] width 616 height 552
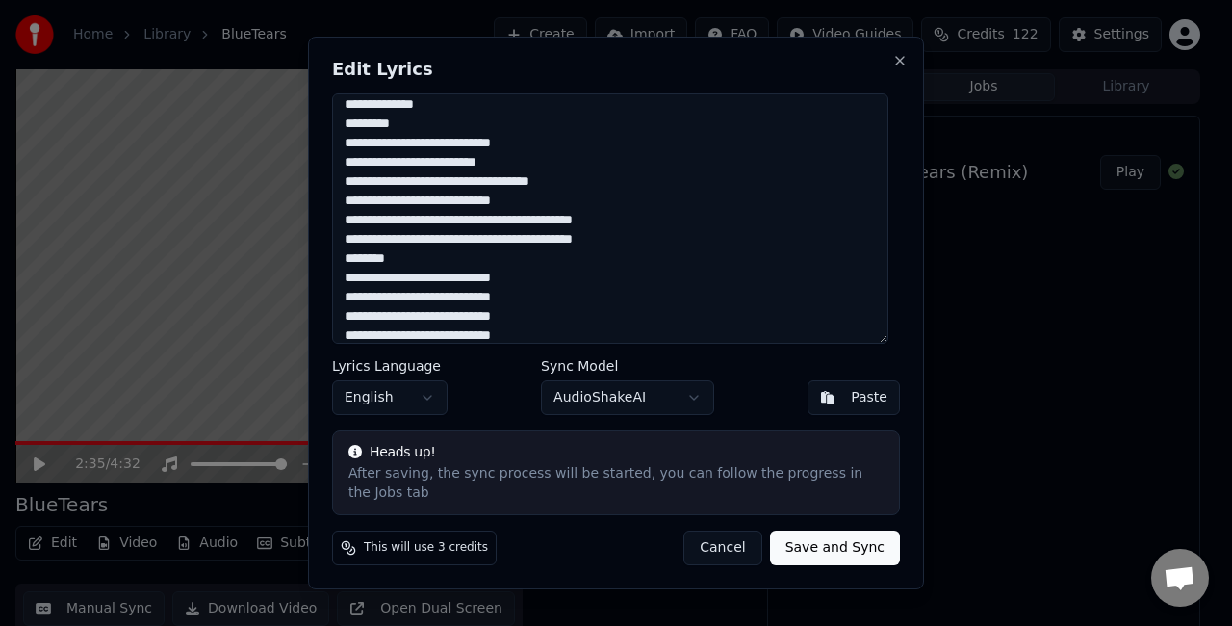
scroll to position [0, 0]
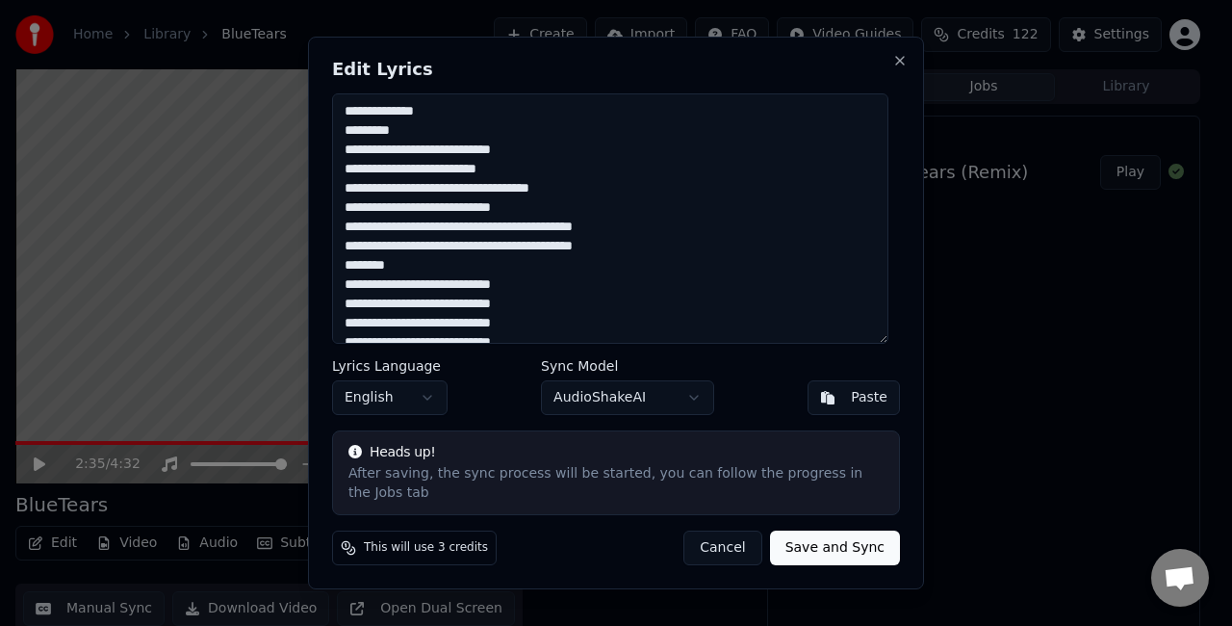
drag, startPoint x: 441, startPoint y: 277, endPoint x: 335, endPoint y: 275, distance: 105.9
click at [338, 277] on textarea "**********" at bounding box center [610, 218] width 556 height 250
drag, startPoint x: 425, startPoint y: 146, endPoint x: 333, endPoint y: 116, distance: 97.4
click at [333, 116] on div "**********" at bounding box center [616, 313] width 616 height 552
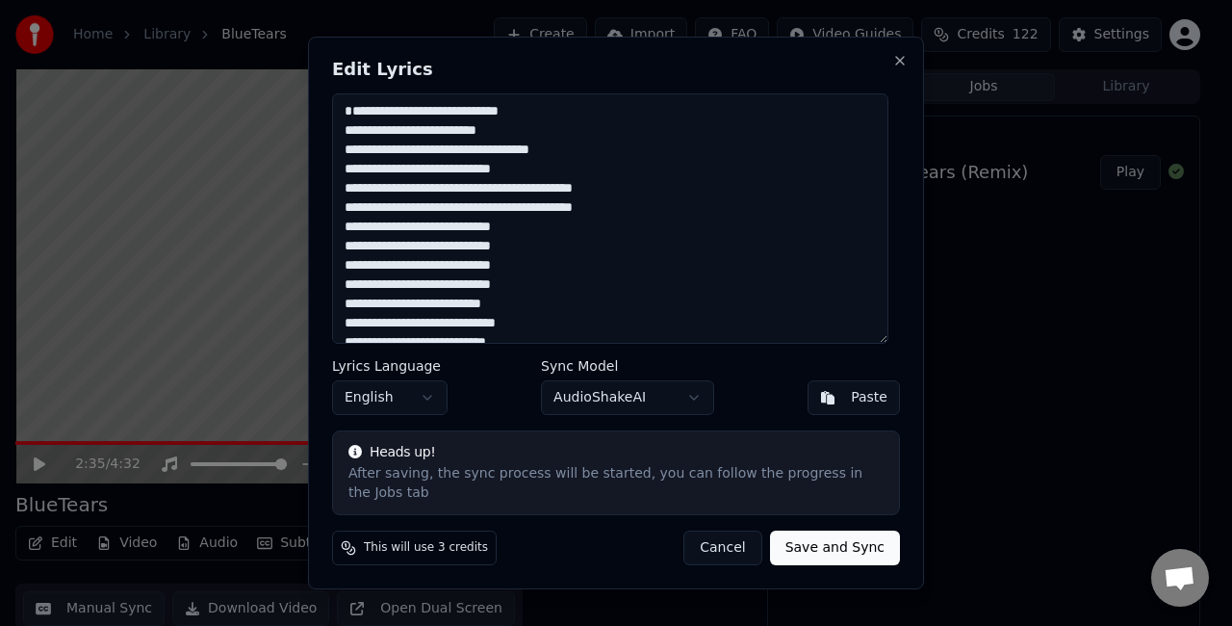
click at [352, 135] on textarea "**********" at bounding box center [610, 218] width 556 height 250
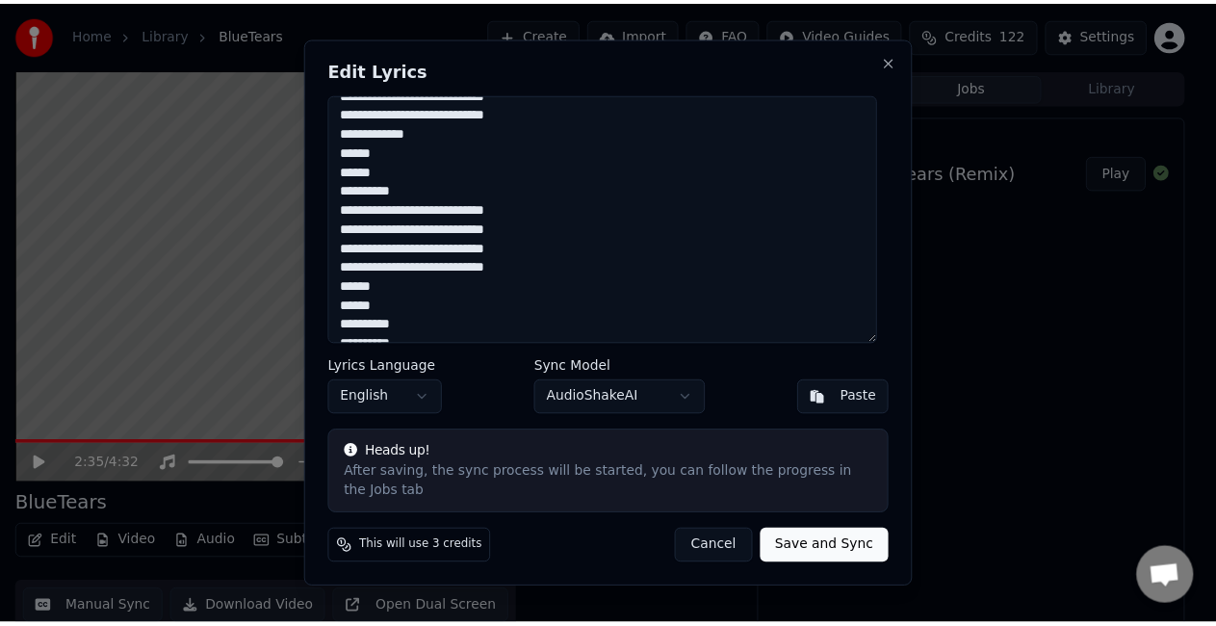
scroll to position [381, 0]
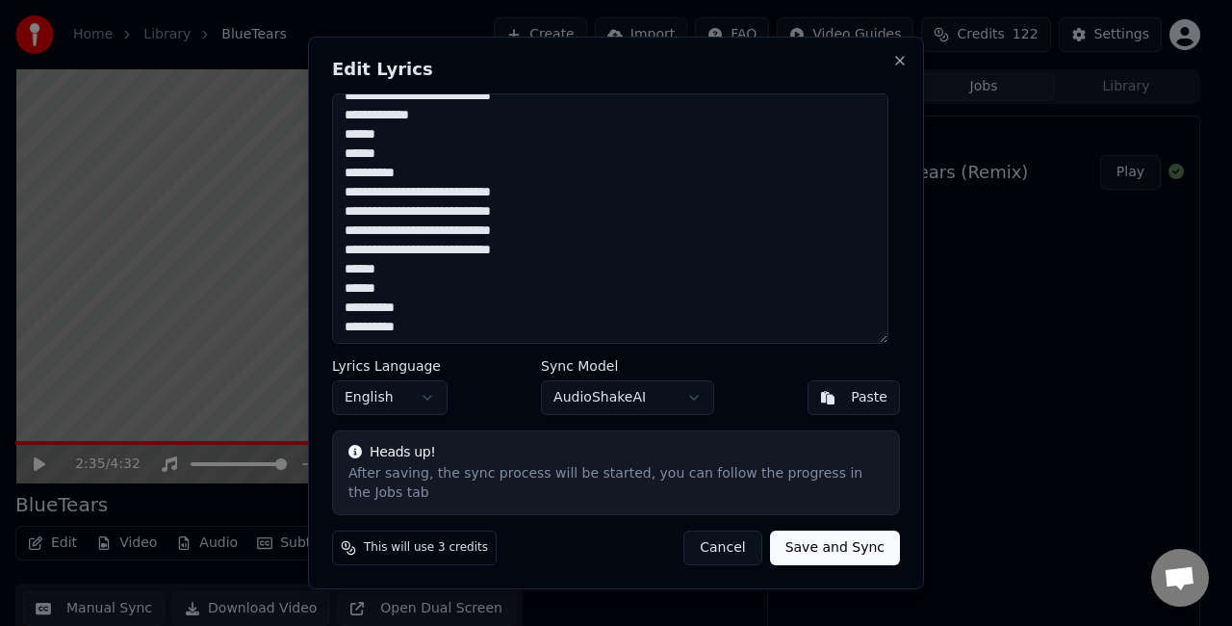
type textarea "**********"
click at [810, 535] on button "Save and Sync" at bounding box center [835, 547] width 130 height 35
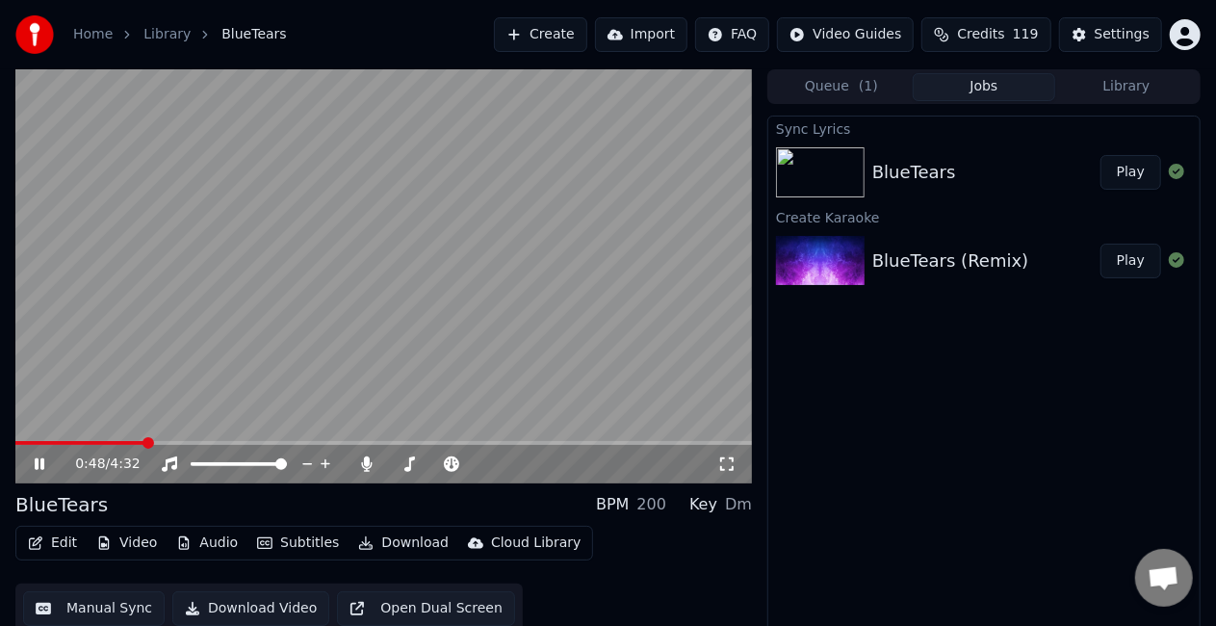
click at [143, 443] on span at bounding box center [80, 443] width 130 height 4
click at [365, 460] on icon at bounding box center [367, 463] width 11 height 15
click at [364, 460] on icon at bounding box center [366, 463] width 19 height 15
click at [244, 440] on video at bounding box center [383, 276] width 736 height 414
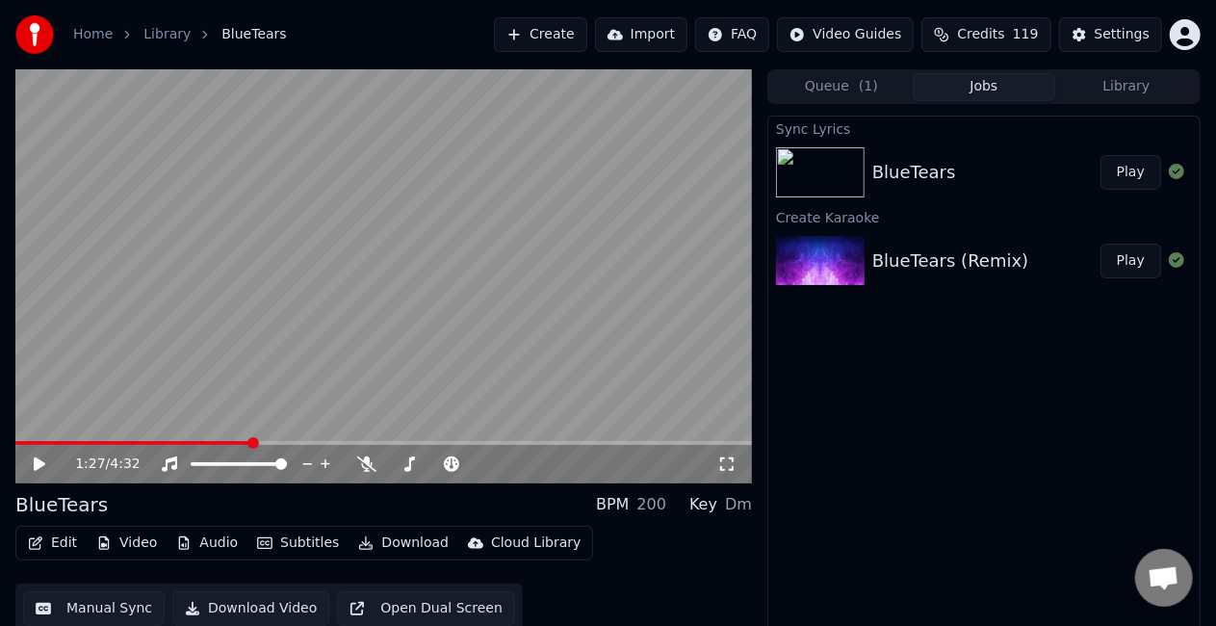
click at [239, 443] on span at bounding box center [133, 443] width 236 height 4
click at [719, 467] on icon at bounding box center [726, 463] width 19 height 15
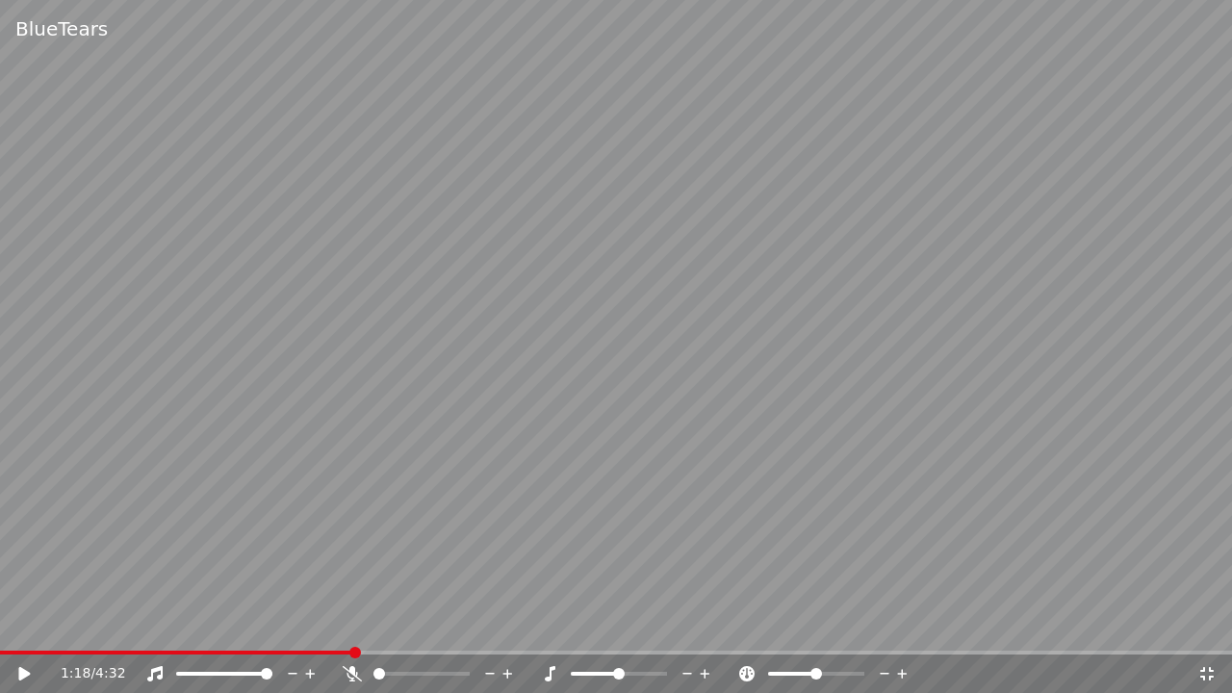
click at [352, 625] on span at bounding box center [176, 653] width 352 height 4
click at [15, 625] on icon at bounding box center [37, 673] width 45 height 15
click at [1201, 625] on icon at bounding box center [1206, 673] width 13 height 13
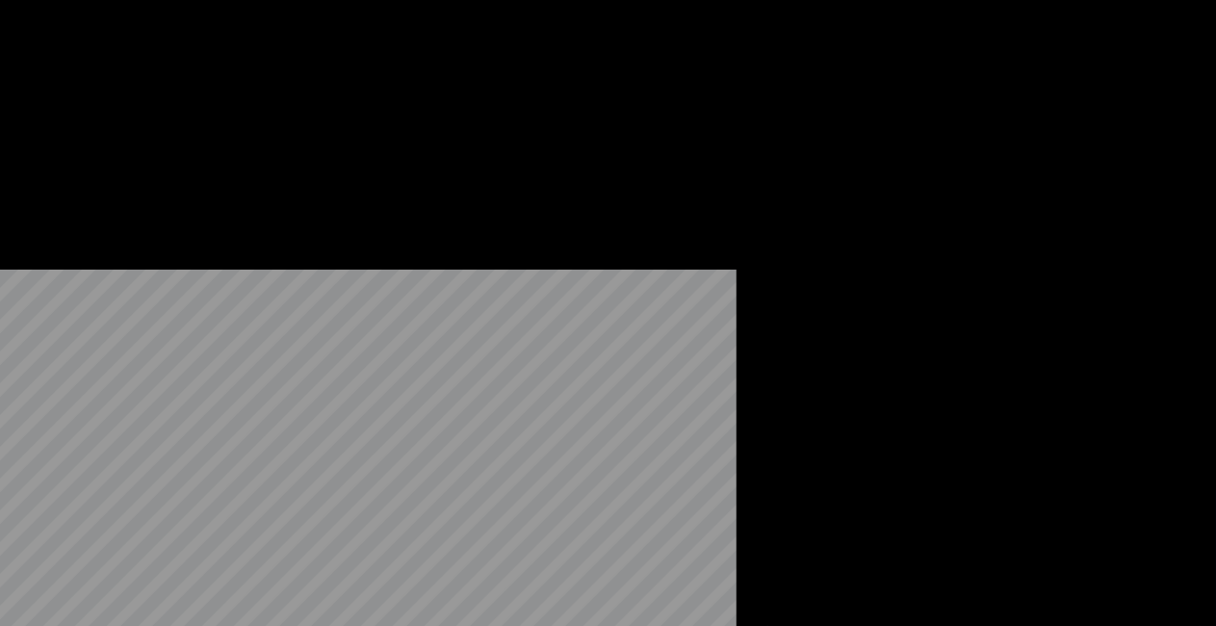
scroll to position [21, 0]
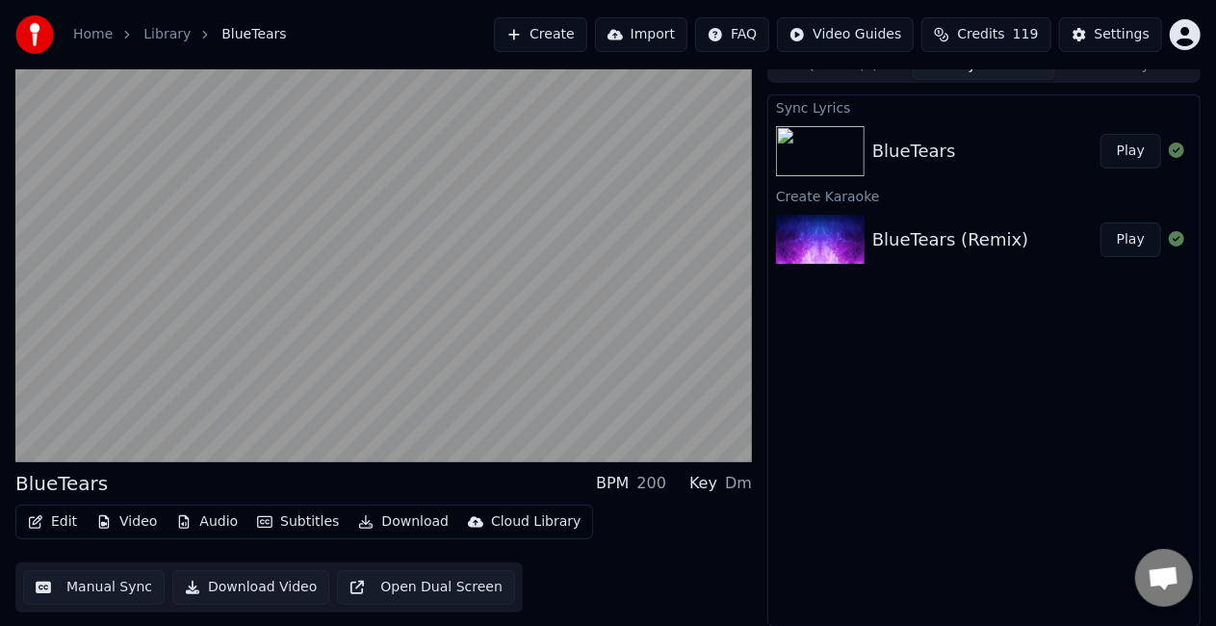
click at [56, 581] on button "Manual Sync" at bounding box center [93, 587] width 141 height 35
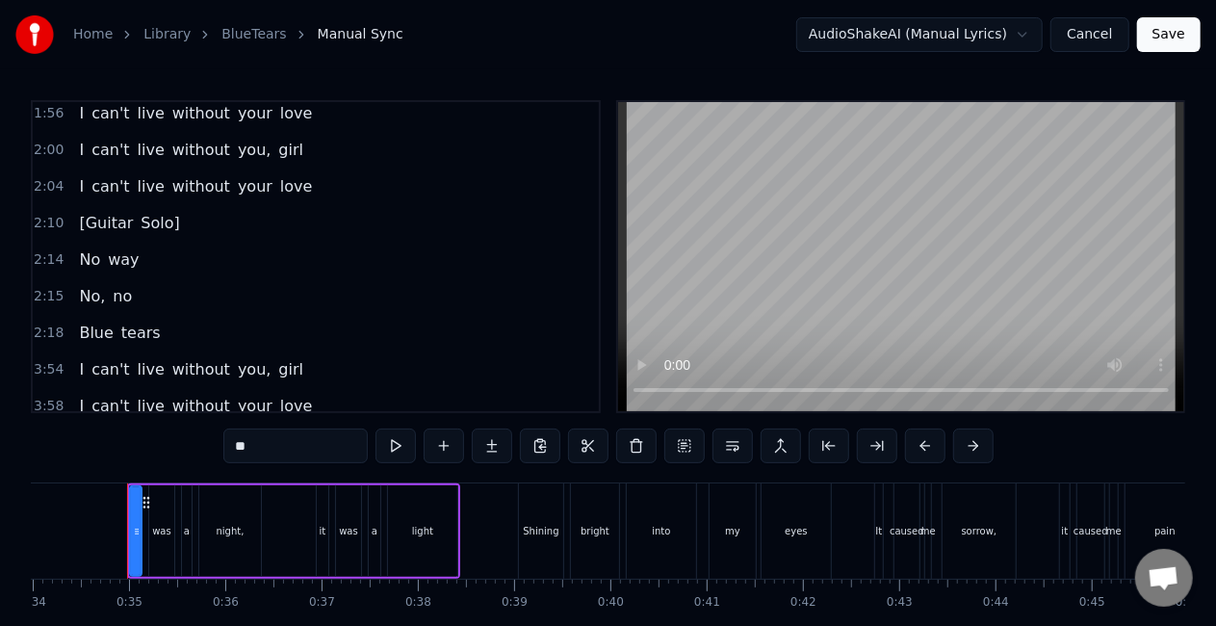
scroll to position [552, 0]
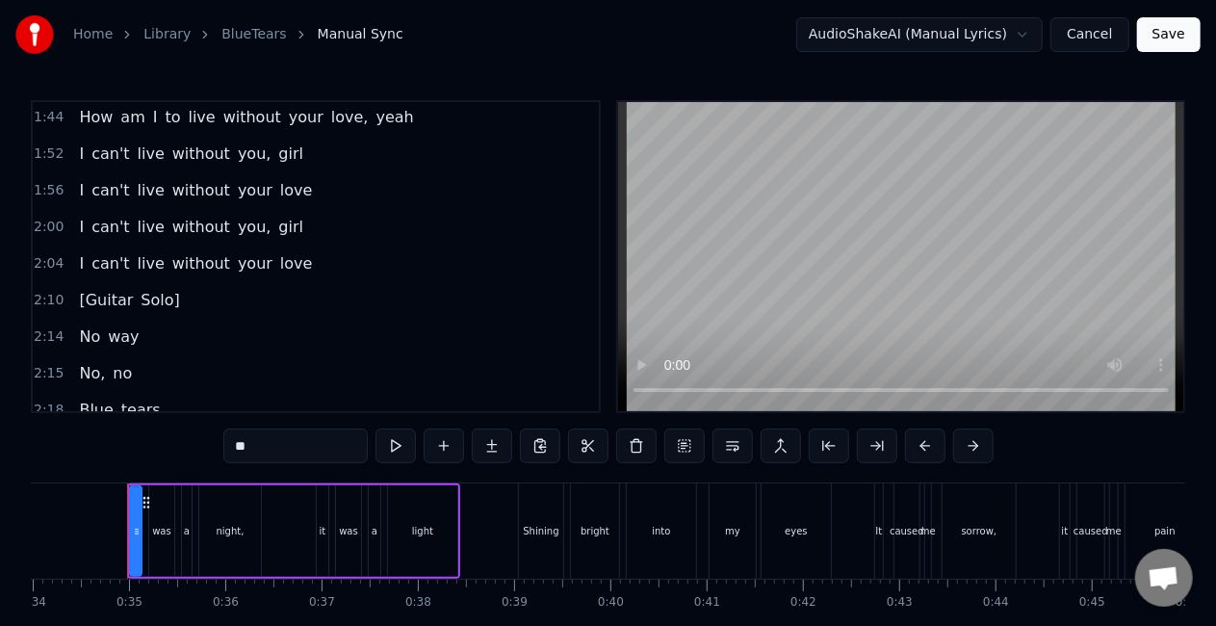
click at [146, 290] on span "Solo]" at bounding box center [160, 300] width 42 height 22
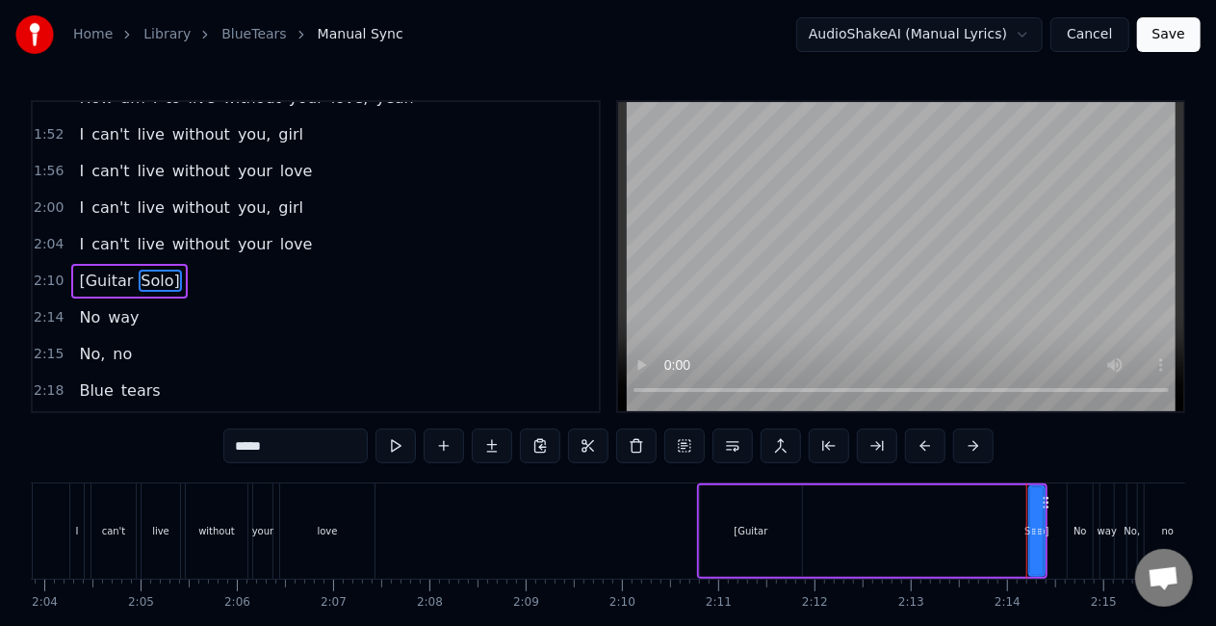
scroll to position [0, 12821]
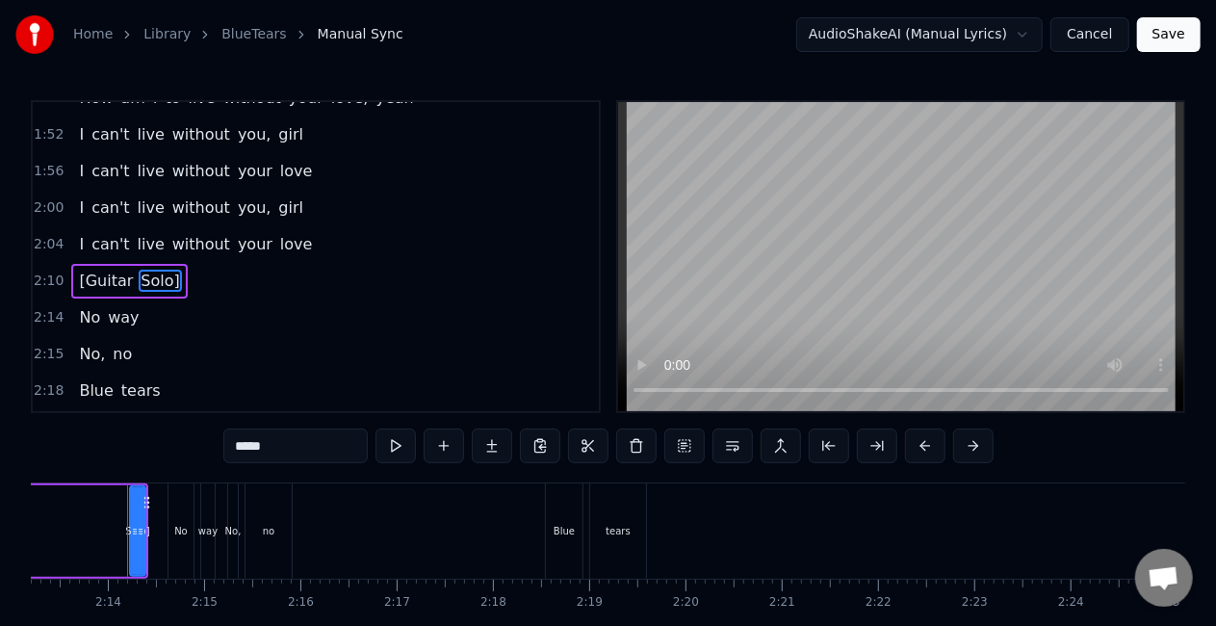
click at [92, 273] on span "[Guitar" at bounding box center [106, 281] width 58 height 22
type input "*******"
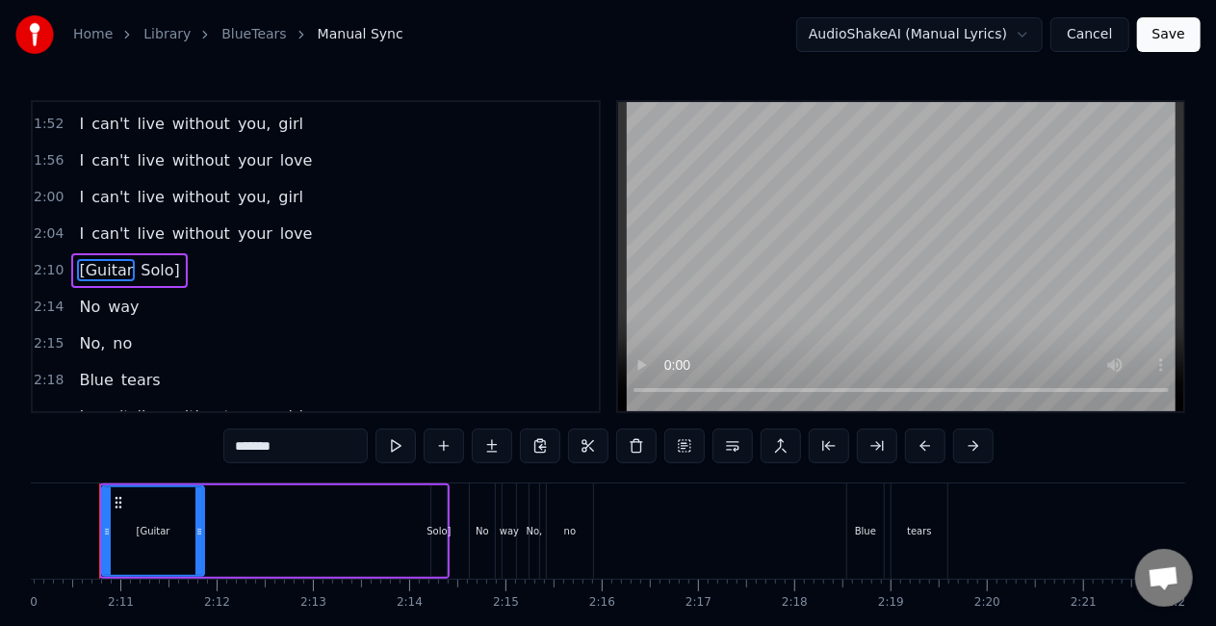
scroll to position [0, 12492]
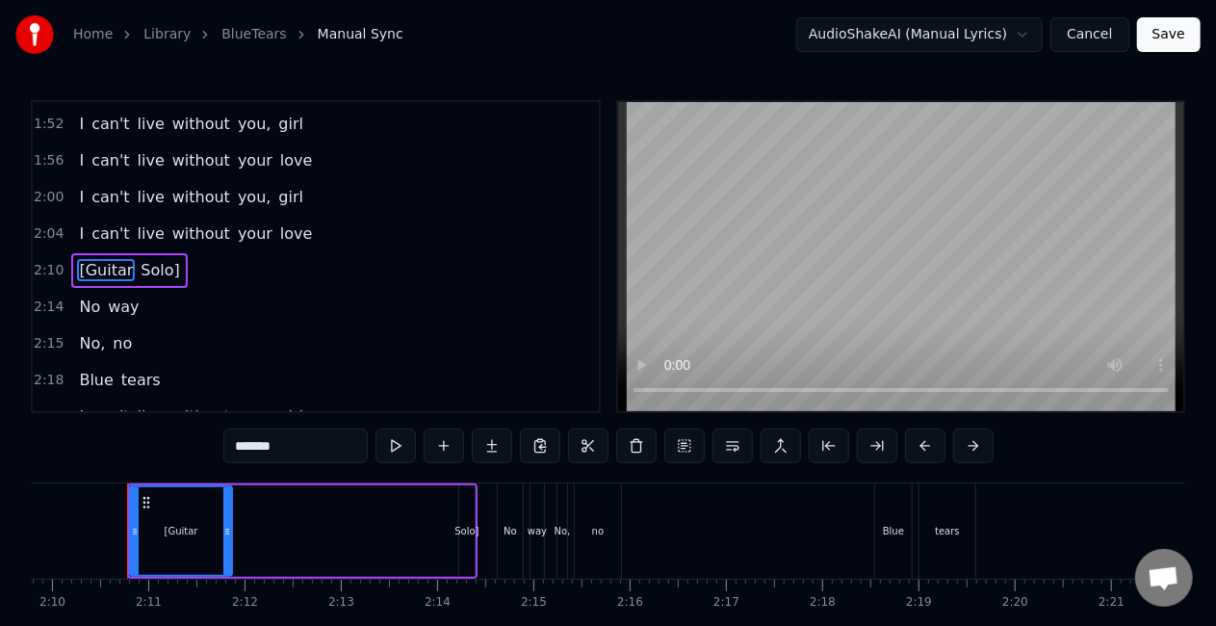
drag, startPoint x: 323, startPoint y: 447, endPoint x: 209, endPoint y: 449, distance: 114.6
click at [209, 449] on div "0:34 It was a night, it was a light 0:39 Shining bright into my eyes 0:42 It ca…" at bounding box center [608, 388] width 1154 height 577
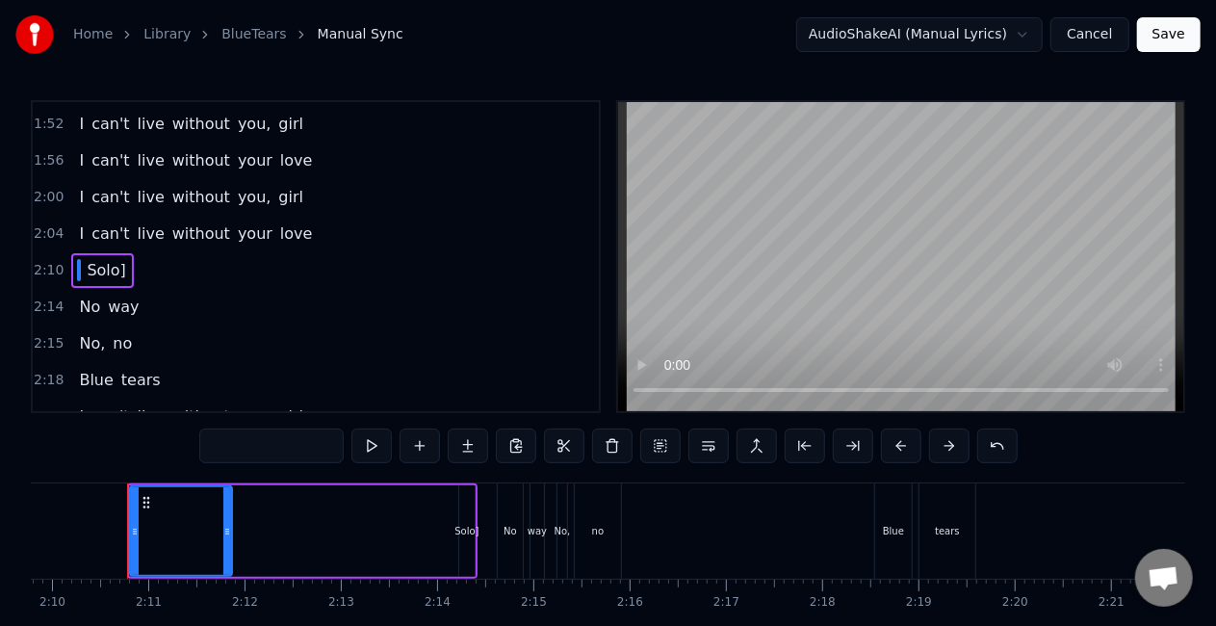
click at [466, 538] on div "Solo]" at bounding box center [466, 530] width 15 height 91
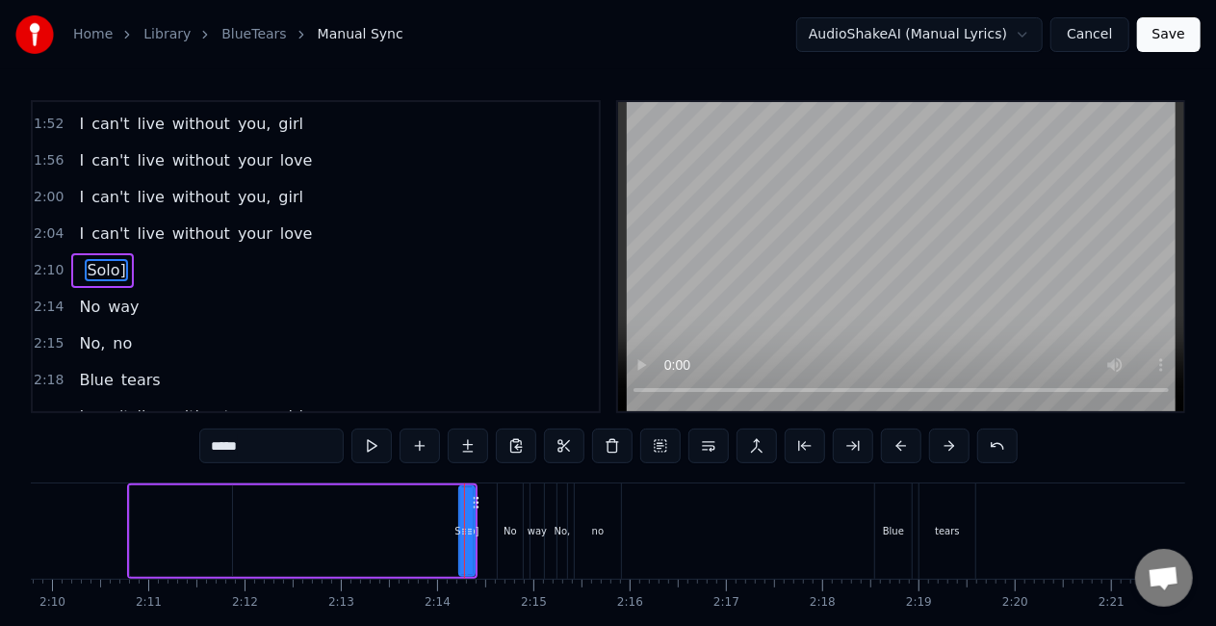
type input "**"
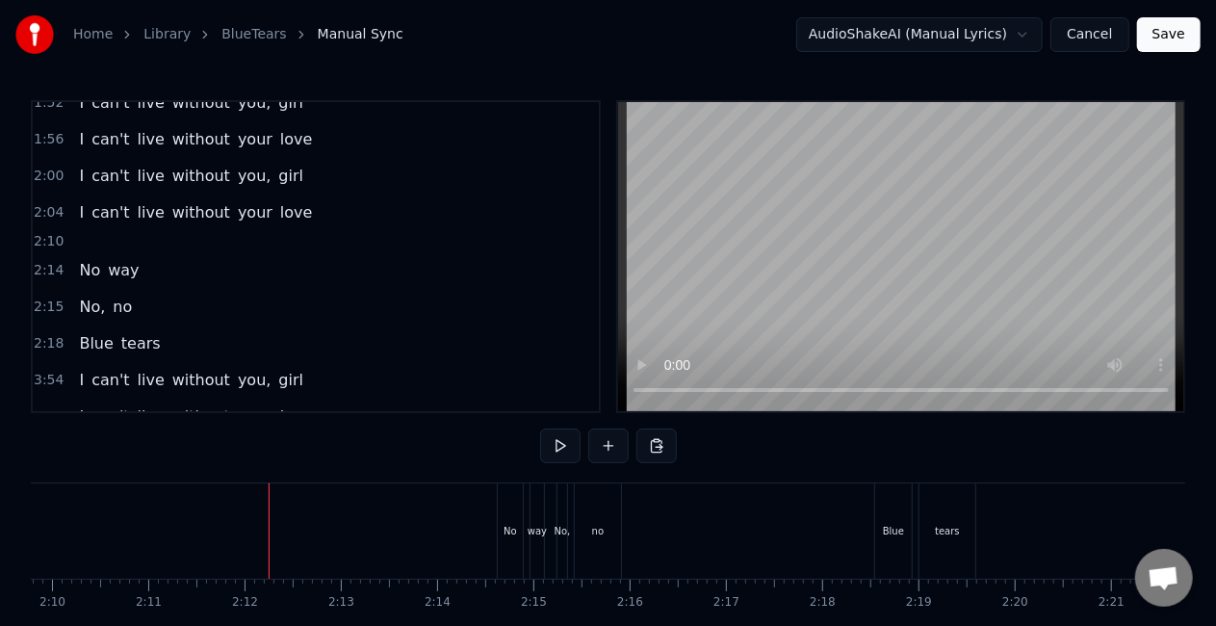
click at [137, 518] on div at bounding box center [179, 530] width 104 height 95
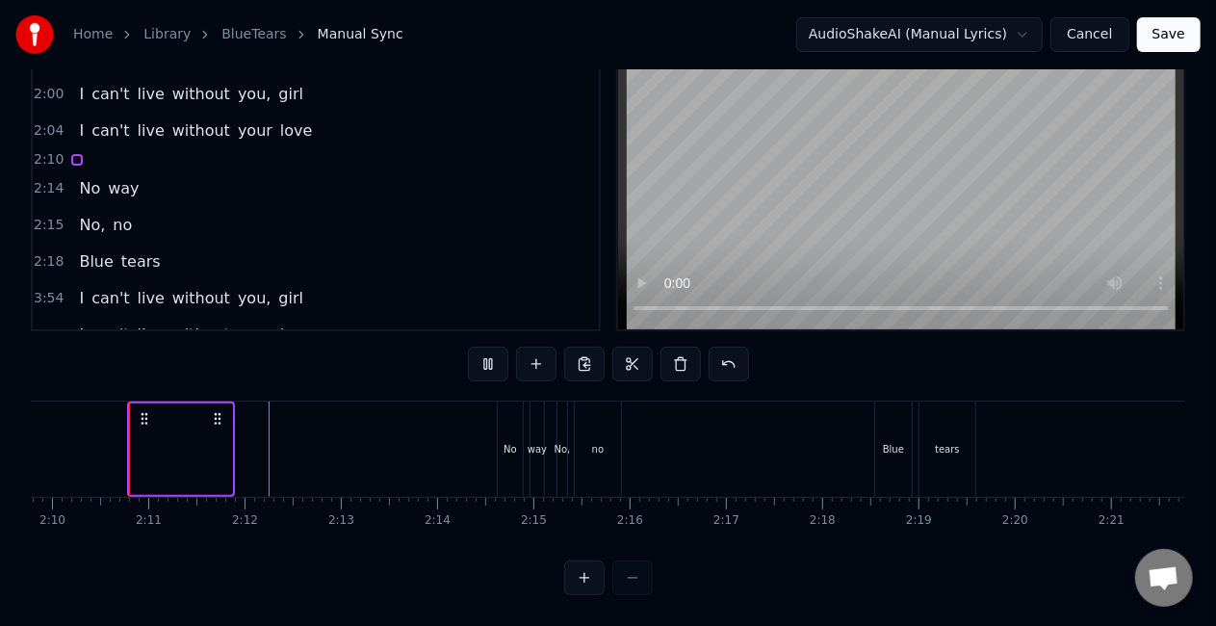
scroll to position [98, 0]
click at [113, 439] on div at bounding box center [669, 448] width 26261 height 95
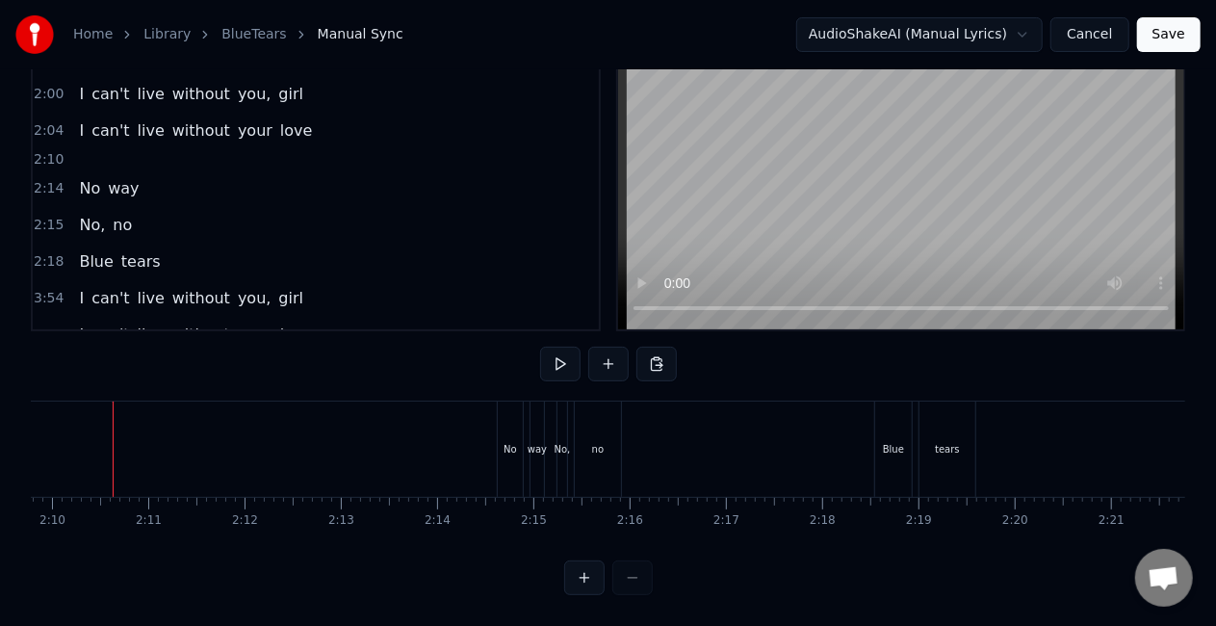
scroll to position [0, 12477]
click at [150, 410] on div at bounding box center [193, 448] width 104 height 95
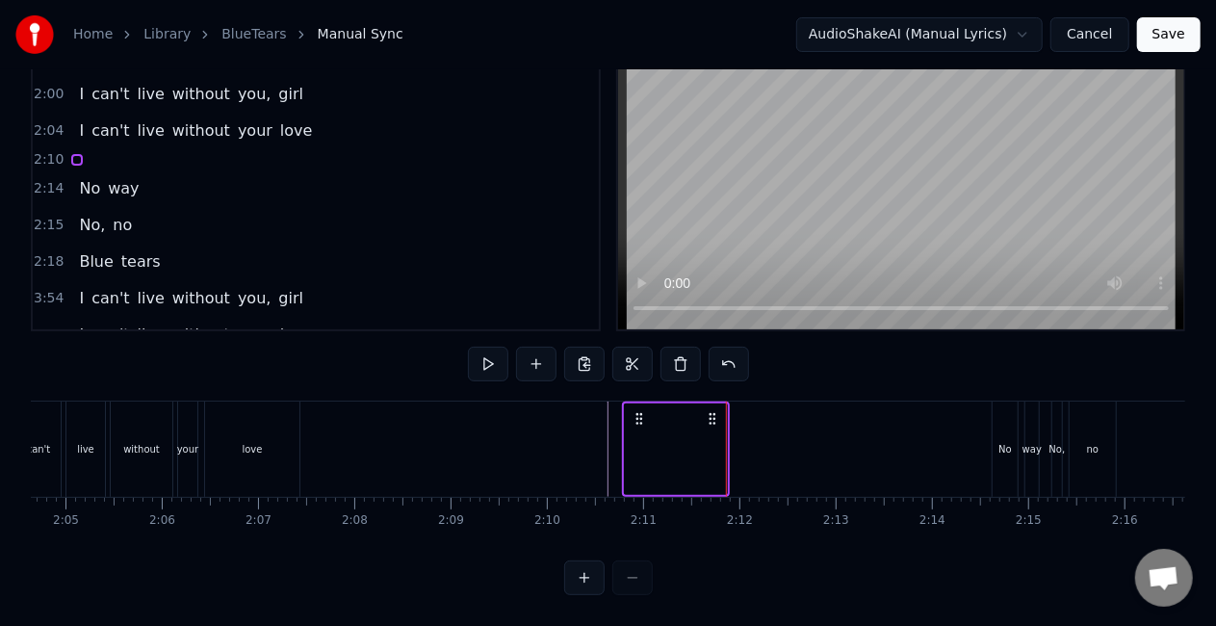
scroll to position [0, 12057]
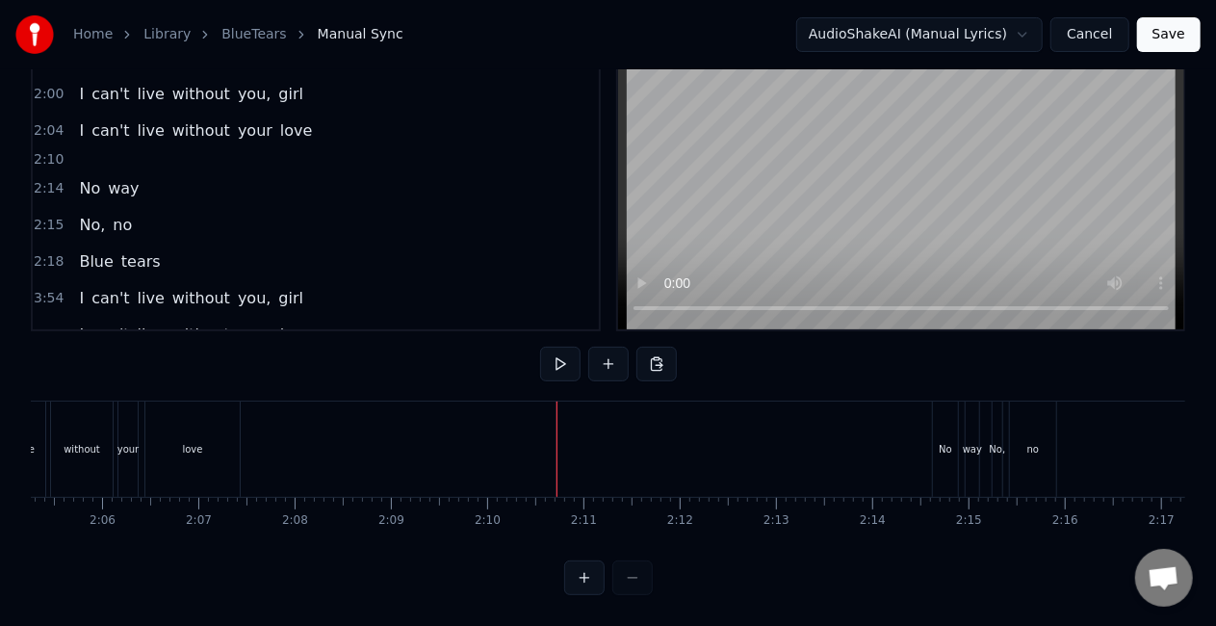
click at [554, 424] on div at bounding box center [1104, 448] width 26261 height 95
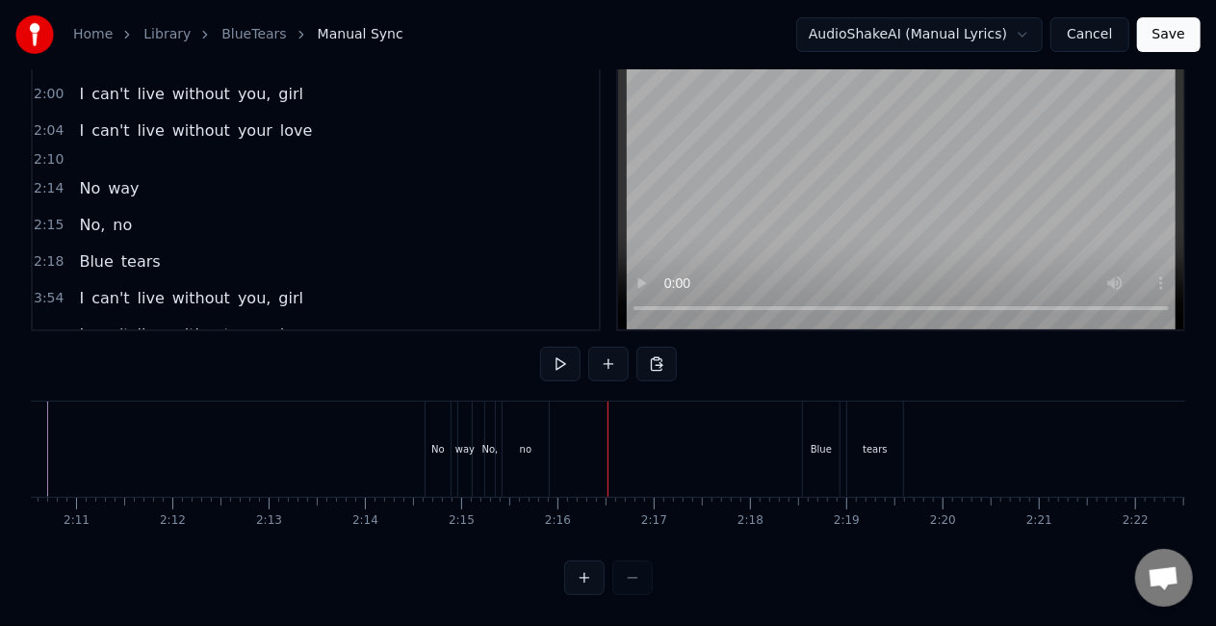
scroll to position [0, 12534]
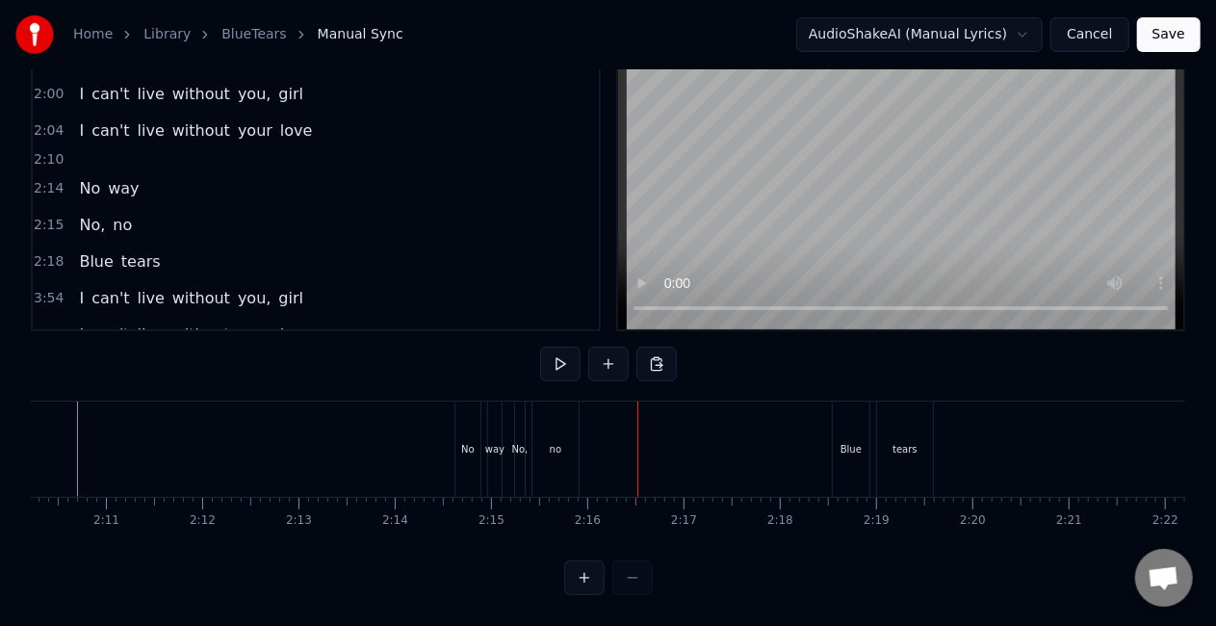
click at [471, 442] on div "No" at bounding box center [467, 449] width 13 height 14
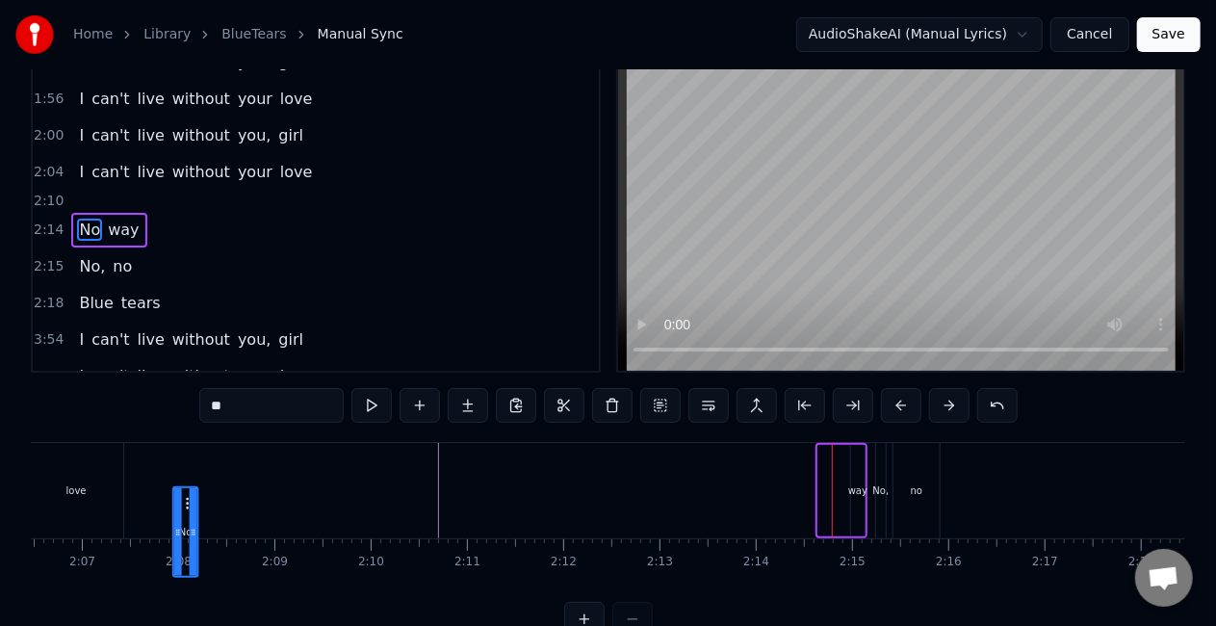
scroll to position [0, 12151]
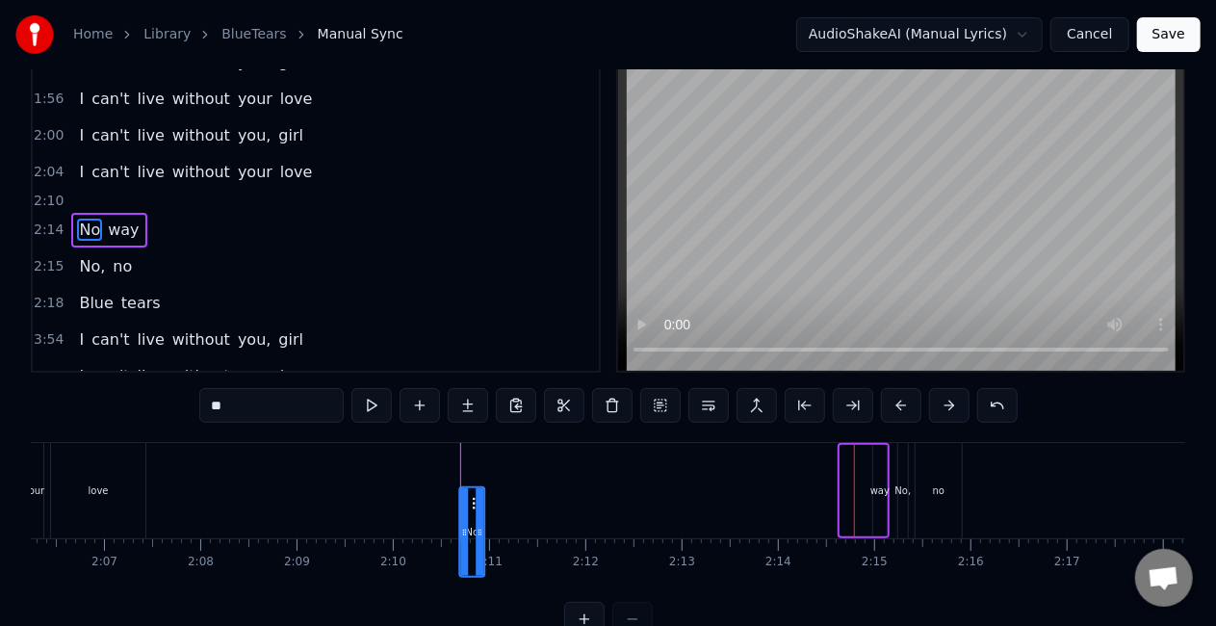
drag, startPoint x: 468, startPoint y: 497, endPoint x: 469, endPoint y: 434, distance: 62.6
click at [470, 436] on div "0:34 It was a night, it was a light 0:39 Shining bright into my eyes 0:42 It ca…" at bounding box center [608, 348] width 1154 height 577
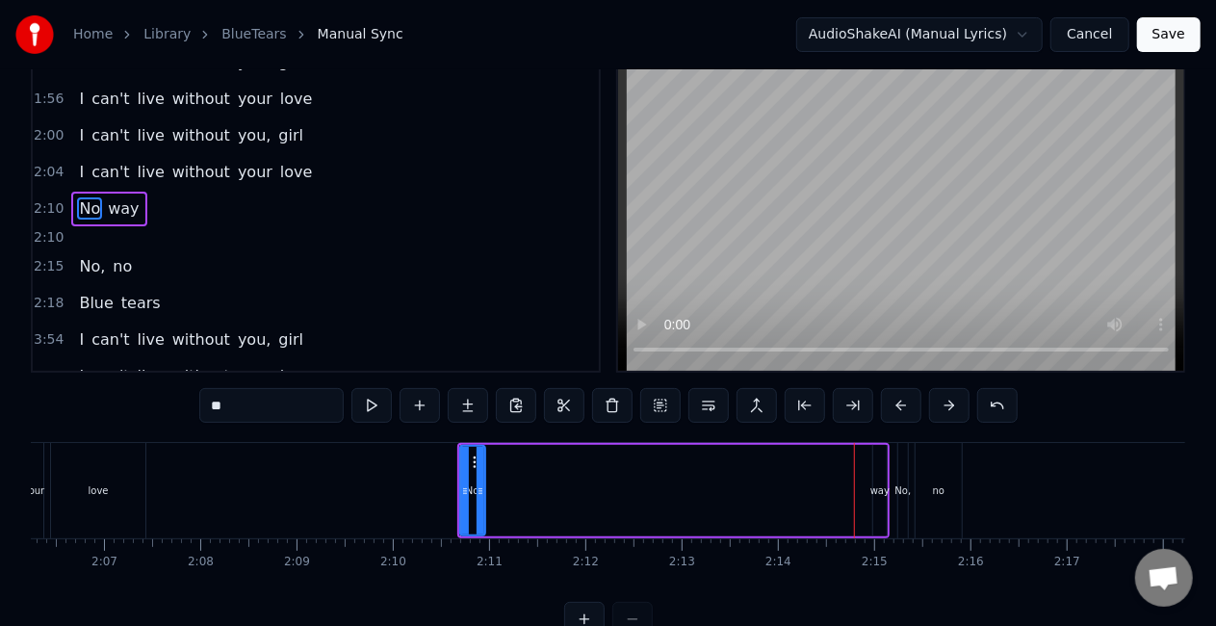
click at [864, 494] on div "No way" at bounding box center [673, 490] width 432 height 95
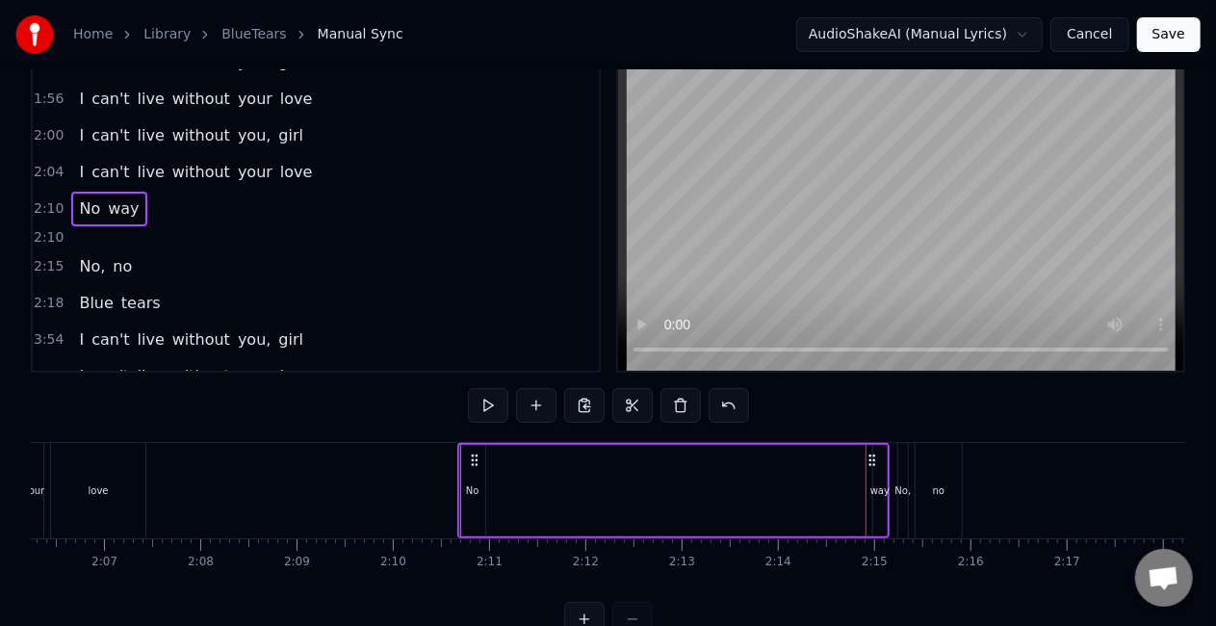
drag, startPoint x: 876, startPoint y: 494, endPoint x: 847, endPoint y: 498, distance: 29.1
click at [847, 498] on div "No way" at bounding box center [673, 490] width 432 height 95
click at [870, 462] on icon at bounding box center [871, 459] width 15 height 15
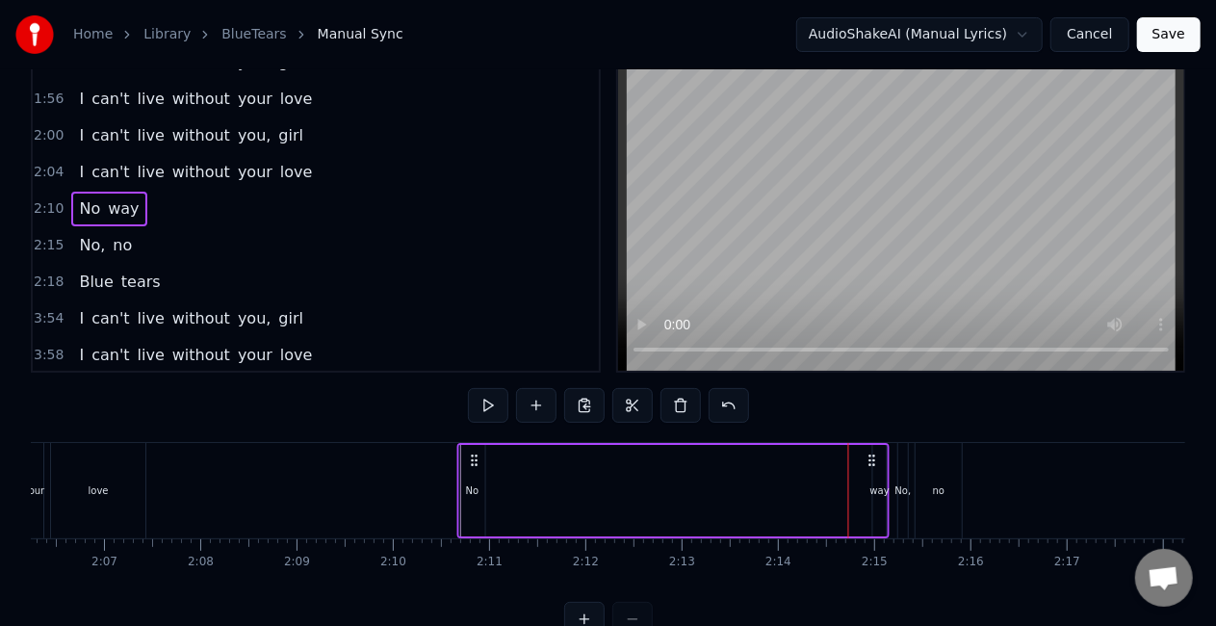
click at [870, 461] on icon at bounding box center [871, 459] width 15 height 15
drag, startPoint x: 876, startPoint y: 493, endPoint x: 854, endPoint y: 497, distance: 22.5
click at [854, 497] on div "No way" at bounding box center [673, 490] width 432 height 95
click at [869, 455] on circle at bounding box center [869, 455] width 1 height 1
click at [656, 501] on div "No way" at bounding box center [673, 490] width 432 height 95
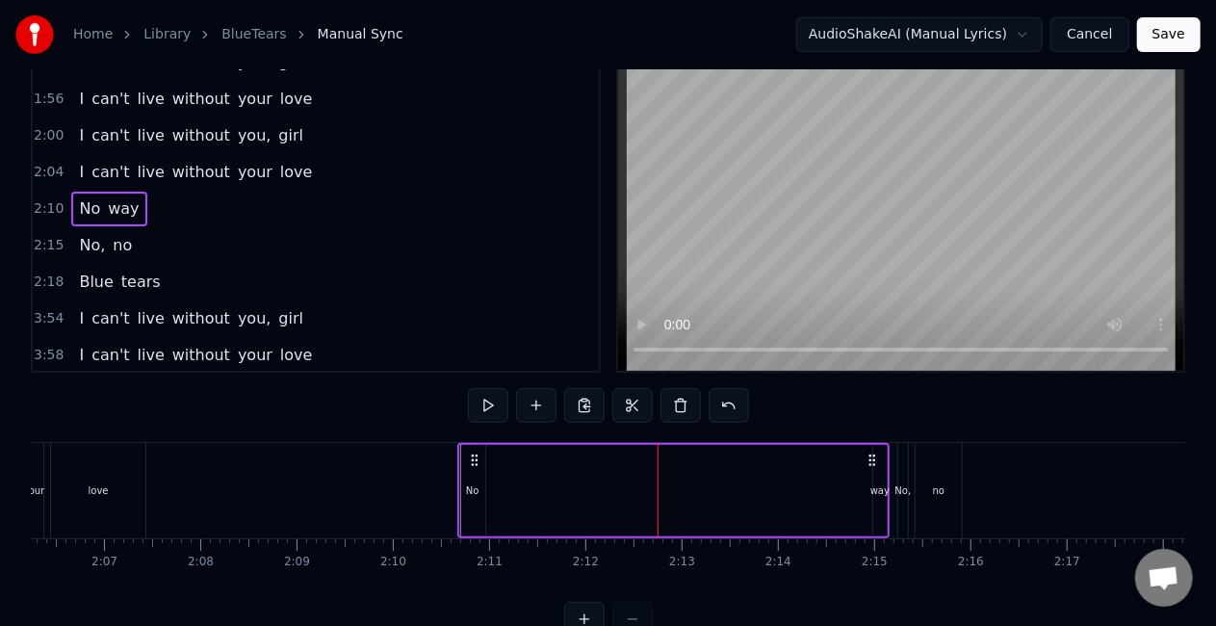
click at [868, 461] on icon at bounding box center [871, 459] width 15 height 15
drag, startPoint x: 872, startPoint y: 471, endPoint x: 860, endPoint y: 472, distance: 11.6
click at [860, 472] on div "No way" at bounding box center [673, 490] width 432 height 95
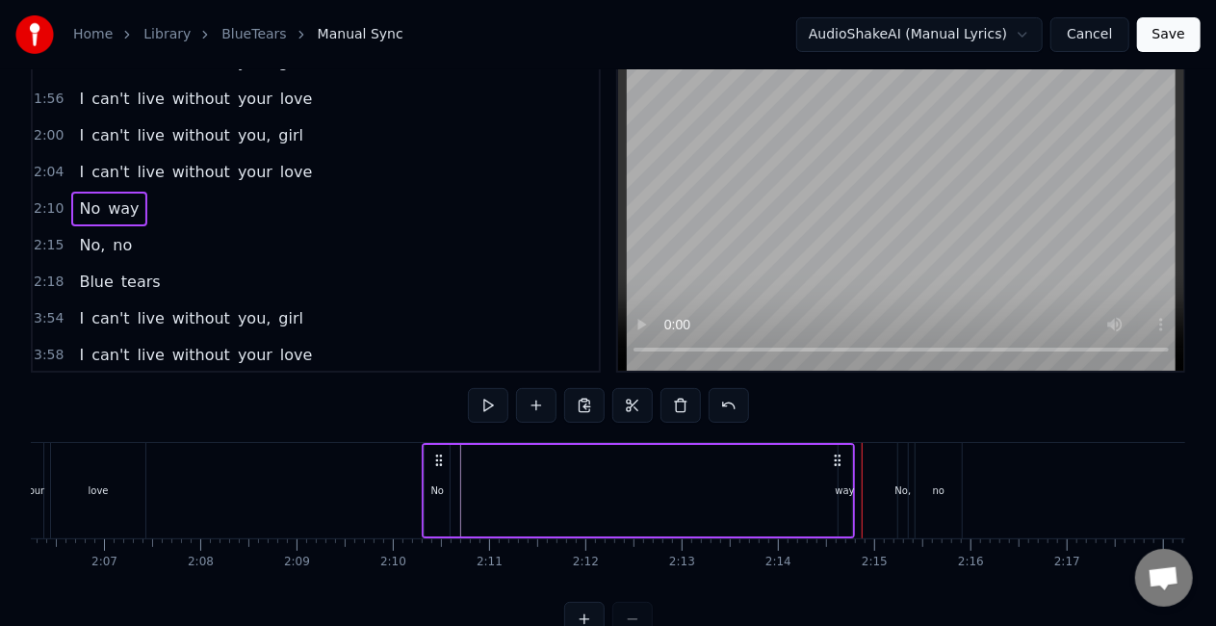
drag, startPoint x: 876, startPoint y: 458, endPoint x: 838, endPoint y: 464, distance: 38.0
click at [838, 464] on icon at bounding box center [837, 459] width 15 height 15
click at [830, 453] on icon at bounding box center [836, 459] width 15 height 15
click at [843, 484] on div "way" at bounding box center [844, 490] width 19 height 14
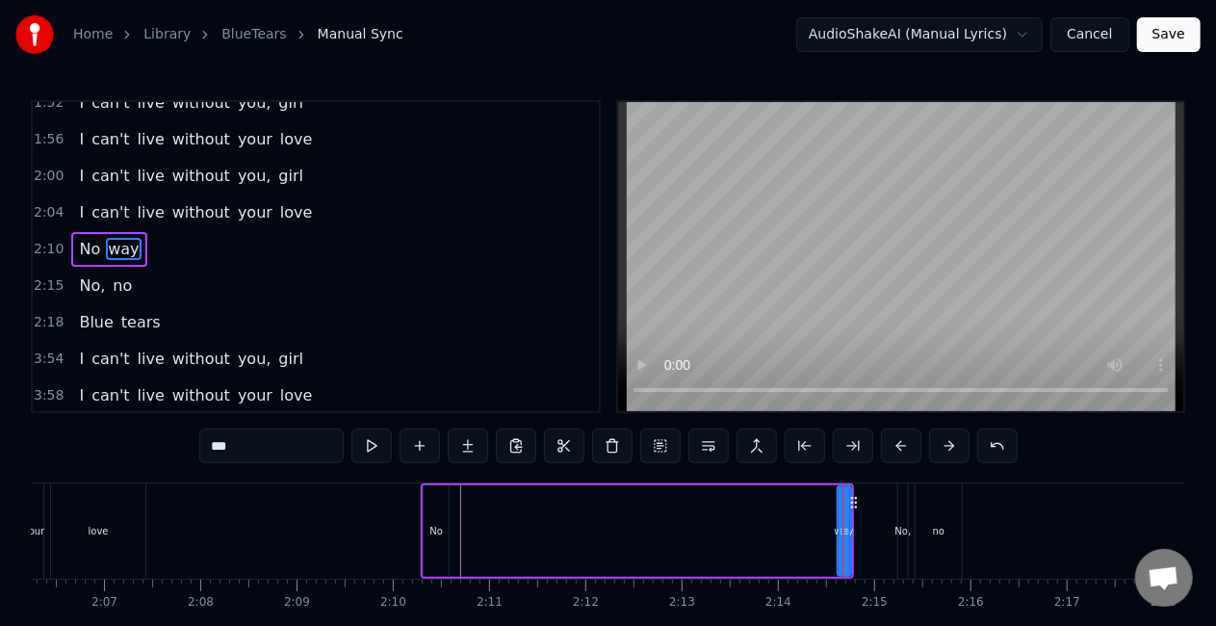
scroll to position [581, 0]
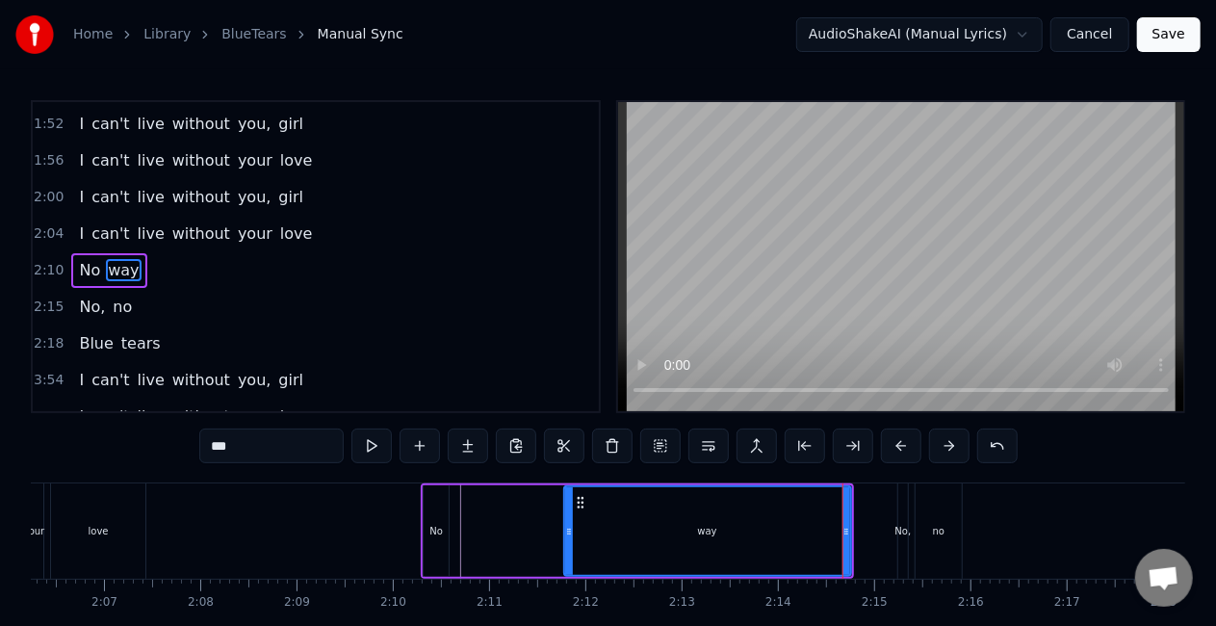
drag, startPoint x: 837, startPoint y: 533, endPoint x: 564, endPoint y: 545, distance: 273.6
click at [565, 545] on div at bounding box center [569, 531] width 8 height 88
drag, startPoint x: 437, startPoint y: 529, endPoint x: 451, endPoint y: 522, distance: 16.4
click at [464, 529] on div "No way" at bounding box center [637, 530] width 432 height 95
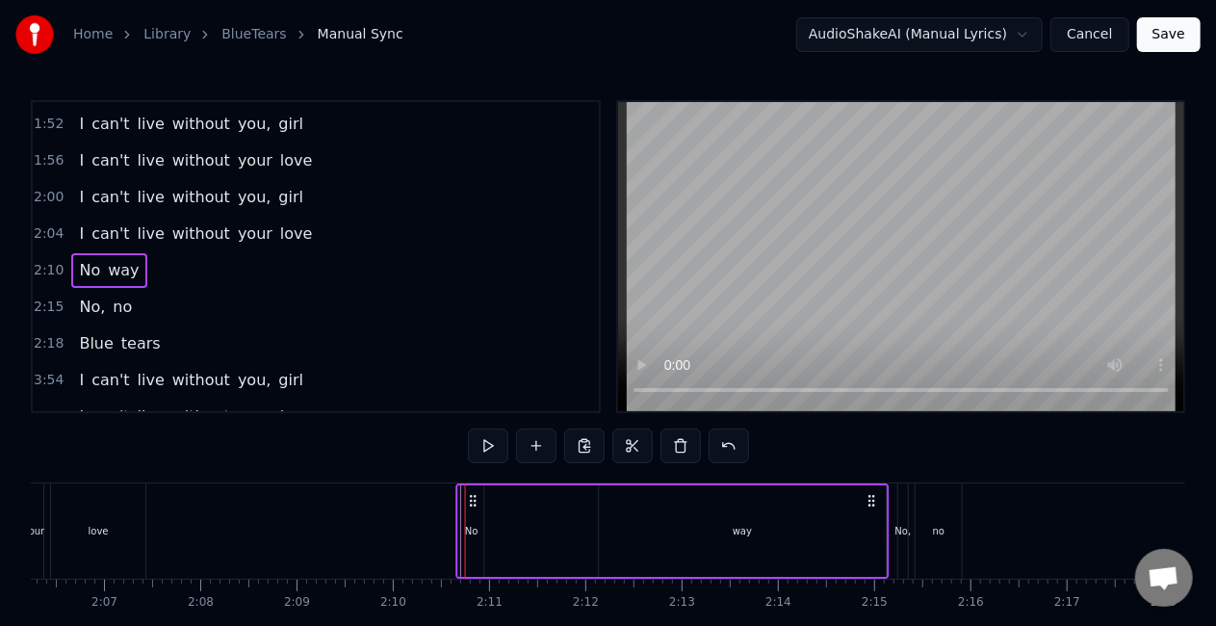
drag, startPoint x: 435, startPoint y: 497, endPoint x: 471, endPoint y: 499, distance: 35.7
click at [471, 499] on icon at bounding box center [473, 500] width 15 height 15
click at [881, 496] on div "way" at bounding box center [742, 530] width 287 height 91
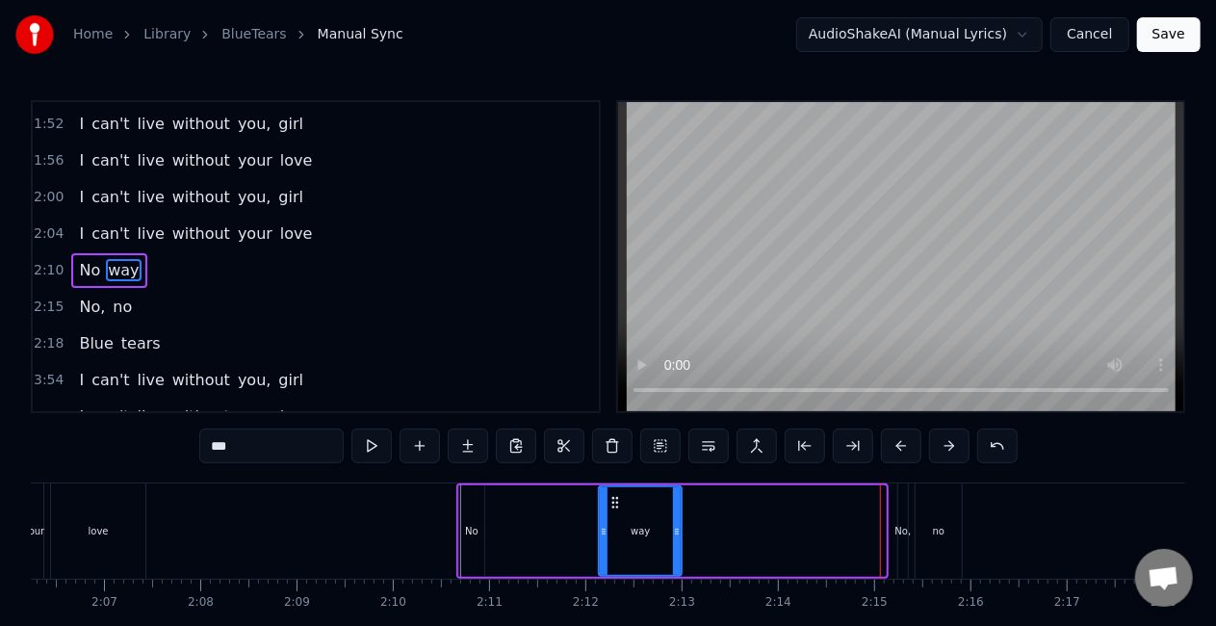
drag, startPoint x: 880, startPoint y: 502, endPoint x: 647, endPoint y: 503, distance: 232.9
click at [673, 508] on div at bounding box center [677, 531] width 8 height 88
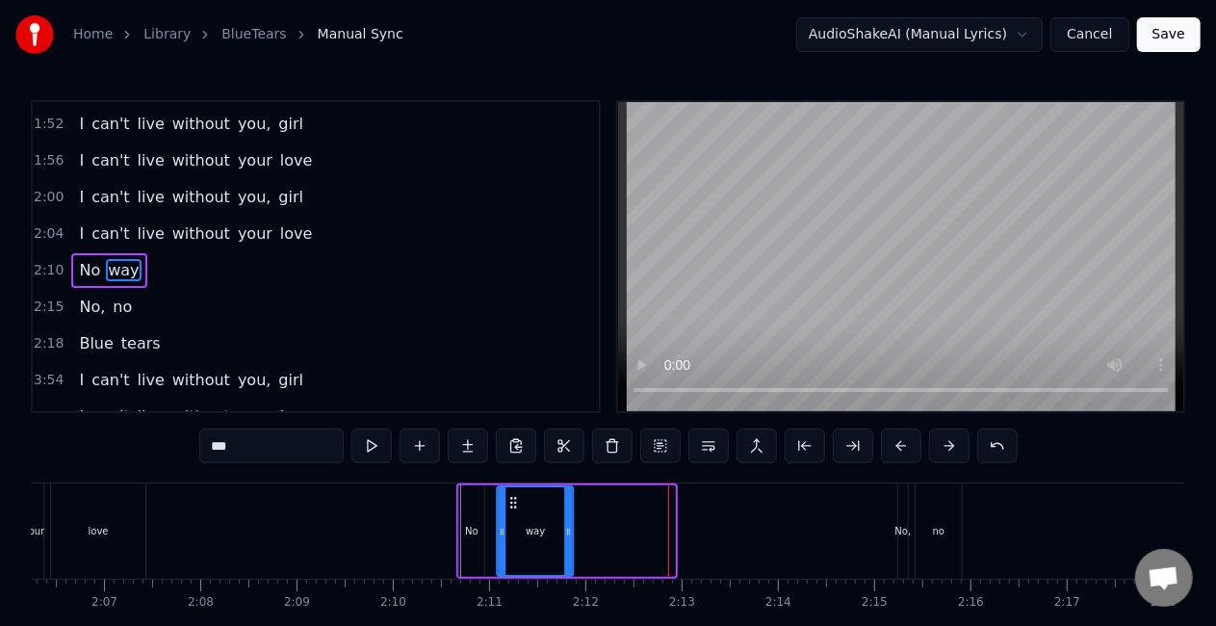
drag, startPoint x: 612, startPoint y: 499, endPoint x: 511, endPoint y: 504, distance: 101.2
click at [511, 504] on icon at bounding box center [513, 502] width 15 height 15
click at [452, 483] on div at bounding box center [1010, 530] width 26261 height 95
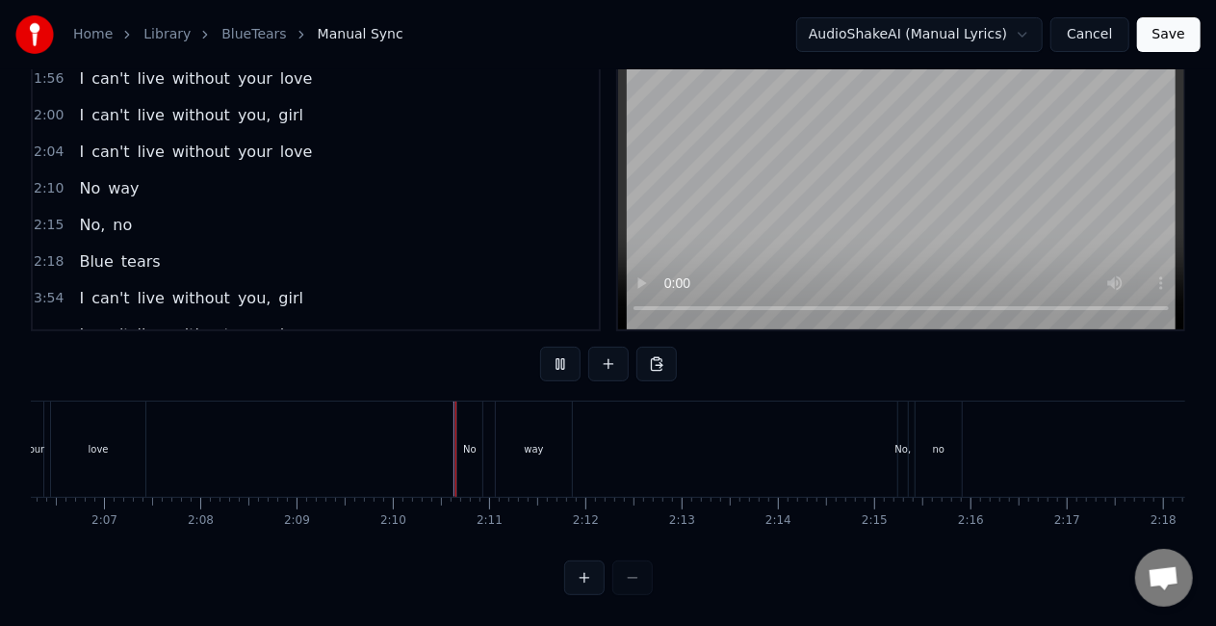
scroll to position [98, 0]
click at [892, 427] on div "It was a night, it was a light Shining bright into my eyes It caused me sorrow,…" at bounding box center [1010, 448] width 26261 height 96
click at [895, 442] on div "No," at bounding box center [903, 449] width 16 height 14
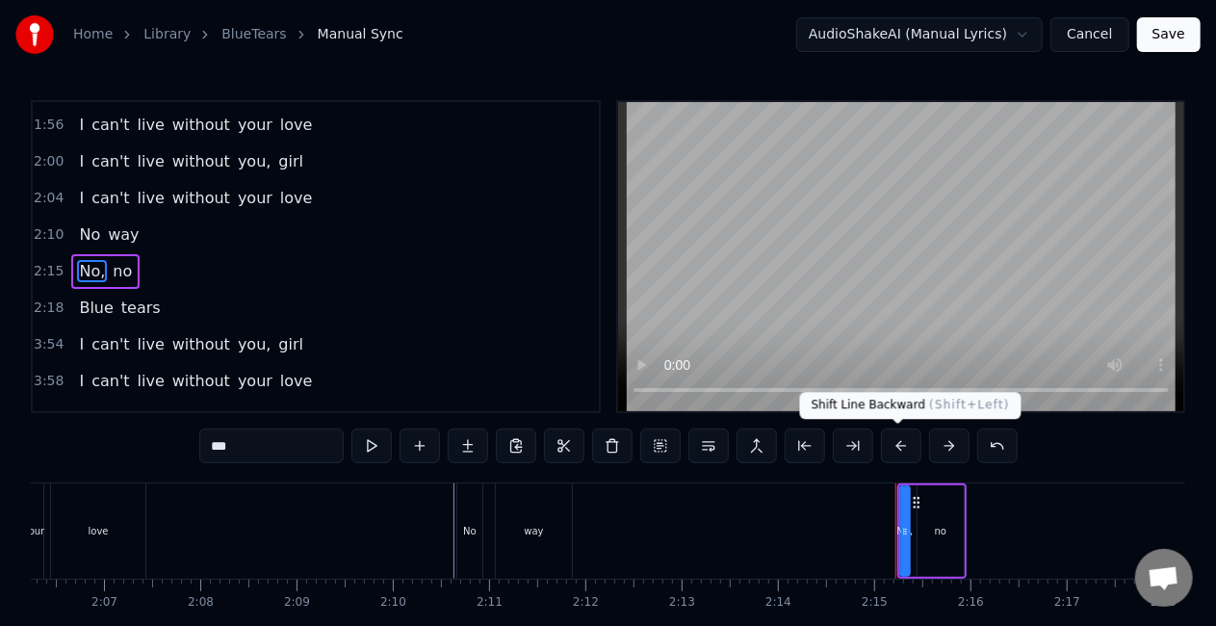
scroll to position [618, 0]
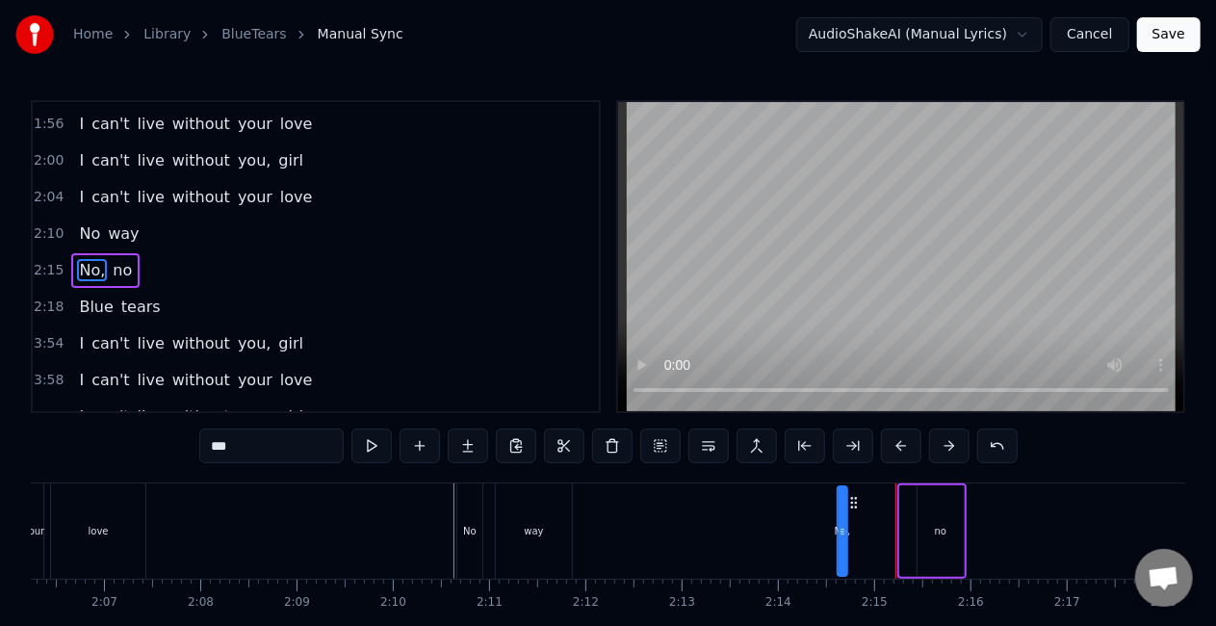
drag, startPoint x: 910, startPoint y: 501, endPoint x: 848, endPoint y: 505, distance: 61.7
click at [848, 505] on icon at bounding box center [853, 502] width 15 height 15
drag, startPoint x: 844, startPoint y: 536, endPoint x: 878, endPoint y: 539, distance: 33.8
click at [878, 539] on div at bounding box center [877, 531] width 8 height 88
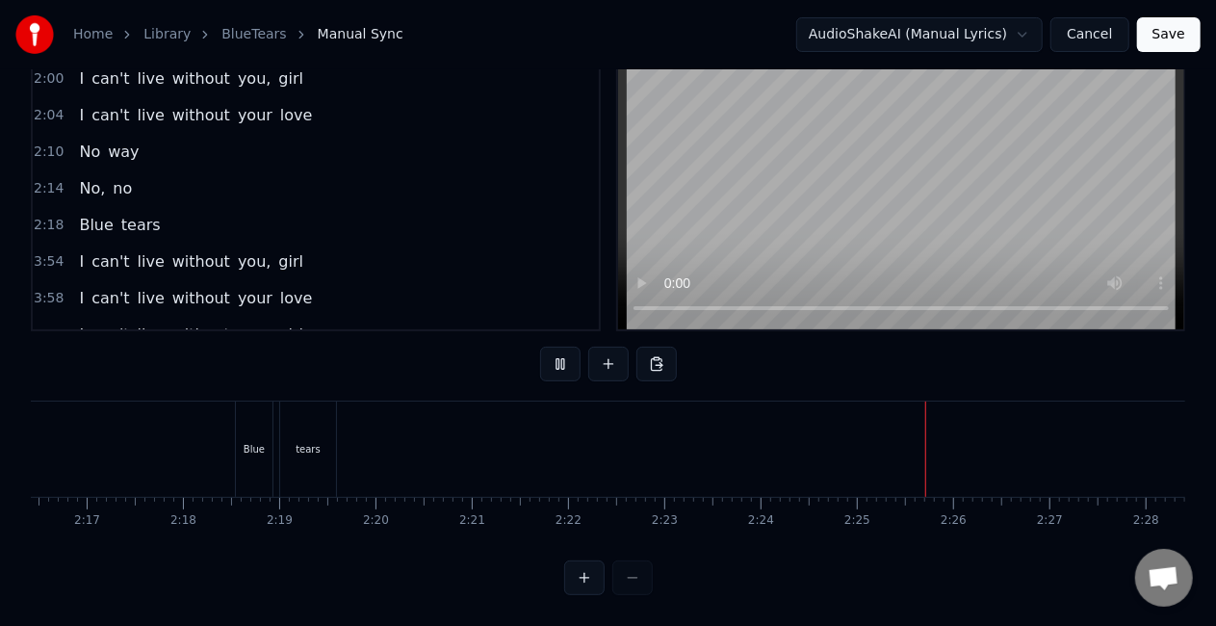
scroll to position [98, 0]
drag, startPoint x: 636, startPoint y: 579, endPoint x: 632, endPoint y: 567, distance: 13.1
click at [634, 578] on div at bounding box center [608, 577] width 89 height 35
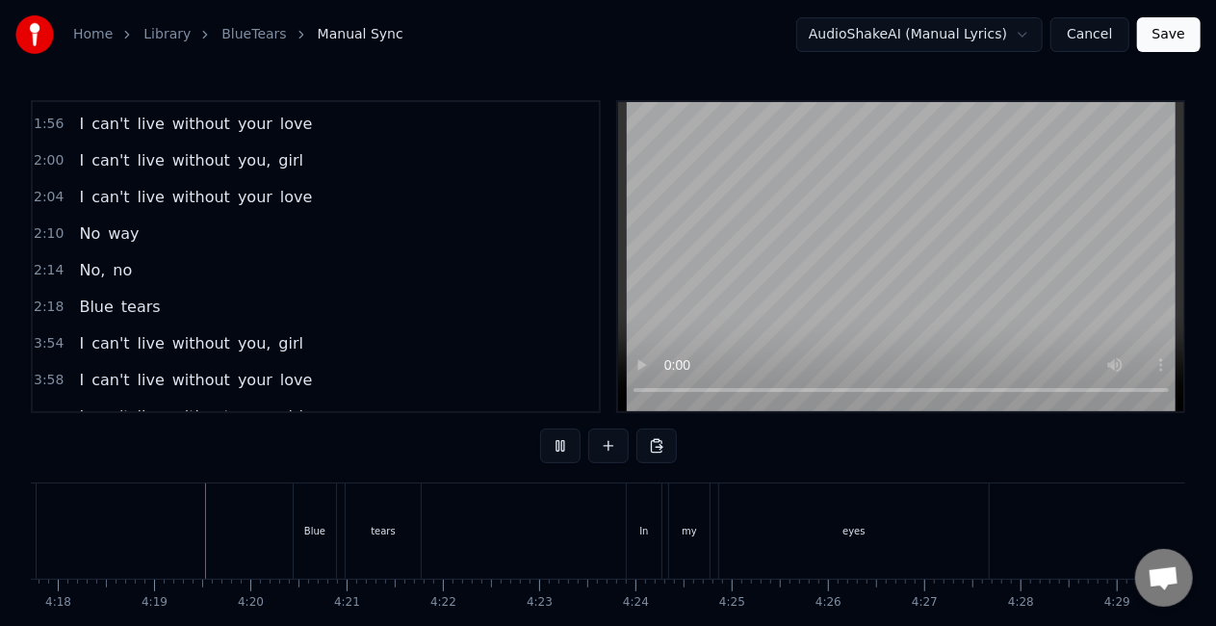
scroll to position [0, 24825]
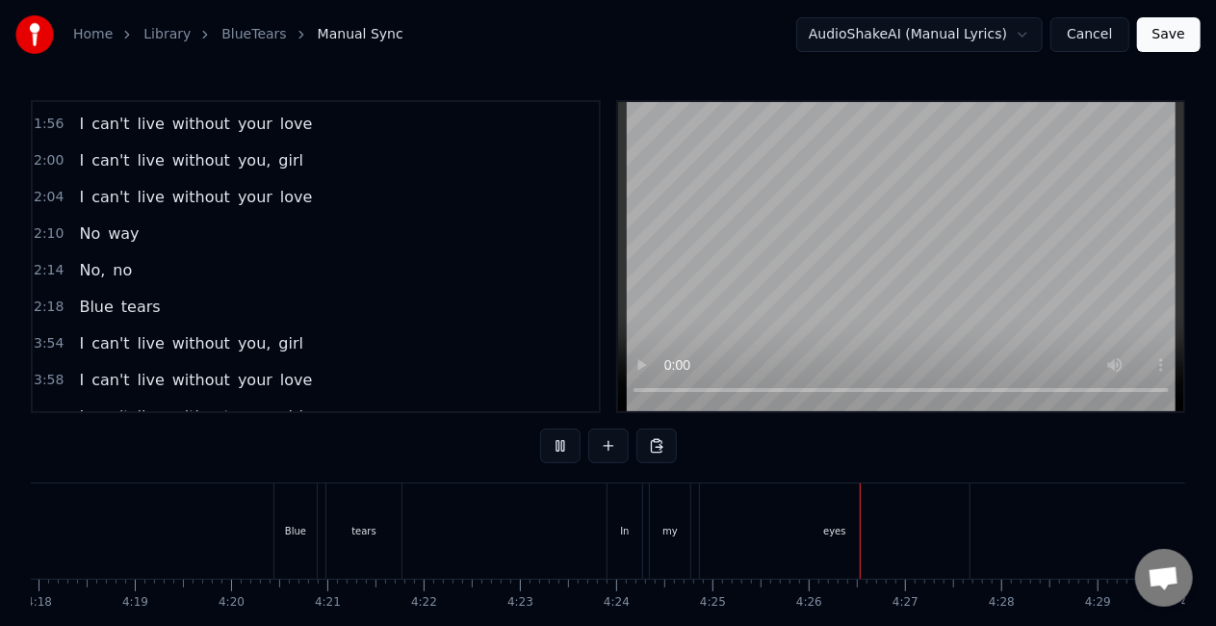
click at [1173, 37] on button "Save" at bounding box center [1169, 34] width 64 height 35
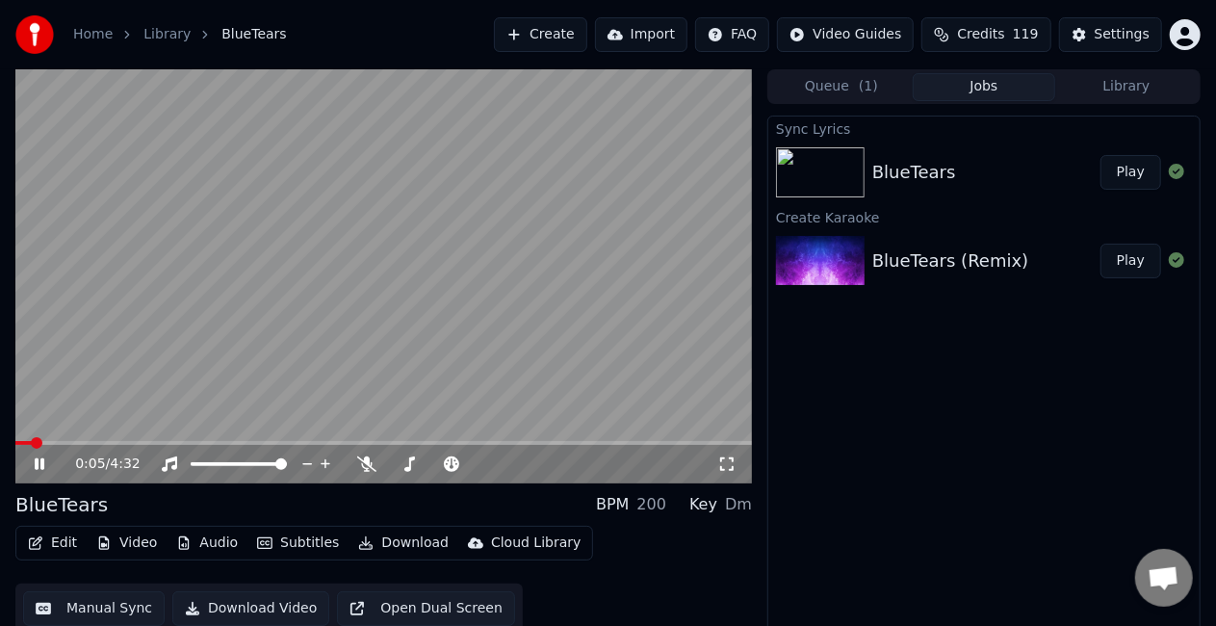
click at [56, 445] on div "0:05 / 4:32" at bounding box center [383, 464] width 736 height 39
click at [61, 444] on span at bounding box center [383, 443] width 736 height 4
click at [104, 441] on span at bounding box center [383, 443] width 736 height 4
click at [36, 464] on icon at bounding box center [40, 464] width 10 height 12
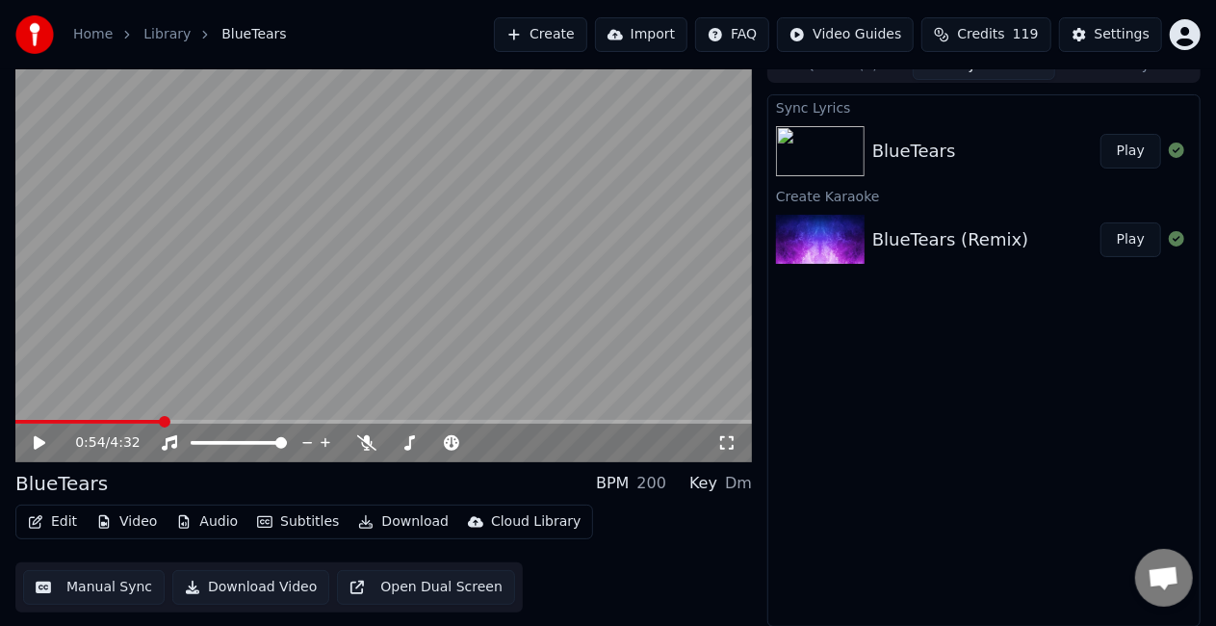
click at [233, 587] on button "Download Video" at bounding box center [250, 587] width 157 height 35
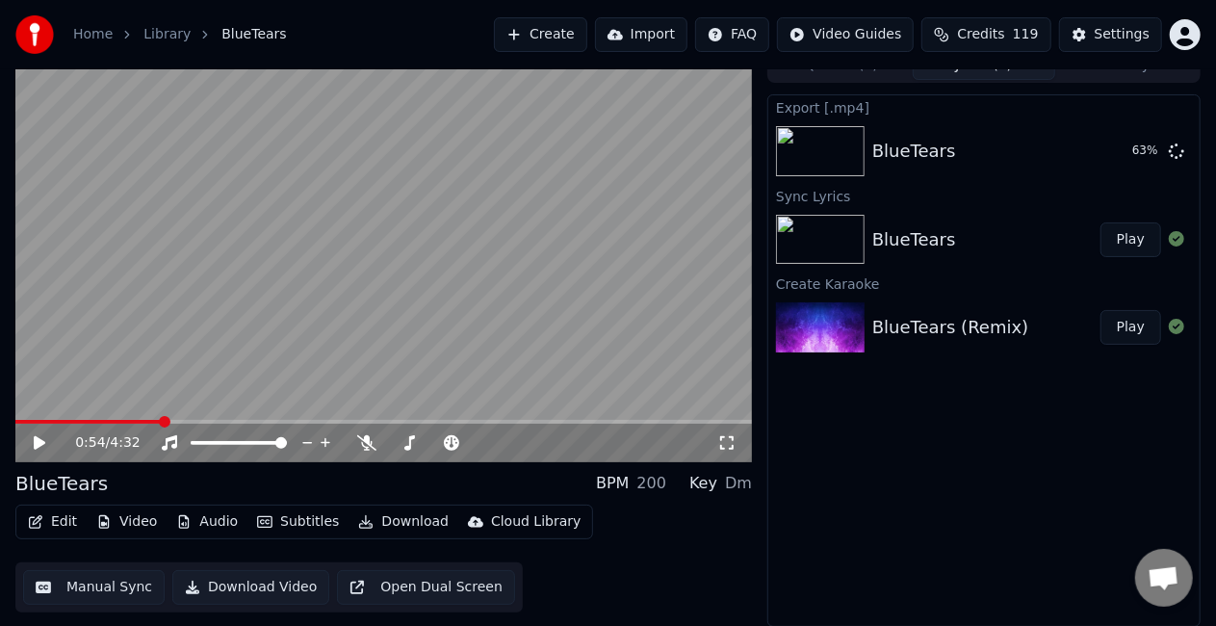
click at [482, 333] on video at bounding box center [383, 255] width 736 height 414
click at [340, 254] on video at bounding box center [383, 255] width 736 height 414
